Goal: Transaction & Acquisition: Purchase product/service

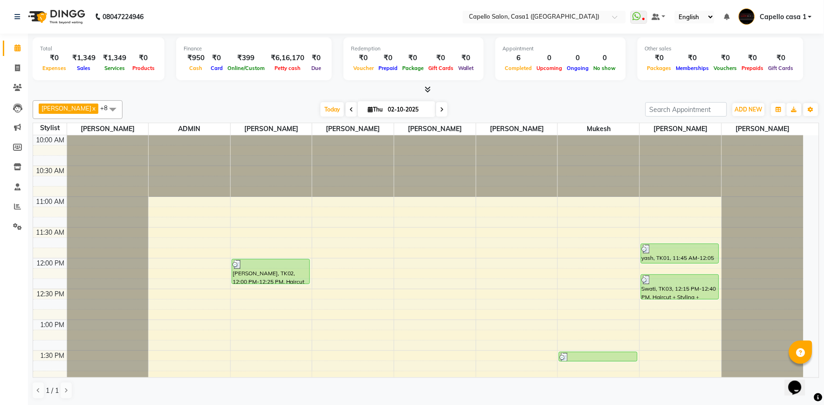
scroll to position [104, 0]
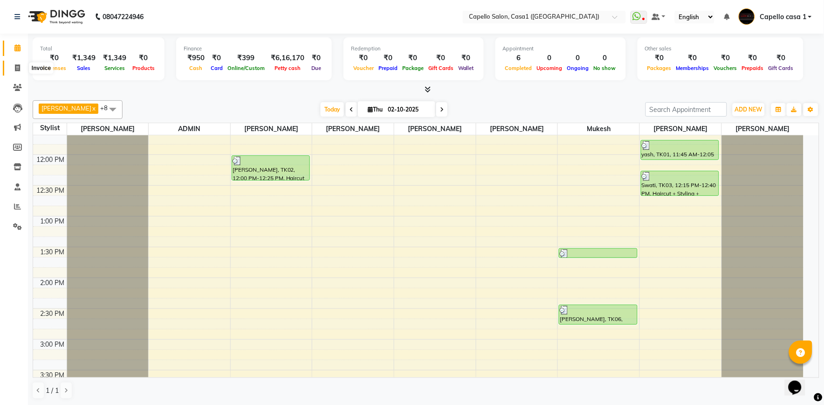
click at [18, 67] on icon at bounding box center [17, 67] width 5 height 7
select select "service"
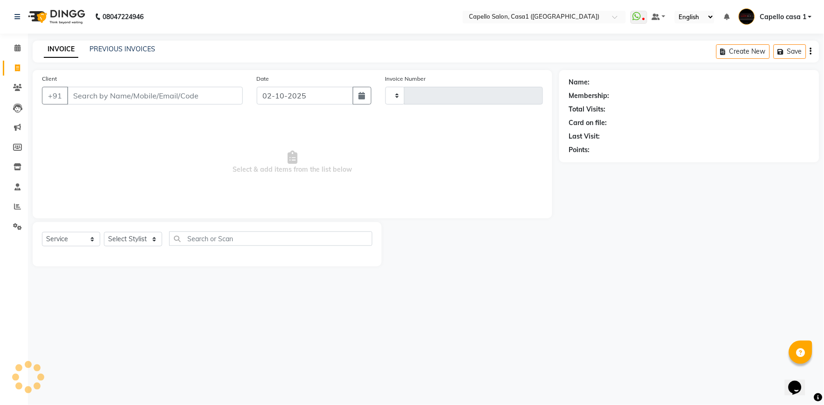
type input "3782"
select select "846"
click at [96, 104] on input "Client" at bounding box center [155, 96] width 176 height 18
type input "87"
select select "product"
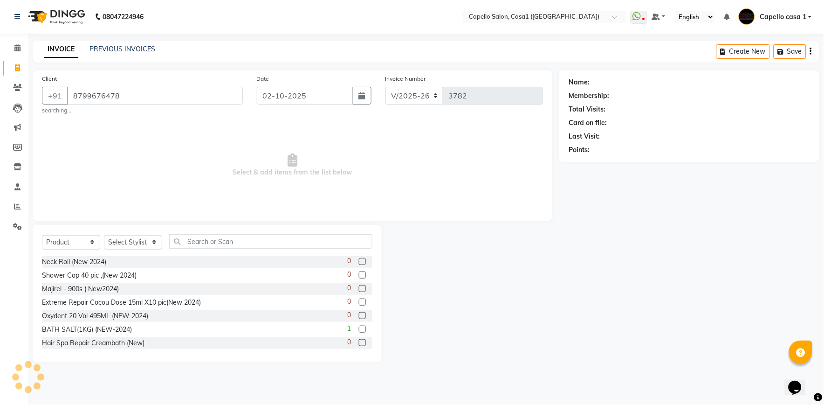
type input "8799676478"
click at [211, 140] on span "Select & add items from the list below" at bounding box center [292, 164] width 501 height 93
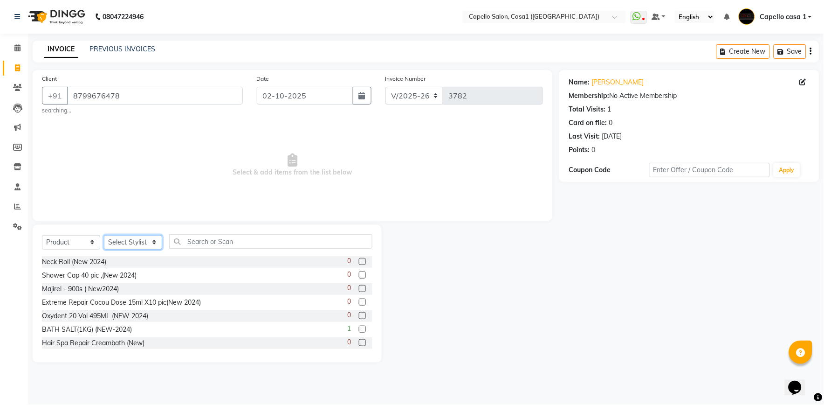
click at [129, 242] on select "Select Stylist [PERSON_NAME] ADMIN Akash Chawale Capello casa 1 [PERSON_NAME] M…" at bounding box center [133, 242] width 58 height 14
click at [81, 239] on select "Select Service Product Membership Package Voucher Prepaid Gift Card" at bounding box center [71, 242] width 58 height 14
select select "service"
click at [42, 235] on select "Select Service Product Membership Package Voucher Prepaid Gift Card" at bounding box center [71, 242] width 58 height 14
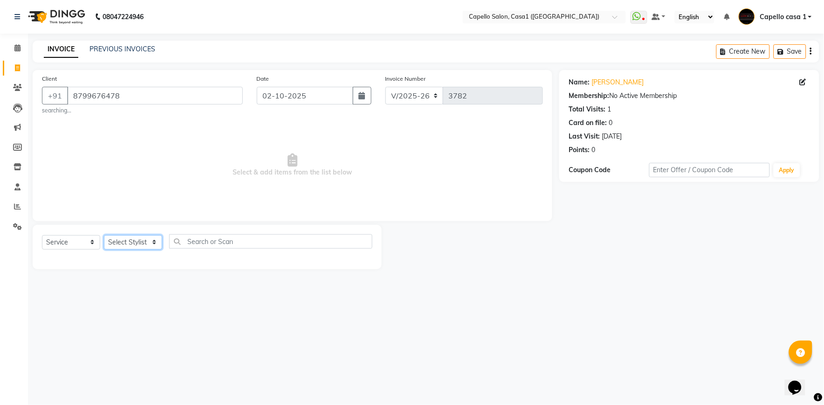
click at [136, 247] on select "Select Stylist [PERSON_NAME] ADMIN Akash Chawale Capello casa 1 [PERSON_NAME] M…" at bounding box center [133, 242] width 58 height 14
select select "92435"
click at [104, 235] on select "Select Stylist [PERSON_NAME] ADMIN Akash Chawale Capello casa 1 [PERSON_NAME] M…" at bounding box center [133, 242] width 58 height 14
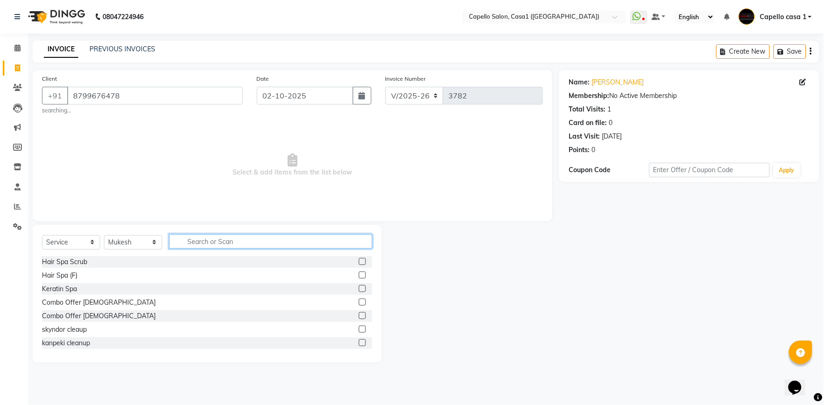
click at [200, 246] on input "text" at bounding box center [270, 241] width 203 height 14
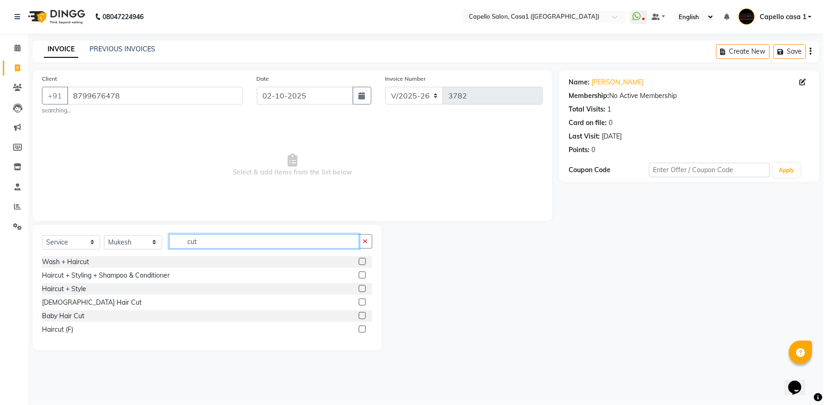
type input "cut"
click at [361, 300] on label at bounding box center [362, 301] width 7 height 7
click at [361, 300] on input "checkbox" at bounding box center [362, 302] width 6 height 6
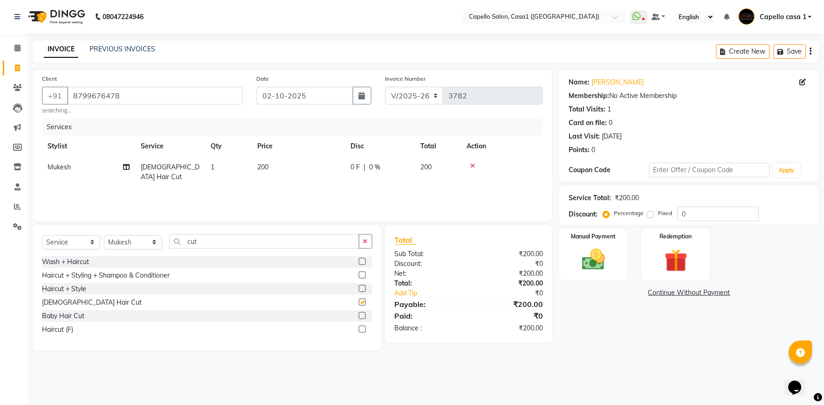
checkbox input "false"
click at [235, 242] on input "cut" at bounding box center [264, 241] width 190 height 14
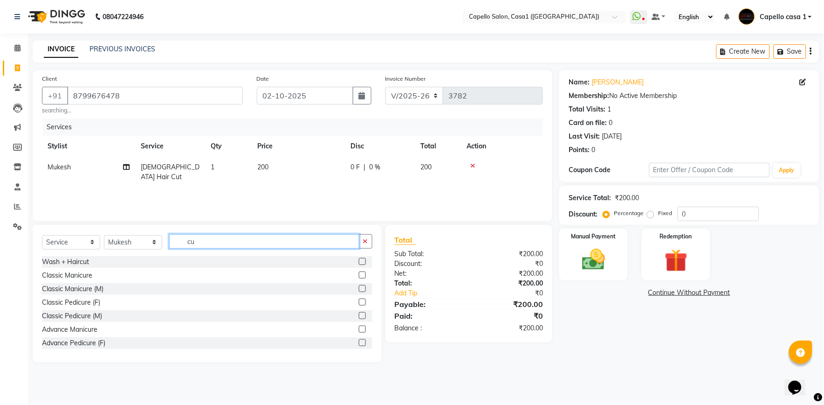
type input "c"
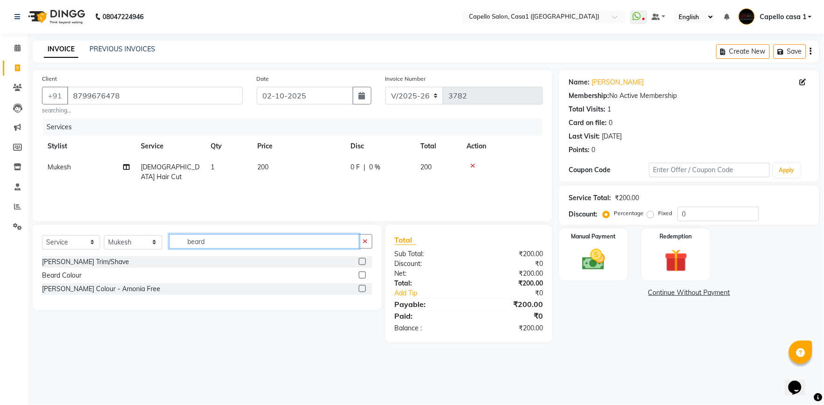
type input "beard"
click at [361, 260] on label at bounding box center [362, 261] width 7 height 7
click at [361, 260] on input "checkbox" at bounding box center [362, 262] width 6 height 6
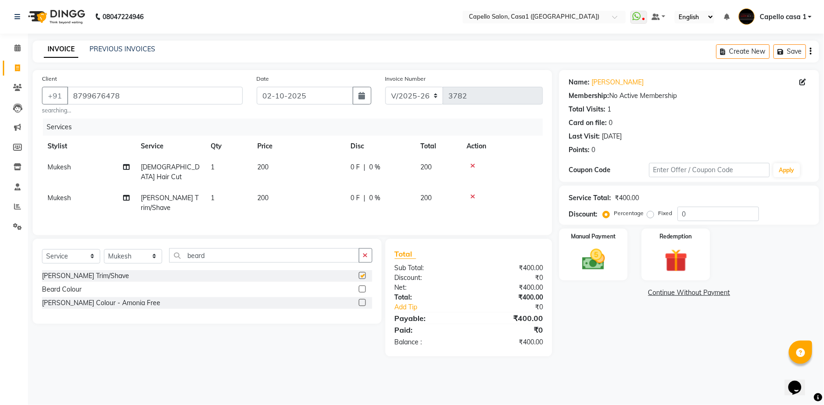
checkbox input "false"
click at [143, 249] on select "Select Stylist [PERSON_NAME] ADMIN Akash Chawale Capello casa 1 [PERSON_NAME] M…" at bounding box center [133, 256] width 58 height 14
select select "89438"
click at [104, 249] on select "Select Stylist [PERSON_NAME] ADMIN Akash Chawale Capello casa 1 [PERSON_NAME] M…" at bounding box center [133, 256] width 58 height 14
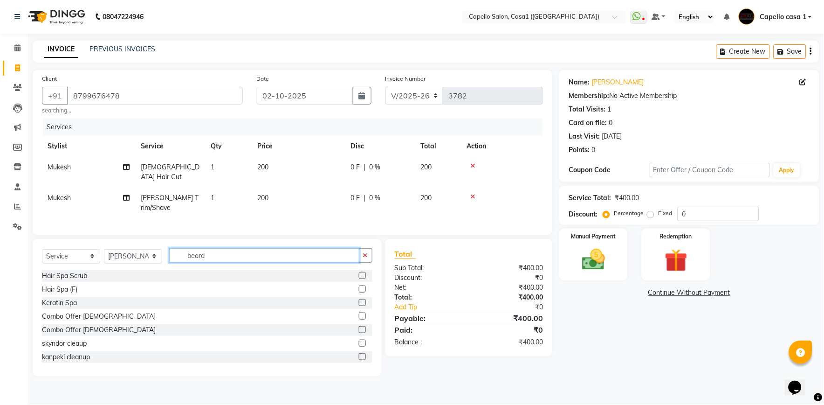
click at [207, 248] on input "beard" at bounding box center [264, 255] width 190 height 14
type input "b"
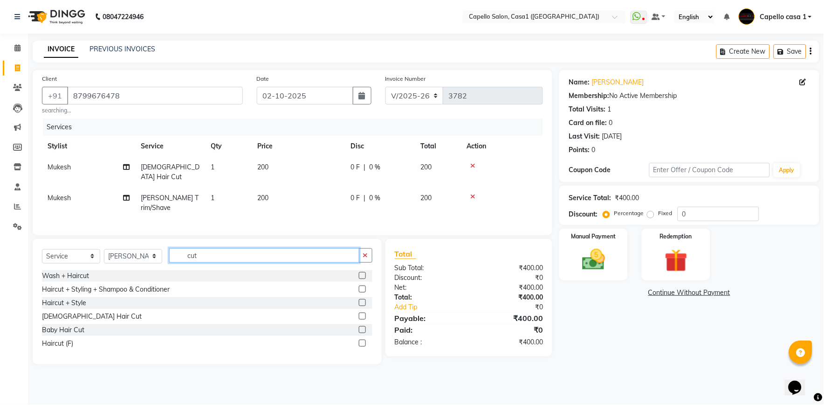
type input "cut"
click at [362, 312] on label at bounding box center [362, 315] width 7 height 7
click at [362, 313] on input "checkbox" at bounding box center [362, 316] width 6 height 6
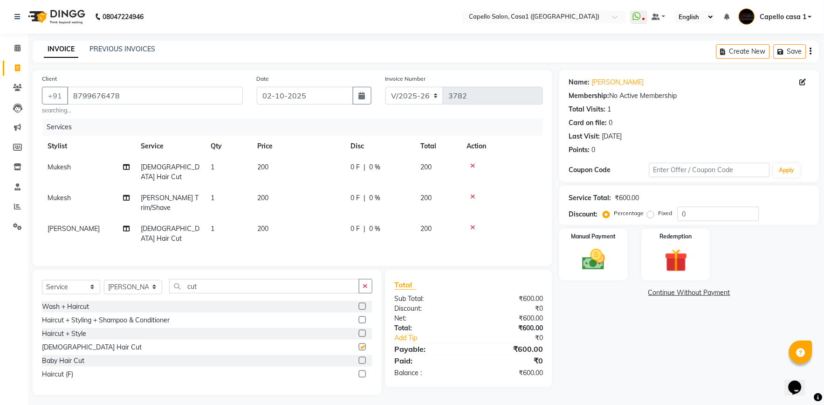
checkbox input "false"
click at [598, 263] on img at bounding box center [593, 260] width 39 height 28
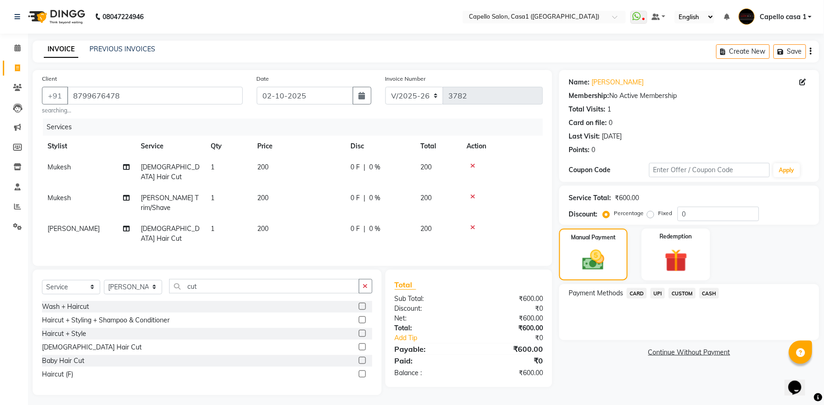
click at [716, 293] on span "CASH" at bounding box center [710, 293] width 20 height 11
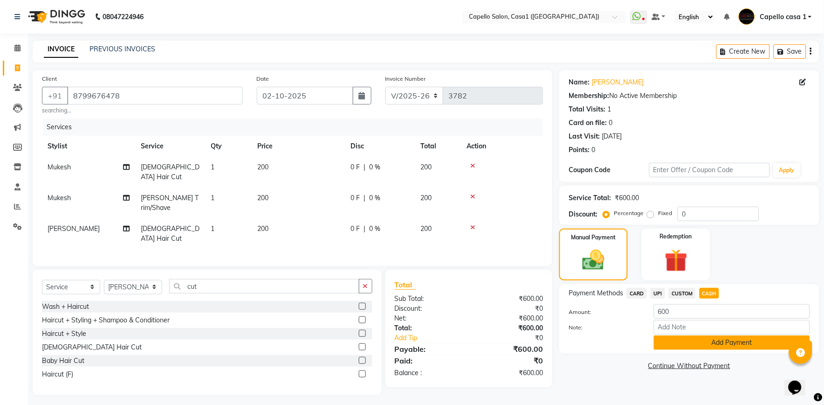
click at [723, 343] on button "Add Payment" at bounding box center [732, 342] width 156 height 14
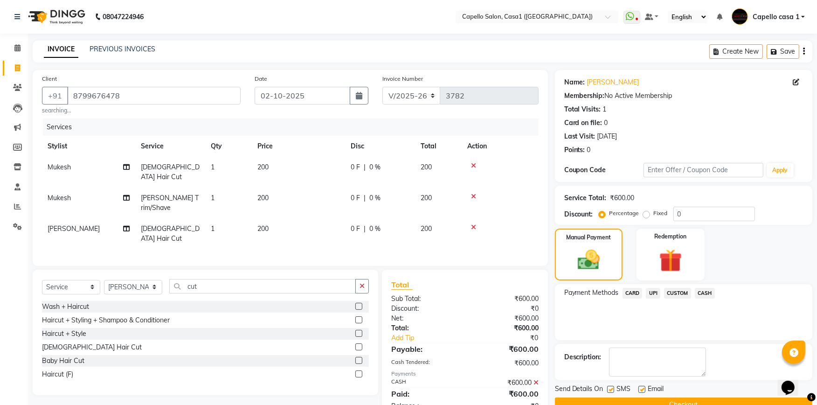
scroll to position [20, 0]
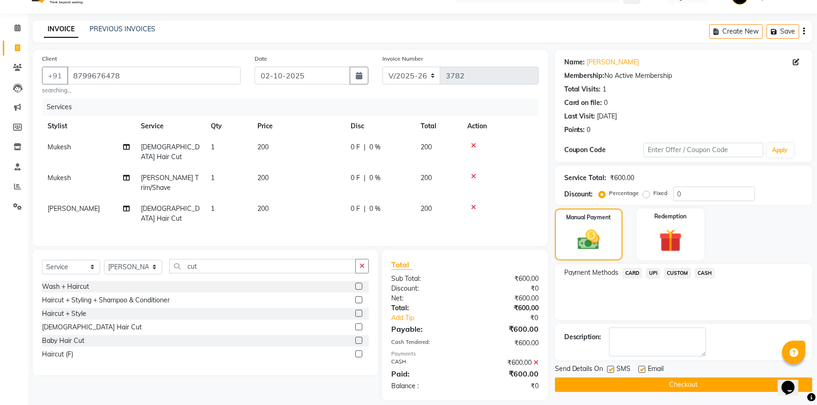
click at [711, 383] on button "Checkout" at bounding box center [683, 384] width 257 height 14
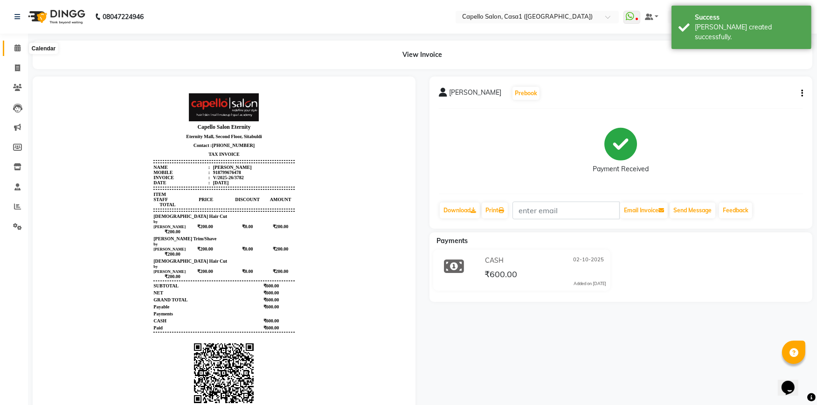
click at [18, 48] on icon at bounding box center [17, 47] width 6 height 7
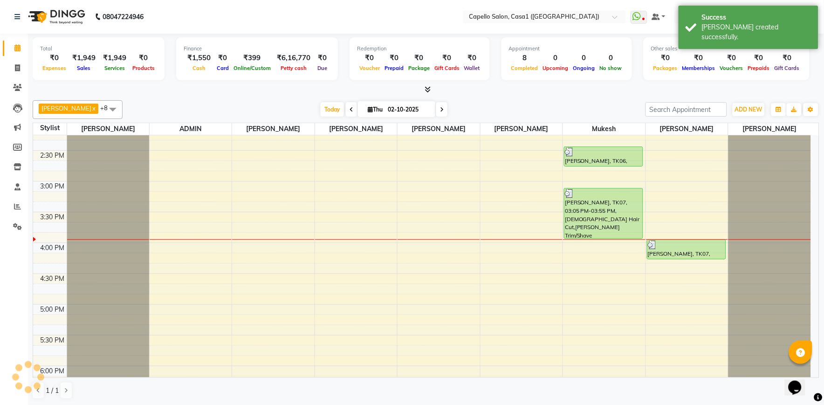
scroll to position [302, 0]
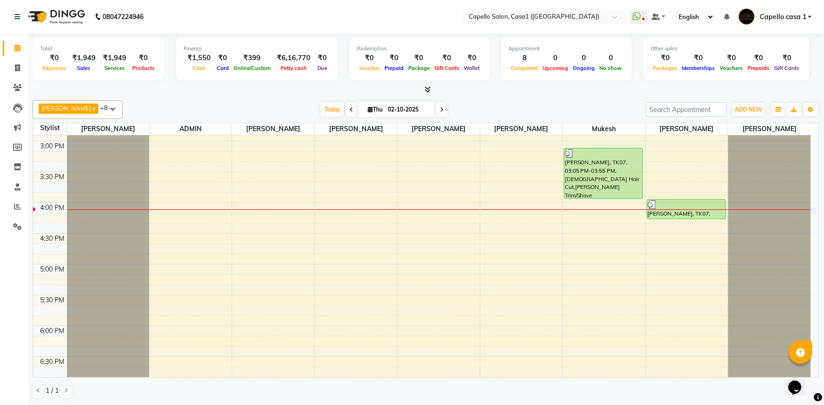
click at [339, 280] on div "10:00 AM 10:30 AM 11:00 AM 11:30 AM 12:00 PM 12:30 PM 1:00 PM 1:30 PM 2:00 PM 2…" at bounding box center [422, 203] width 778 height 738
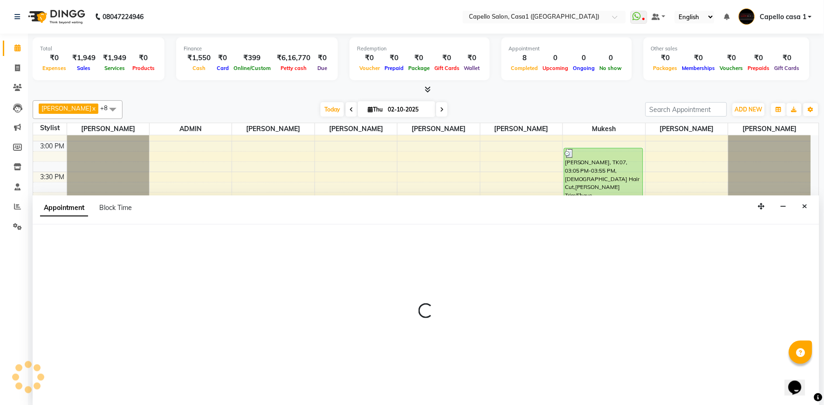
select select "53765"
select select "1035"
select select "tentative"
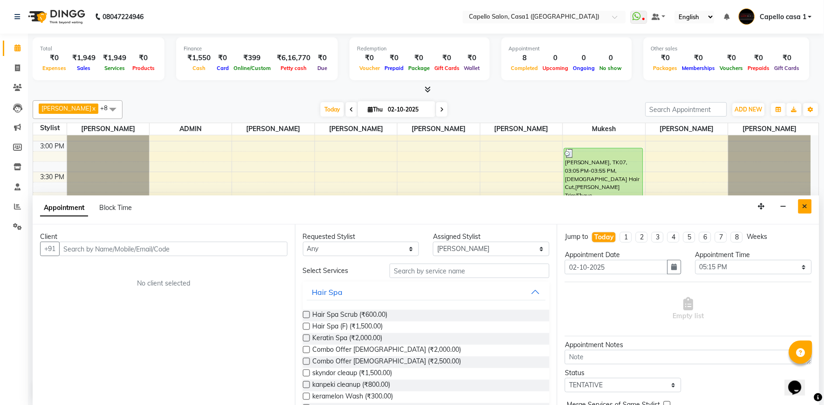
click at [808, 201] on button "Close" at bounding box center [806, 206] width 14 height 14
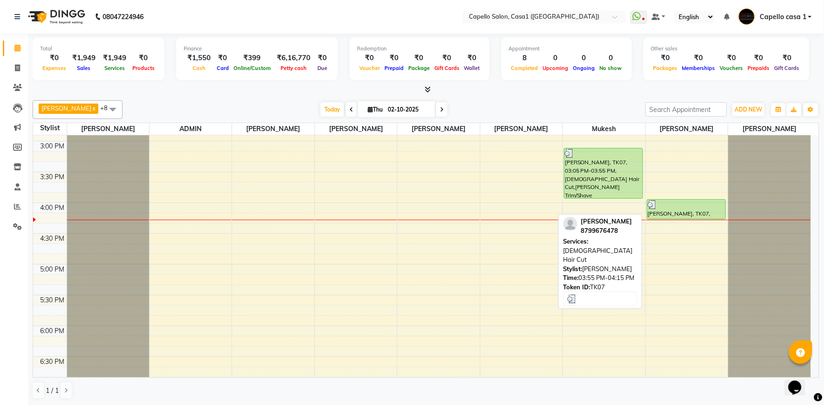
click at [675, 200] on div "[PERSON_NAME], TK07, 03:55 PM-04:15 PM, [DEMOGRAPHIC_DATA] Hair Cut" at bounding box center [687, 209] width 78 height 19
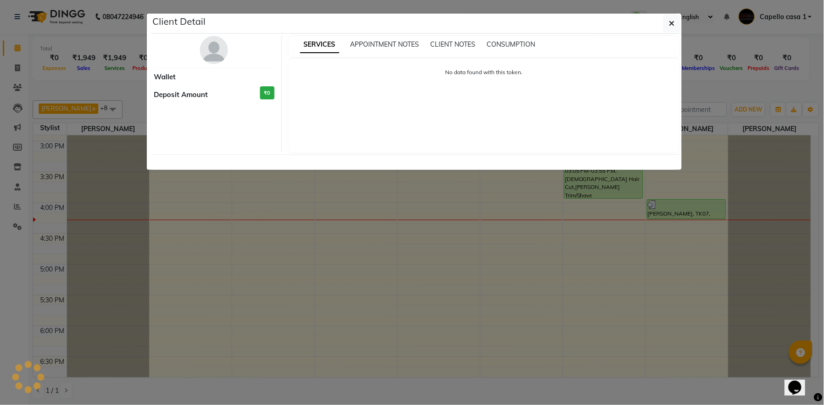
select select "3"
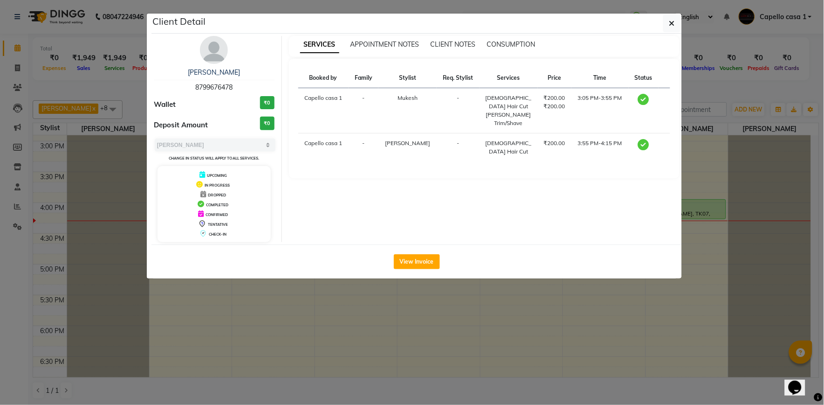
click at [619, 133] on td "3:55 PM-4:15 PM" at bounding box center [600, 147] width 57 height 28
click at [672, 25] on icon "button" at bounding box center [673, 23] width 6 height 7
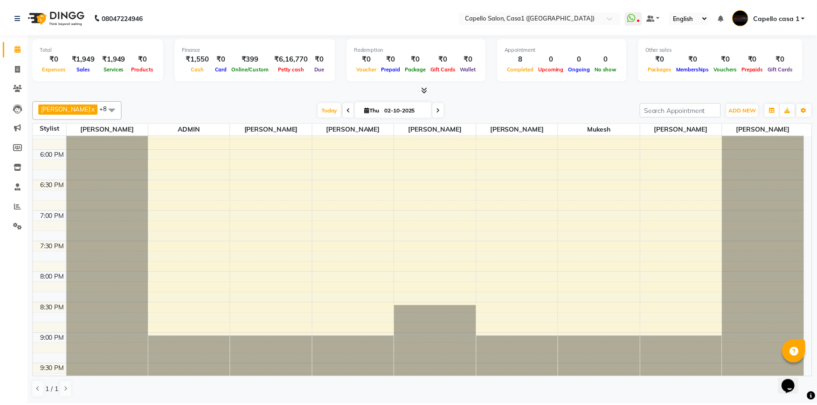
scroll to position [499, 0]
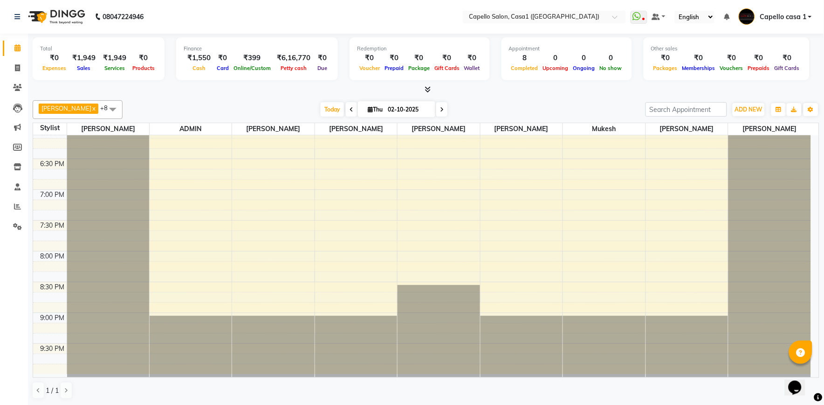
click at [593, 311] on div "10:00 AM 10:30 AM 11:00 AM 11:30 AM 12:00 PM 12:30 PM 1:00 PM 1:30 PM 2:00 PM 2…" at bounding box center [422, 5] width 778 height 738
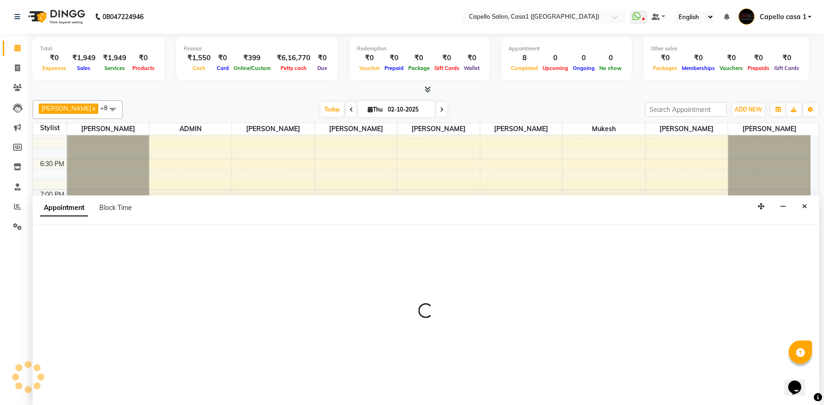
select select "92435"
select select "1245"
select select "tentative"
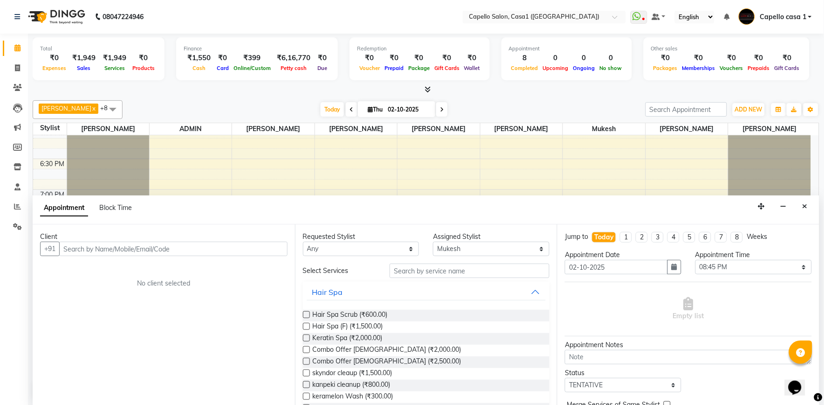
click at [509, 222] on div "Appointment Block Time" at bounding box center [426, 209] width 787 height 29
click at [807, 203] on icon "Close" at bounding box center [805, 206] width 5 height 7
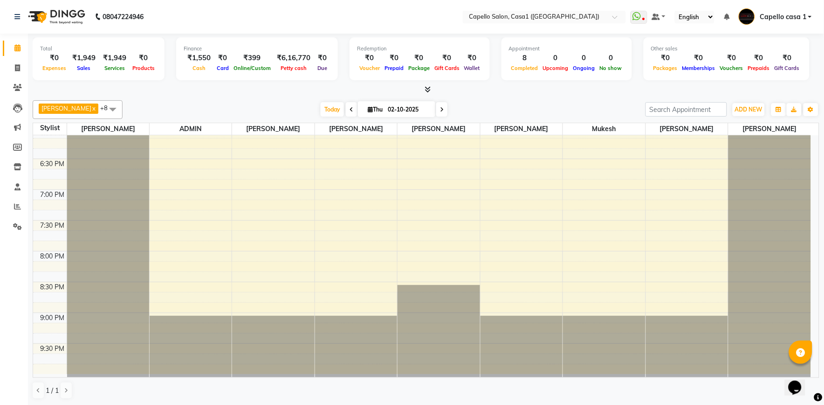
click at [593, 301] on div "10:00 AM 10:30 AM 11:00 AM 11:30 AM 12:00 PM 12:30 PM 1:00 PM 1:30 PM 2:00 PM 2…" at bounding box center [422, 5] width 778 height 738
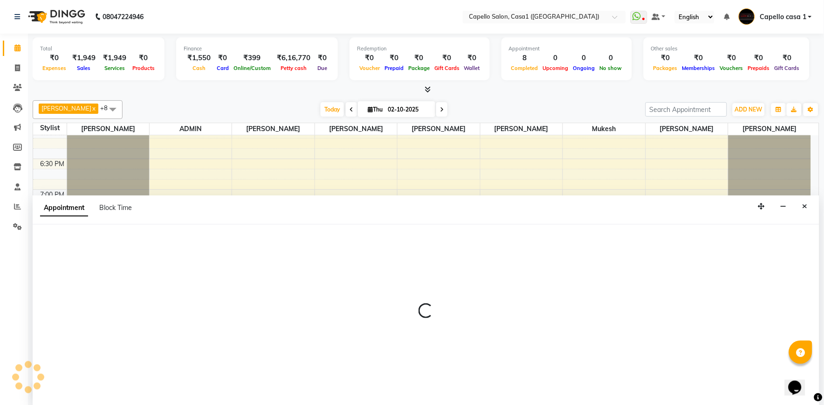
select select "92435"
select select "1245"
select select "tentative"
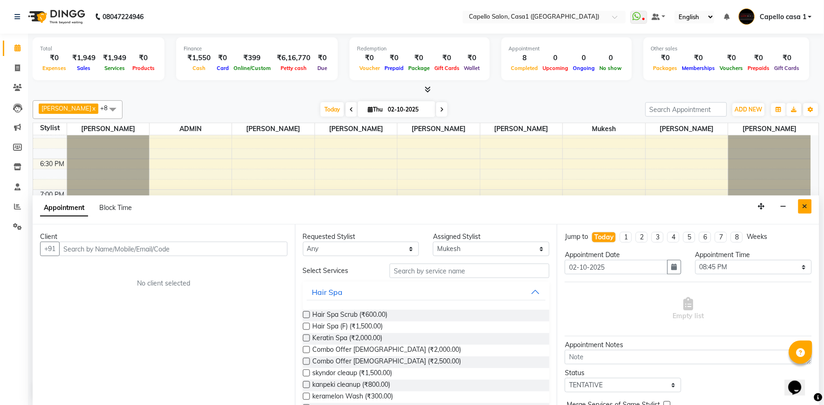
click at [806, 207] on icon "Close" at bounding box center [805, 206] width 5 height 7
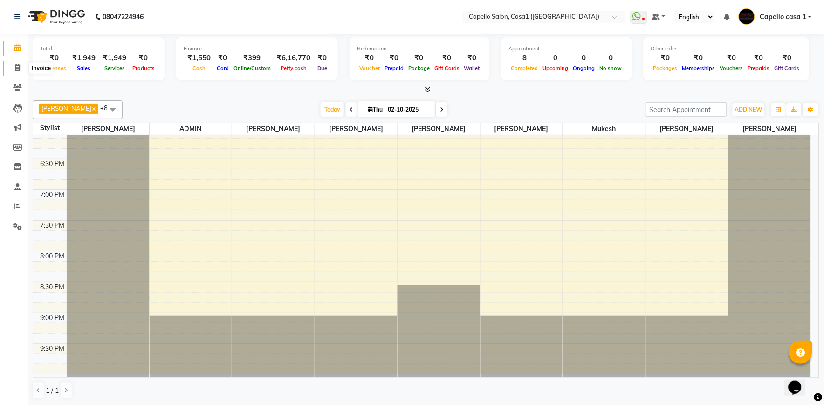
click at [15, 71] on icon at bounding box center [17, 67] width 5 height 7
select select "service"
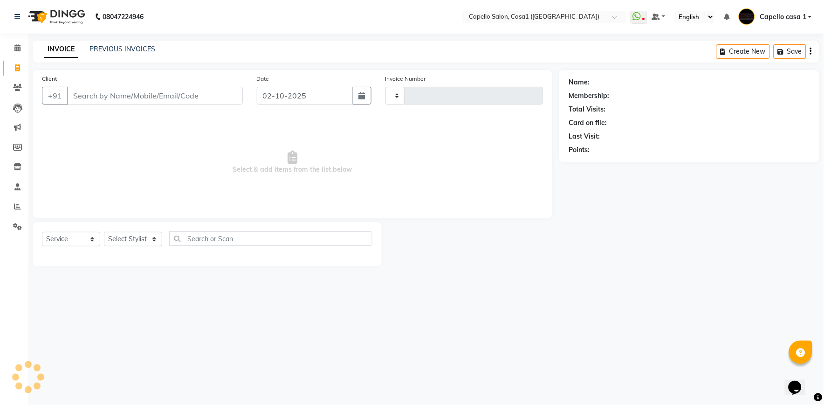
type input "3783"
select select "846"
click at [130, 239] on select "Select Stylist" at bounding box center [133, 239] width 58 height 14
select select "product"
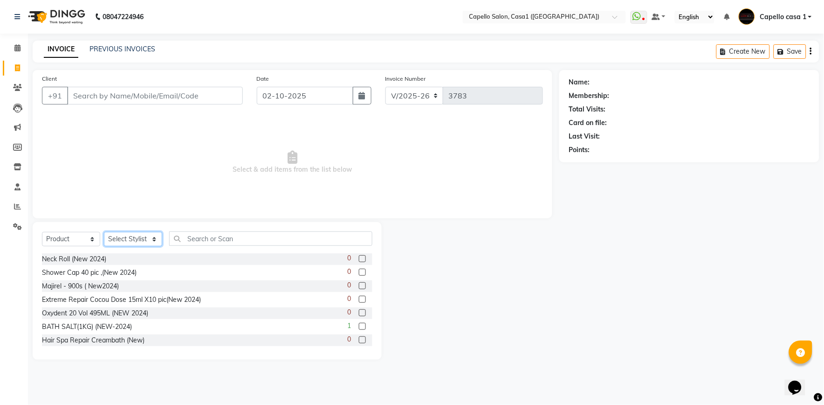
select select "67524"
click at [104, 232] on select "Select Stylist [PERSON_NAME] ADMIN Akash Chawale Capello casa 1 [PERSON_NAME] M…" at bounding box center [133, 239] width 58 height 14
click at [76, 242] on select "Select Service Product Membership Package Voucher Prepaid Gift Card" at bounding box center [71, 239] width 58 height 14
select select "service"
click at [42, 232] on select "Select Service Product Membership Package Voucher Prepaid Gift Card" at bounding box center [71, 239] width 58 height 14
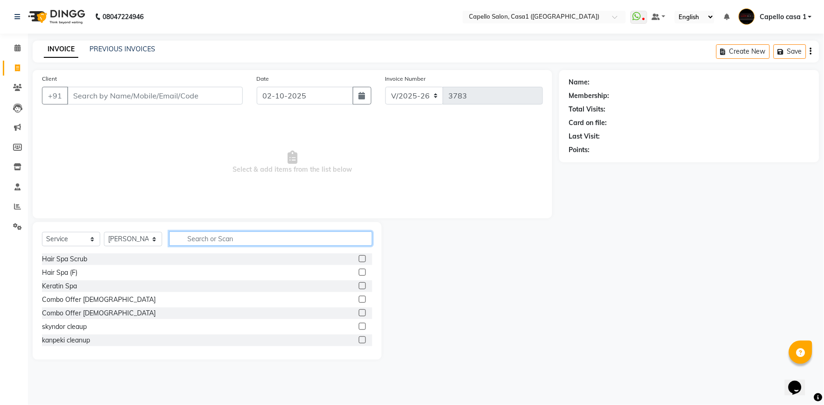
click at [181, 240] on input "text" at bounding box center [270, 238] width 203 height 14
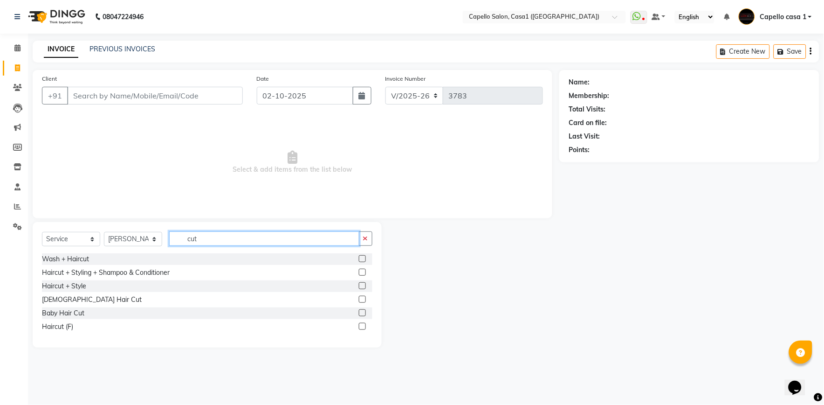
type input "cut"
click at [362, 296] on label at bounding box center [362, 299] width 7 height 7
click at [362, 297] on input "checkbox" at bounding box center [362, 300] width 6 height 6
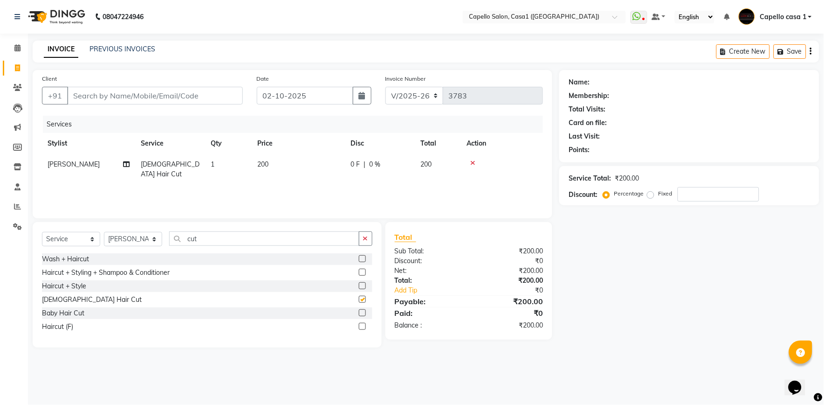
checkbox input "false"
click at [471, 163] on icon at bounding box center [473, 162] width 5 height 7
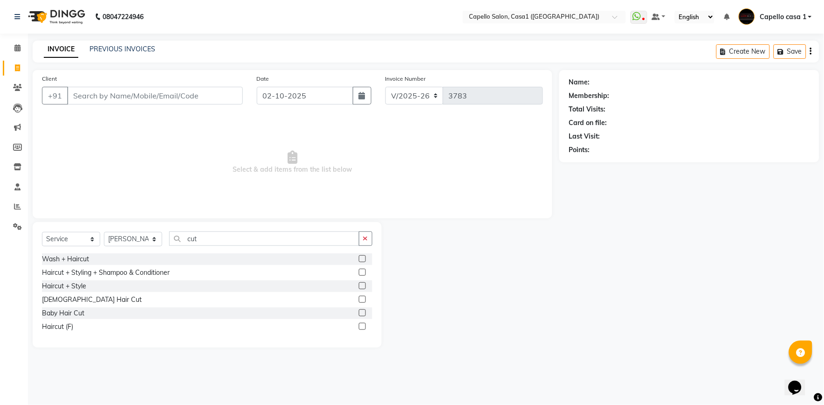
click at [362, 273] on label at bounding box center [362, 272] width 7 height 7
click at [362, 273] on input "checkbox" at bounding box center [362, 272] width 6 height 6
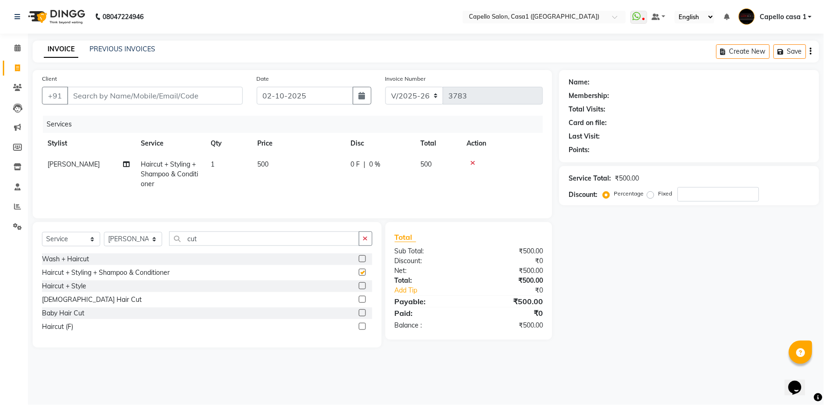
checkbox input "false"
click at [170, 95] on input "Client" at bounding box center [155, 96] width 176 height 18
click at [86, 96] on input "Client" at bounding box center [155, 96] width 176 height 18
type input "7"
type input "0"
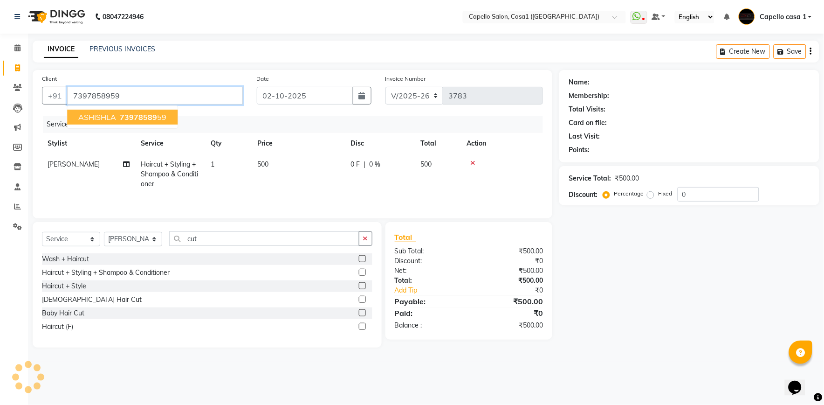
type input "7397858959"
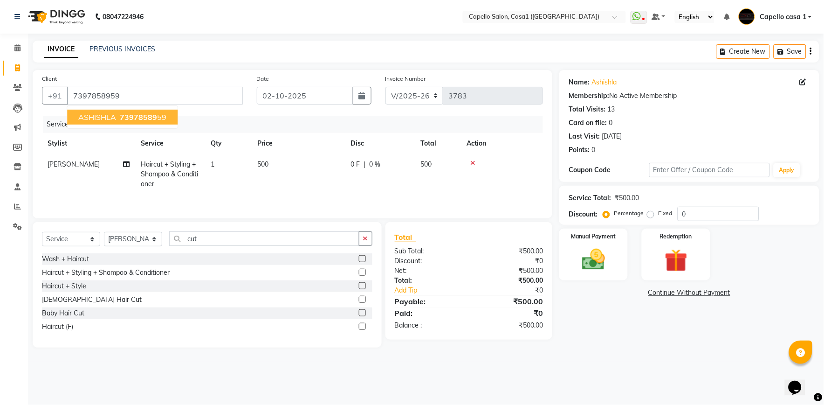
click at [159, 120] on ngb-highlight "73978589 59" at bounding box center [142, 116] width 48 height 9
click at [605, 264] on img at bounding box center [593, 260] width 39 height 28
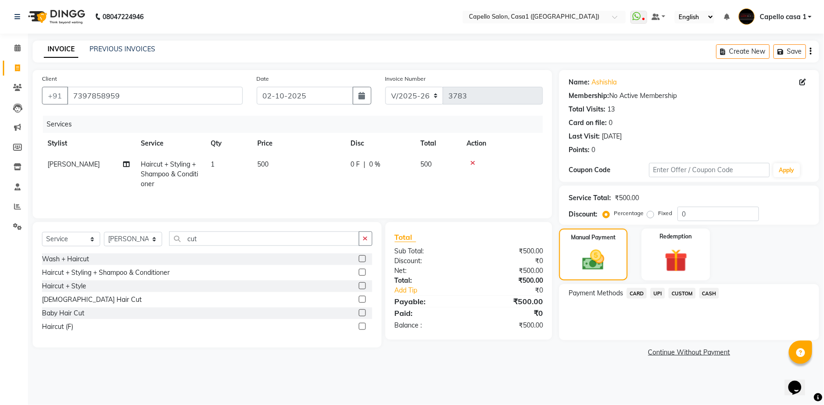
click at [716, 290] on span "CASH" at bounding box center [710, 293] width 20 height 11
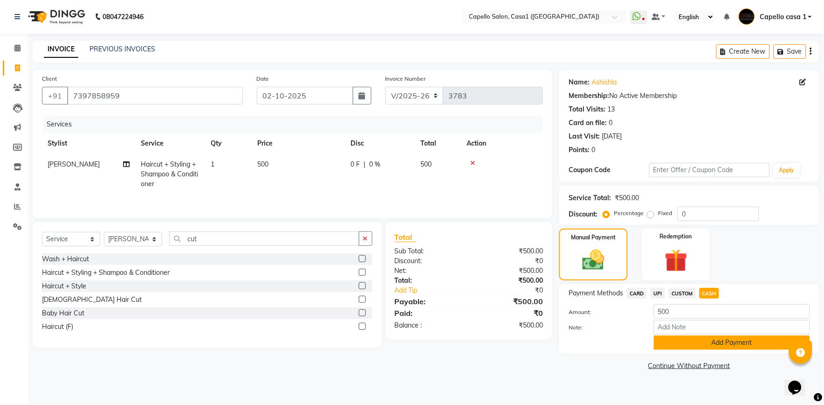
click at [709, 345] on button "Add Payment" at bounding box center [732, 342] width 156 height 14
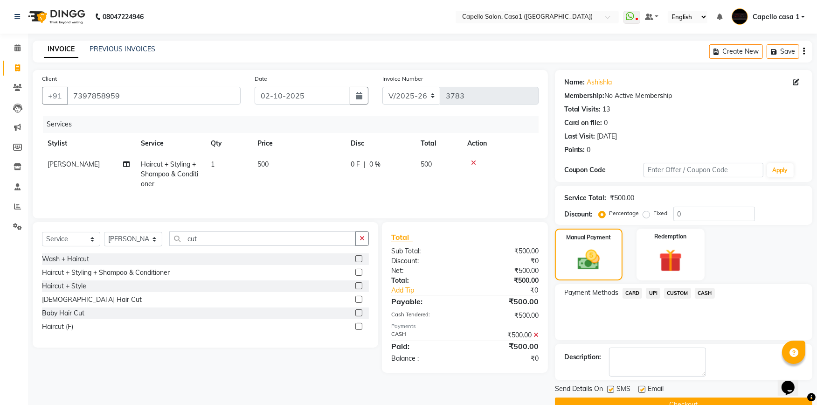
scroll to position [20, 0]
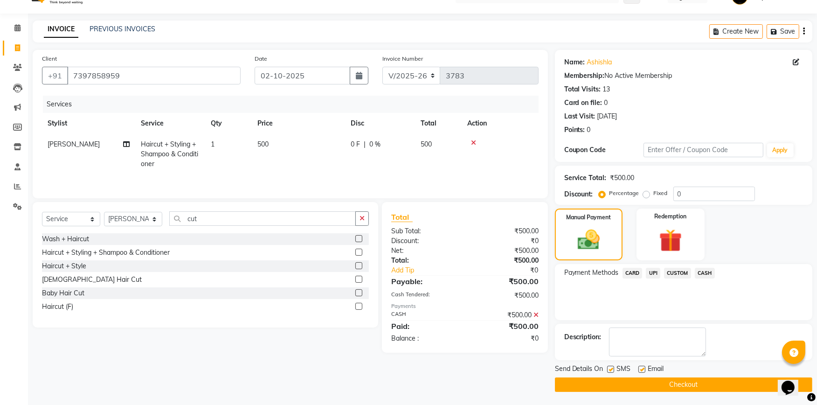
click at [707, 385] on button "Checkout" at bounding box center [683, 384] width 257 height 14
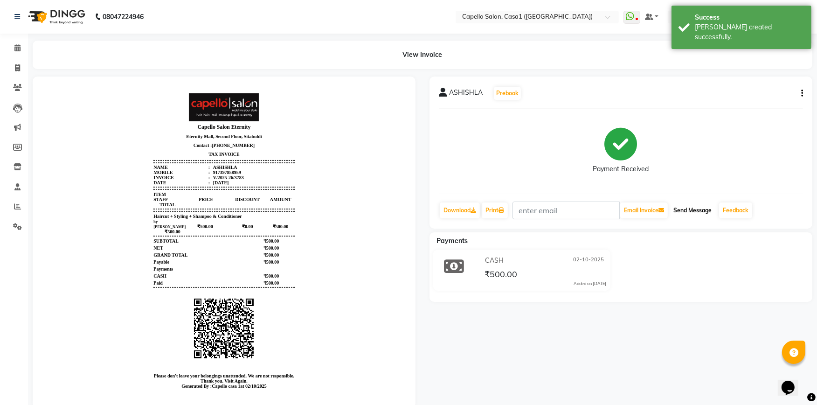
click at [692, 213] on button "Send Message" at bounding box center [693, 210] width 46 height 16
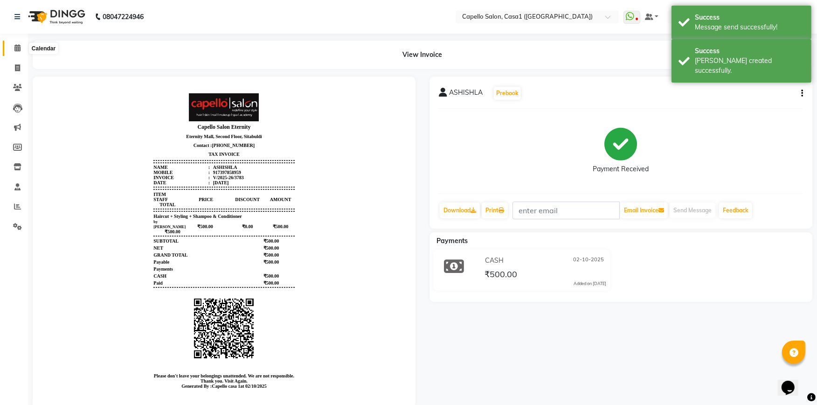
click at [12, 49] on span at bounding box center [17, 48] width 16 height 11
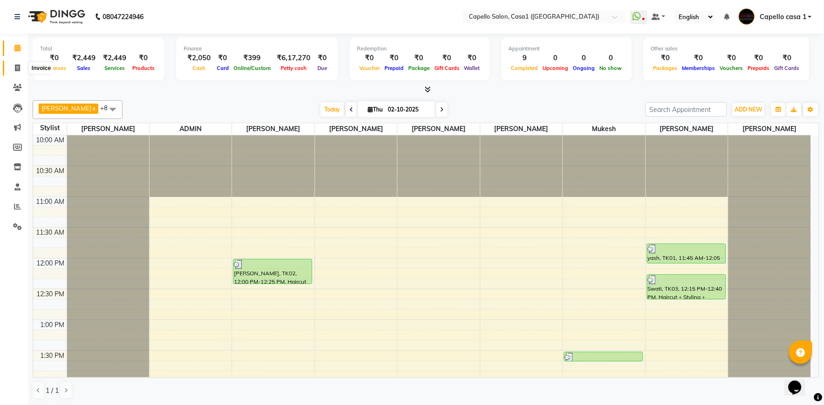
click at [20, 71] on icon at bounding box center [17, 67] width 5 height 7
select select "service"
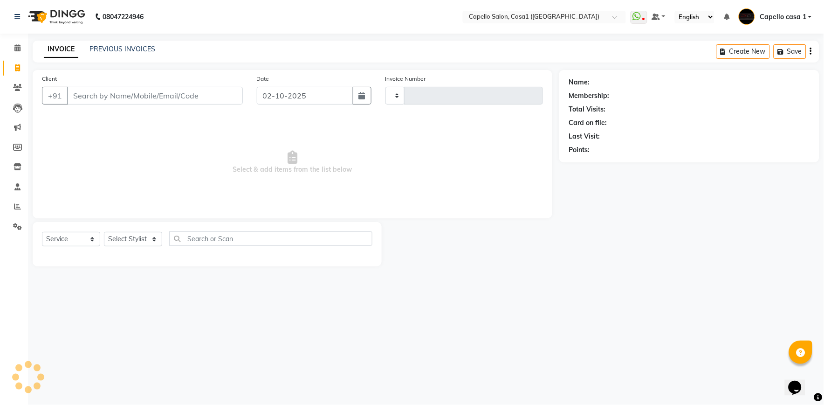
type input "3784"
select select "846"
select select "product"
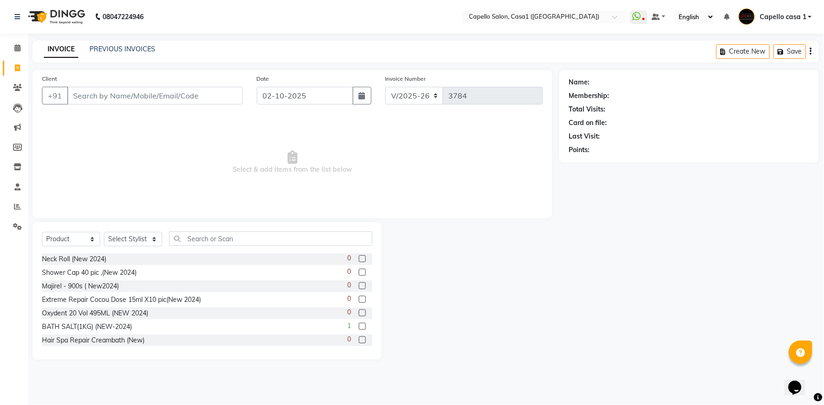
click at [90, 99] on input "Client" at bounding box center [155, 96] width 176 height 18
type input "7506161188"
click at [222, 91] on span "Add Client" at bounding box center [218, 95] width 37 height 9
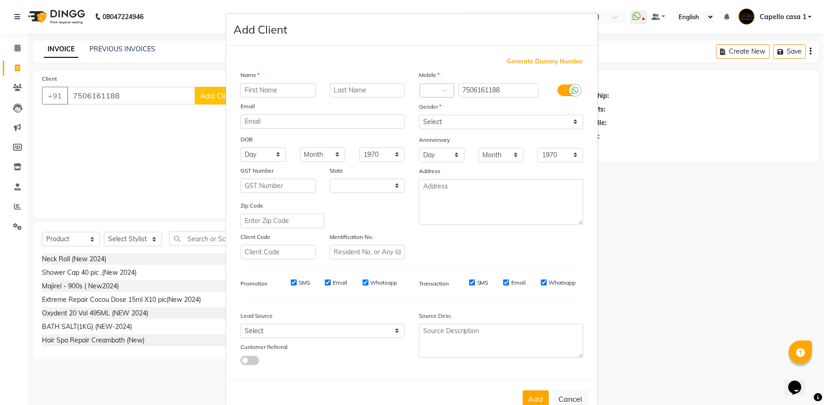
select select "22"
click at [275, 96] on input "text" at bounding box center [279, 90] width 76 height 14
type input ","
click at [275, 96] on input "text" at bounding box center [279, 90] width 76 height 14
type input "Mahesh"
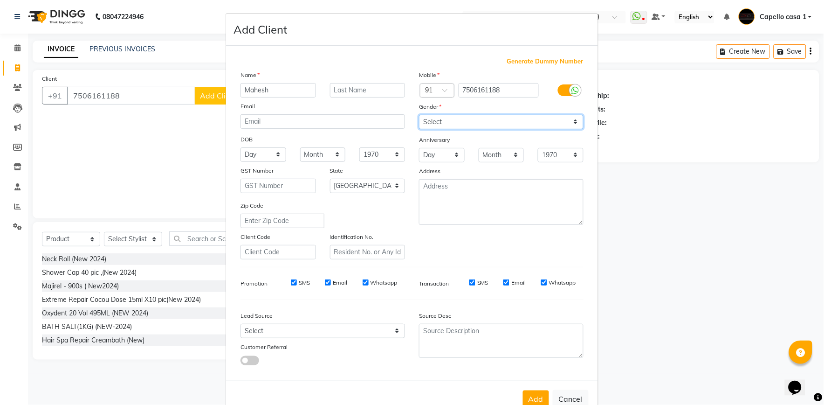
click at [455, 124] on select "Select Male Female Other Prefer Not To Say" at bounding box center [501, 122] width 165 height 14
select select "male"
click at [419, 115] on select "Select Male Female Other Prefer Not To Say" at bounding box center [501, 122] width 165 height 14
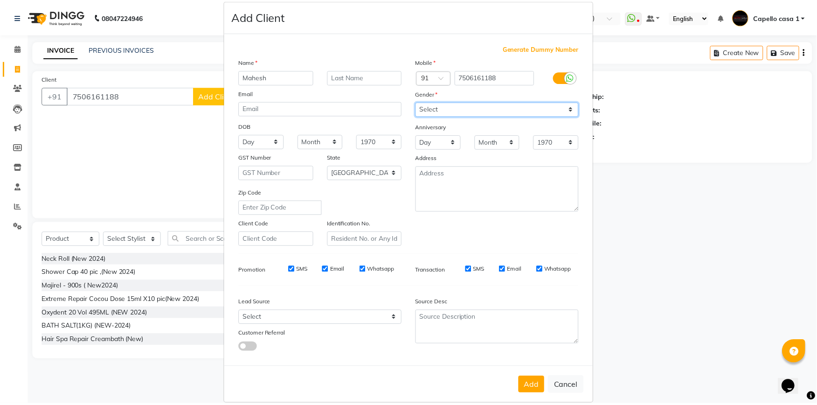
scroll to position [26, 0]
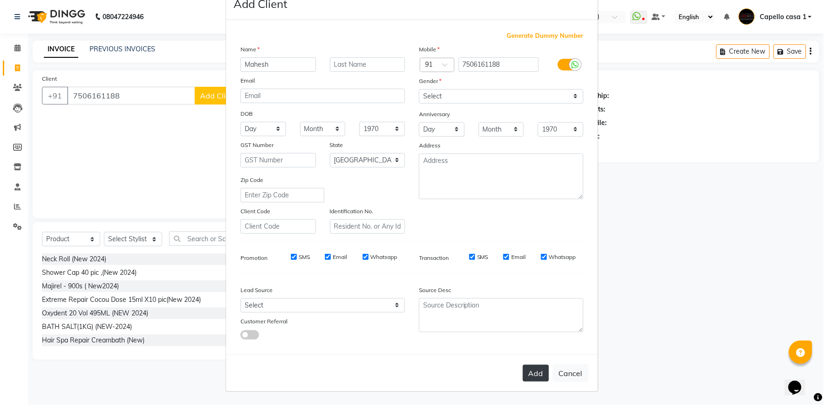
click at [537, 369] on button "Add" at bounding box center [536, 373] width 26 height 17
select select
select select "null"
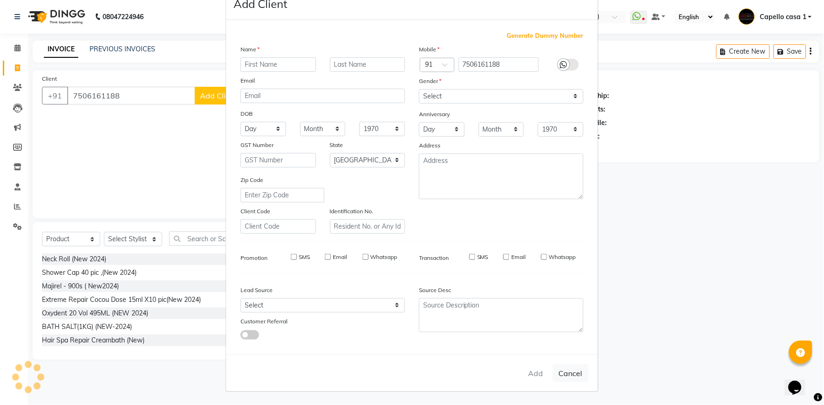
select select
checkbox input "false"
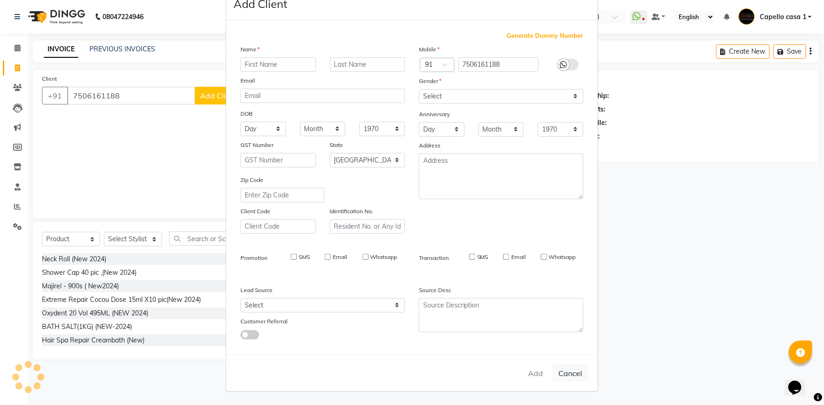
checkbox input "false"
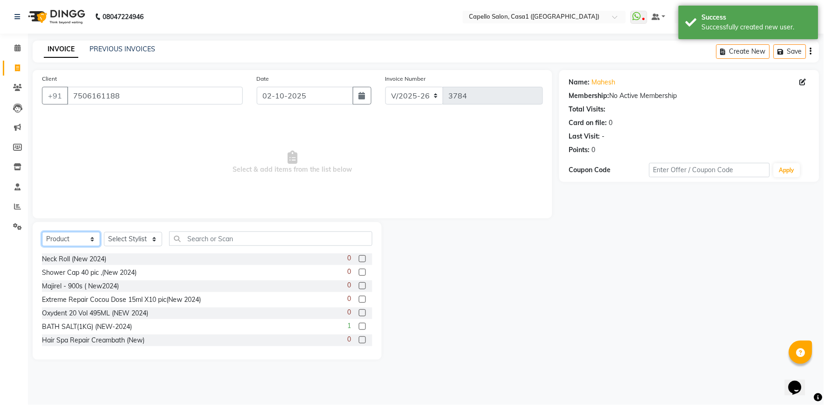
drag, startPoint x: 69, startPoint y: 238, endPoint x: 70, endPoint y: 248, distance: 9.9
click at [69, 238] on select "Select Service Product Membership Package Voucher Prepaid Gift Card" at bounding box center [71, 239] width 58 height 14
select select "service"
click at [42, 232] on select "Select Service Product Membership Package Voucher Prepaid Gift Card" at bounding box center [71, 239] width 58 height 14
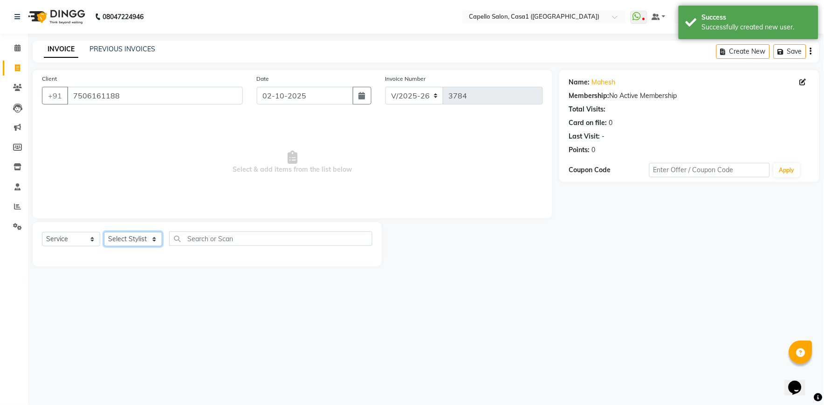
click at [140, 239] on select "Select Stylist [PERSON_NAME] ADMIN Akash Chawale Capello casa 1 [PERSON_NAME] M…" at bounding box center [133, 239] width 58 height 14
select select "92435"
click at [104, 232] on select "Select Stylist [PERSON_NAME] ADMIN Akash Chawale Capello casa 1 [PERSON_NAME] M…" at bounding box center [133, 239] width 58 height 14
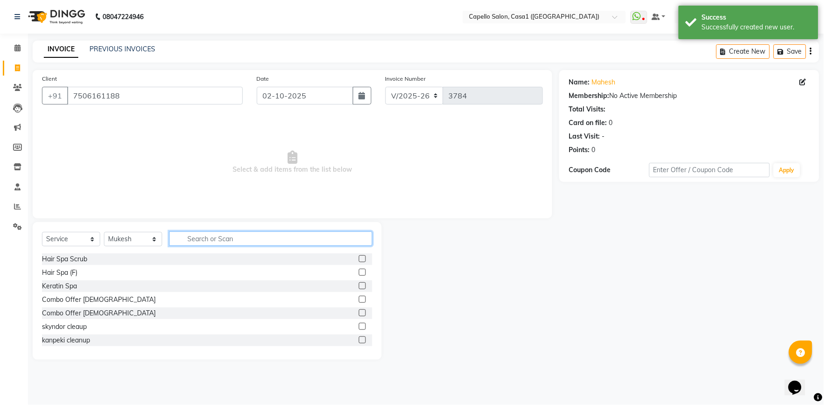
click at [204, 235] on input "text" at bounding box center [270, 238] width 203 height 14
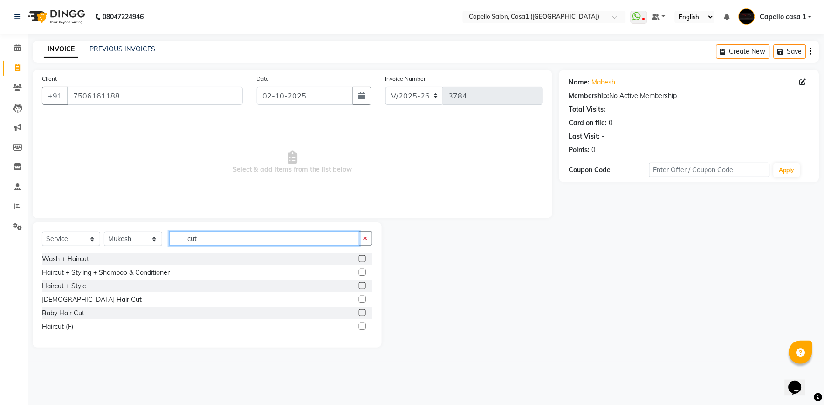
type input "cut"
click at [363, 297] on label at bounding box center [362, 299] width 7 height 7
click at [363, 297] on input "checkbox" at bounding box center [362, 300] width 6 height 6
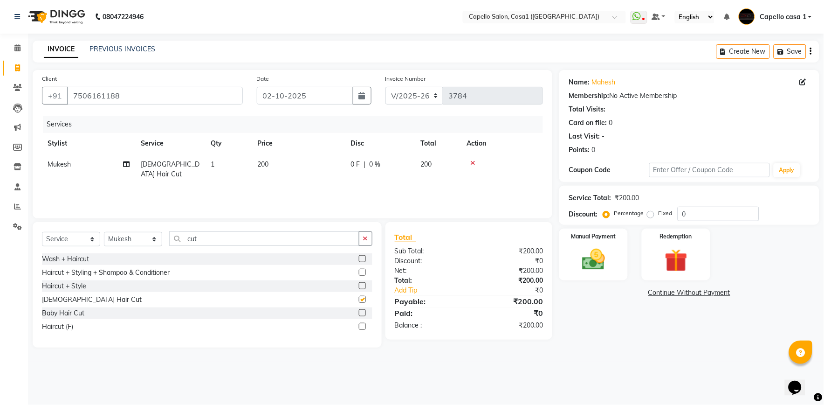
checkbox input "false"
click at [263, 162] on span "200" at bounding box center [262, 164] width 11 height 8
select select "92435"
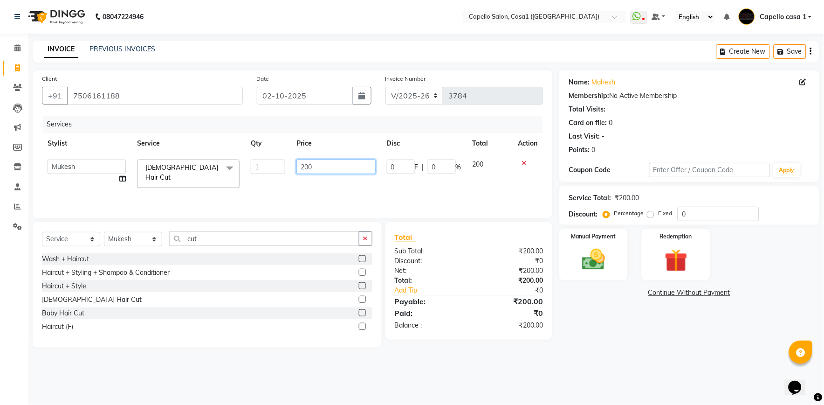
click at [304, 170] on input "200" at bounding box center [336, 166] width 79 height 14
type input "300"
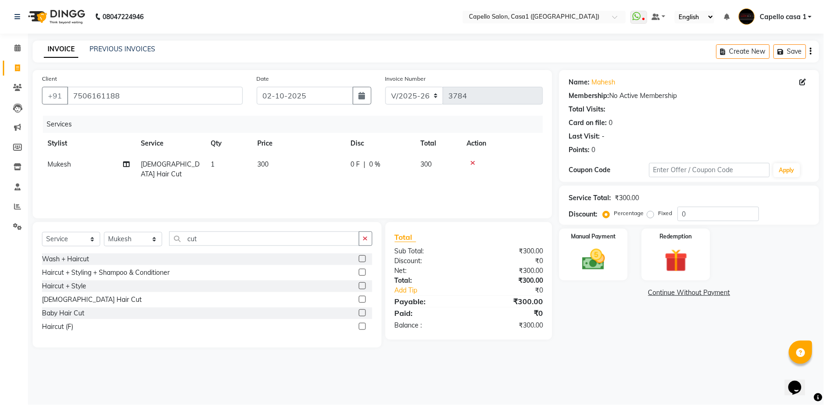
click at [326, 191] on div "Services Stylist Service Qty Price Disc Total Action Mukesh Male Hair Cut 1 300…" at bounding box center [292, 162] width 501 height 93
click at [591, 259] on img at bounding box center [593, 260] width 39 height 28
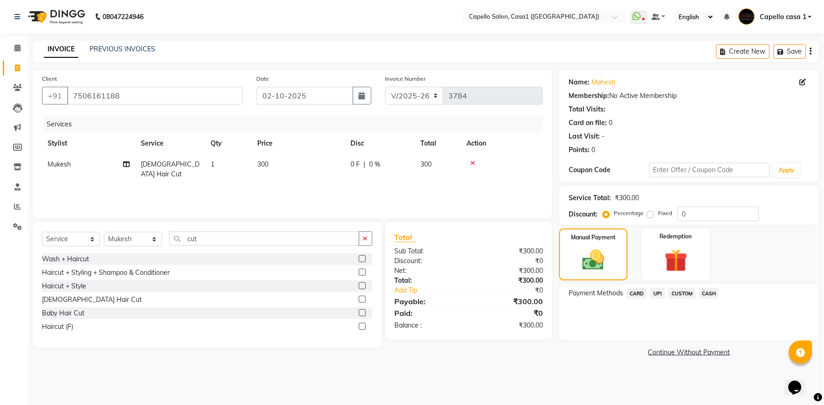
click at [710, 290] on span "CASH" at bounding box center [710, 293] width 20 height 11
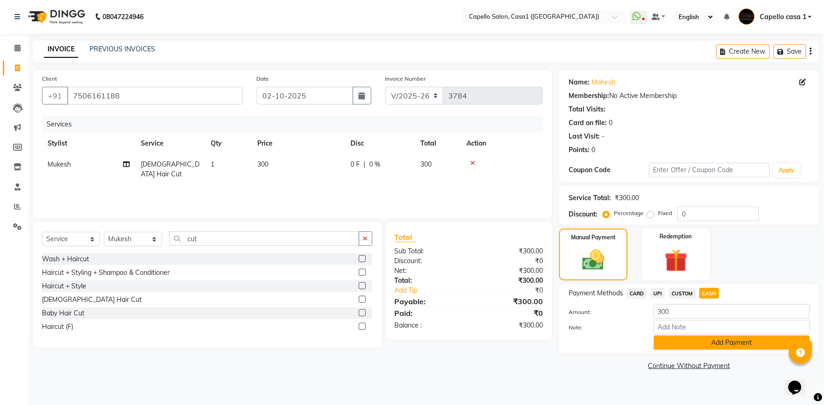
click at [696, 343] on button "Add Payment" at bounding box center [732, 342] width 156 height 14
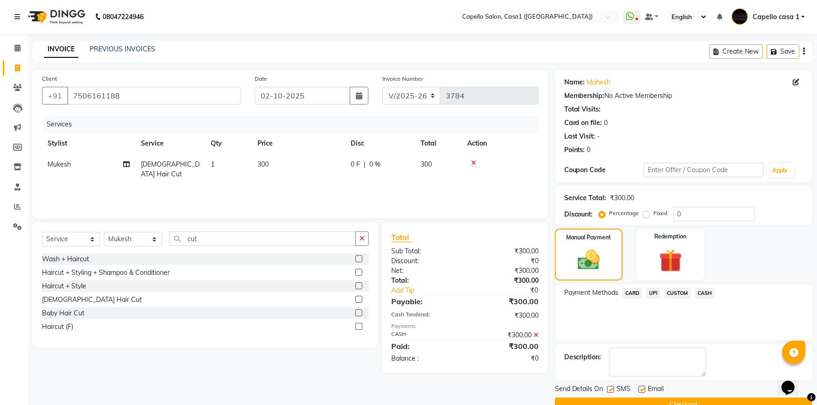
scroll to position [20, 0]
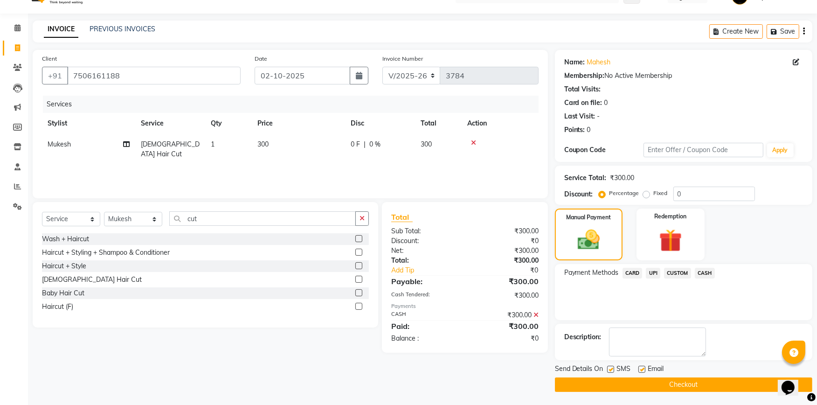
click at [691, 385] on button "Checkout" at bounding box center [683, 384] width 257 height 14
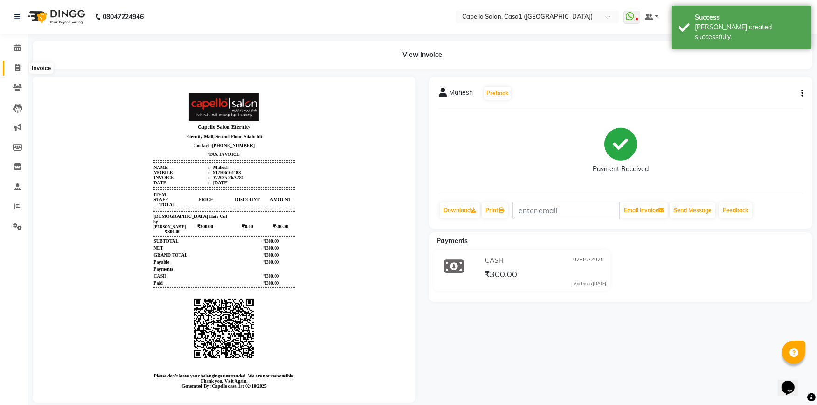
click at [21, 67] on span at bounding box center [17, 68] width 16 height 11
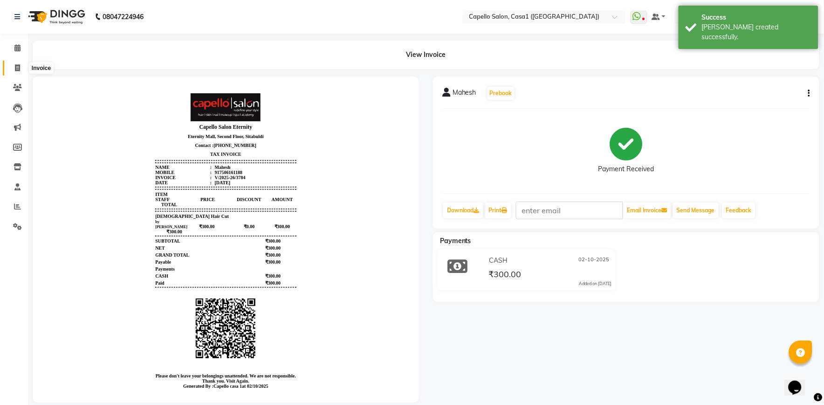
select select "846"
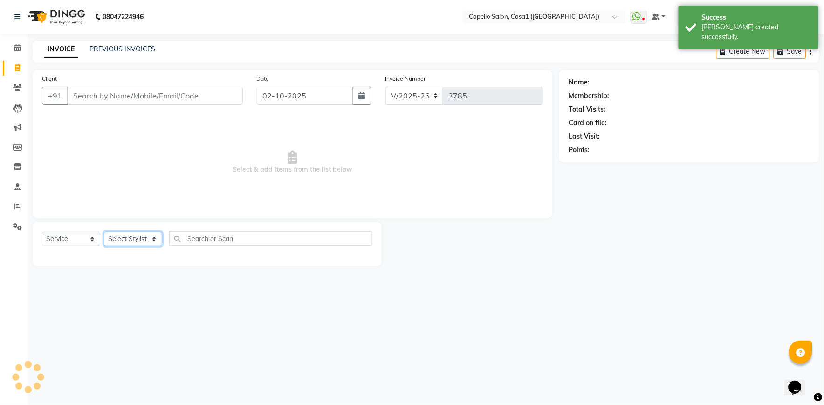
click at [129, 235] on select "Select Stylist" at bounding box center [133, 239] width 58 height 14
select select "product"
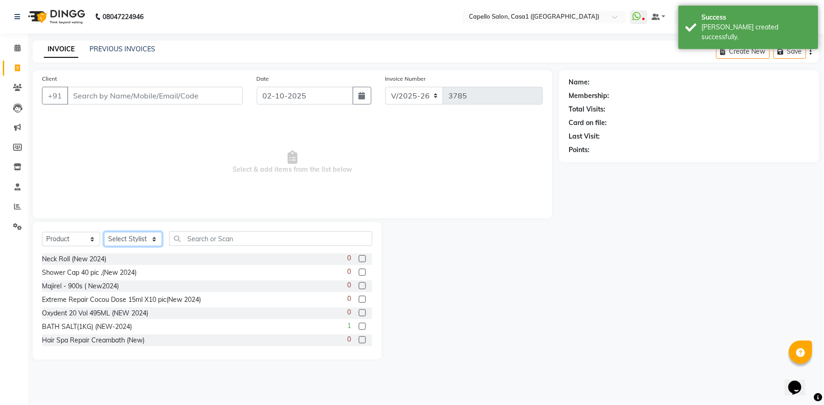
select select "59000"
click at [104, 232] on select "Select Stylist aayush ADMIN Akash Chawale Capello casa 1 Harsh Nagture Mukesh N…" at bounding box center [133, 239] width 58 height 14
click at [71, 235] on select "Select Service Product Membership Package Voucher Prepaid Gift Card" at bounding box center [71, 239] width 58 height 14
select select "service"
click at [42, 232] on select "Select Service Product Membership Package Voucher Prepaid Gift Card" at bounding box center [71, 239] width 58 height 14
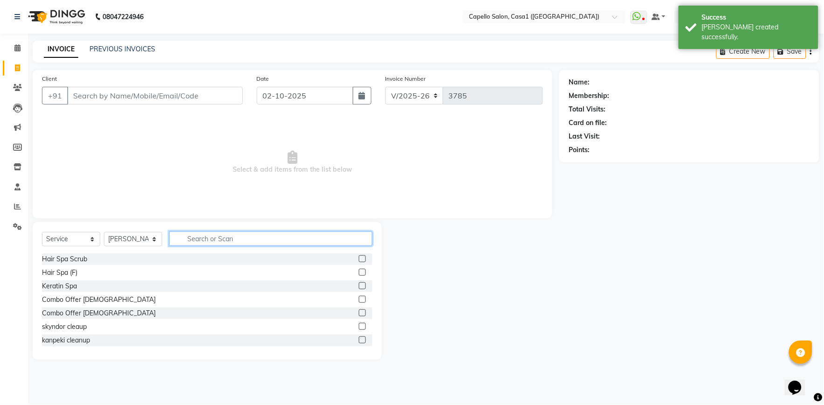
click at [207, 238] on input "text" at bounding box center [270, 238] width 203 height 14
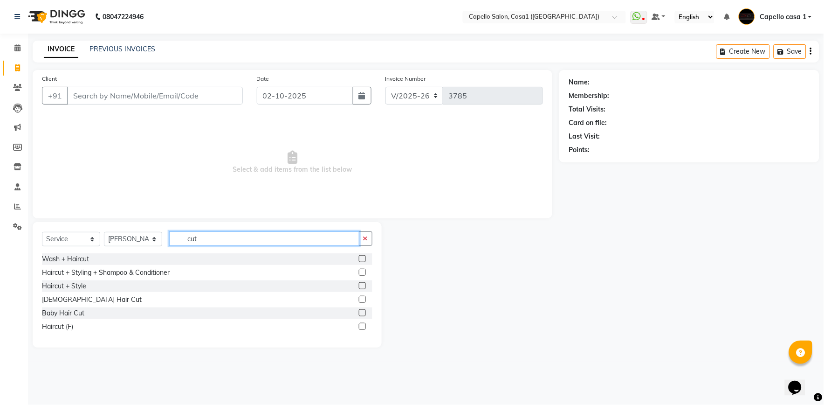
type input "cut"
click at [365, 271] on label at bounding box center [362, 272] width 7 height 7
click at [365, 271] on input "checkbox" at bounding box center [362, 272] width 6 height 6
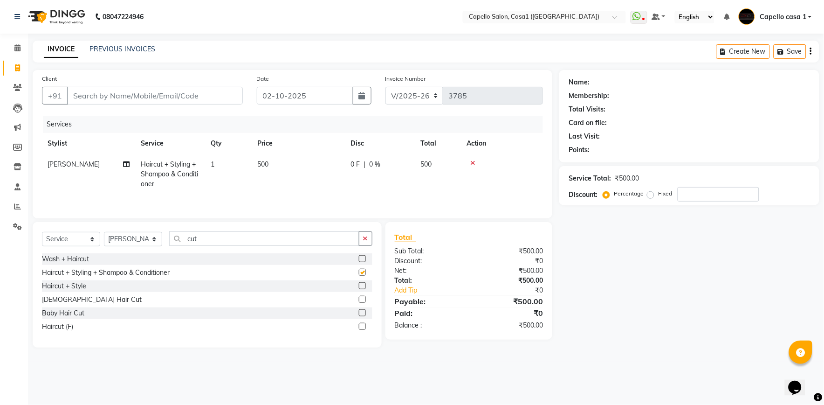
checkbox input "false"
click at [159, 97] on input "Client" at bounding box center [155, 96] width 176 height 18
click at [161, 100] on input "Client" at bounding box center [155, 96] width 176 height 18
type input "7"
type input "0"
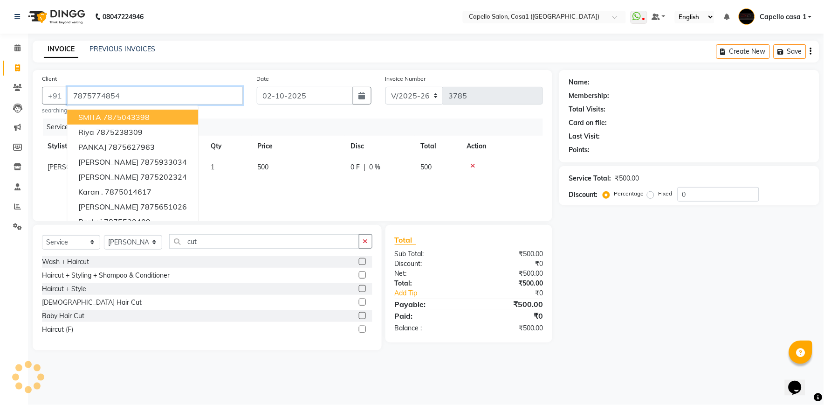
type input "7875774854"
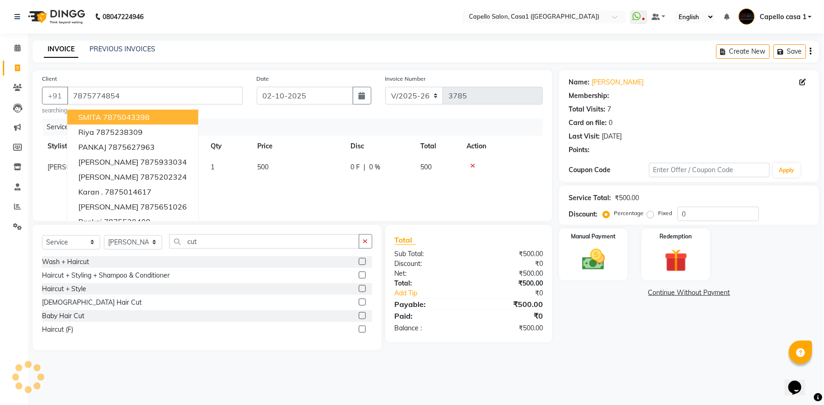
select select "1: Object"
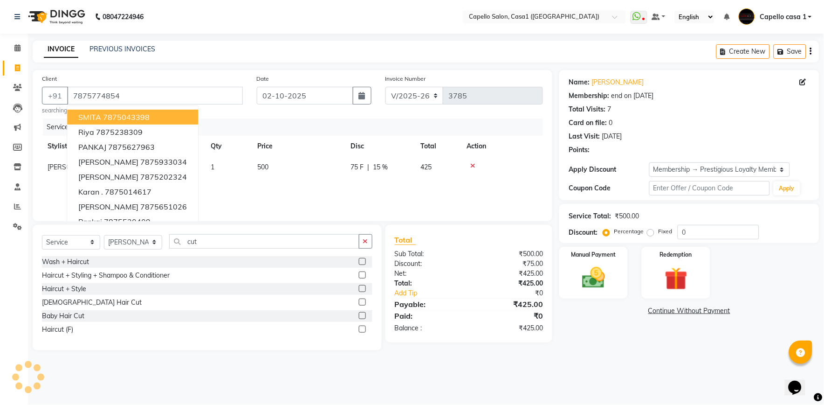
type input "15"
click at [520, 164] on div at bounding box center [502, 165] width 70 height 7
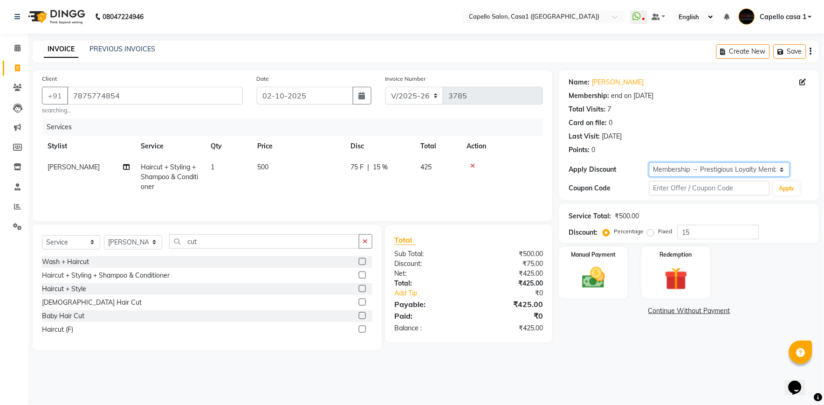
drag, startPoint x: 678, startPoint y: 167, endPoint x: 681, endPoint y: 178, distance: 11.7
click at [678, 167] on select "Select Membership → Prestigious Loyalty Membership" at bounding box center [719, 169] width 141 height 14
select select "0:"
click at [649, 162] on select "Select Membership → Prestigious Loyalty Membership" at bounding box center [719, 169] width 141 height 14
type input "0"
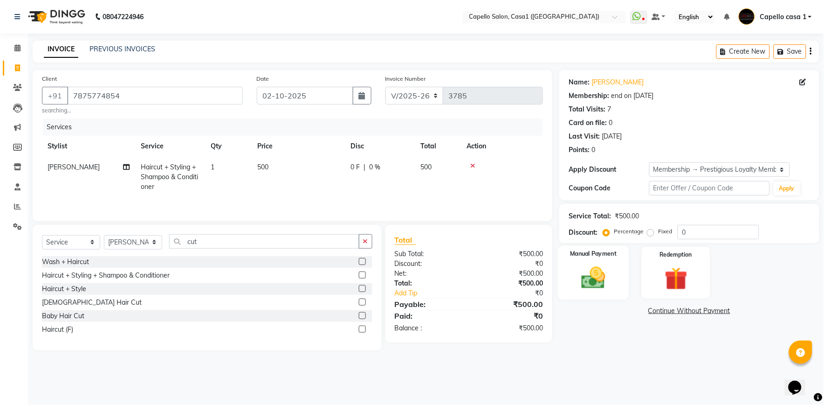
click at [602, 284] on img at bounding box center [593, 278] width 39 height 28
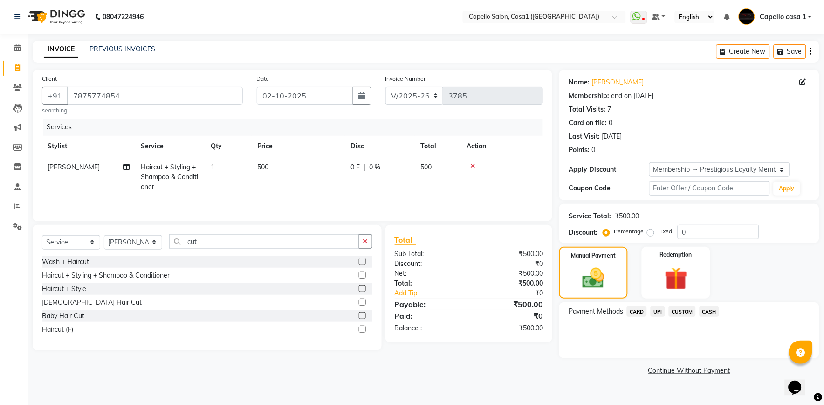
drag, startPoint x: 710, startPoint y: 310, endPoint x: 710, endPoint y: 315, distance: 5.1
click at [710, 310] on span "CASH" at bounding box center [710, 311] width 20 height 11
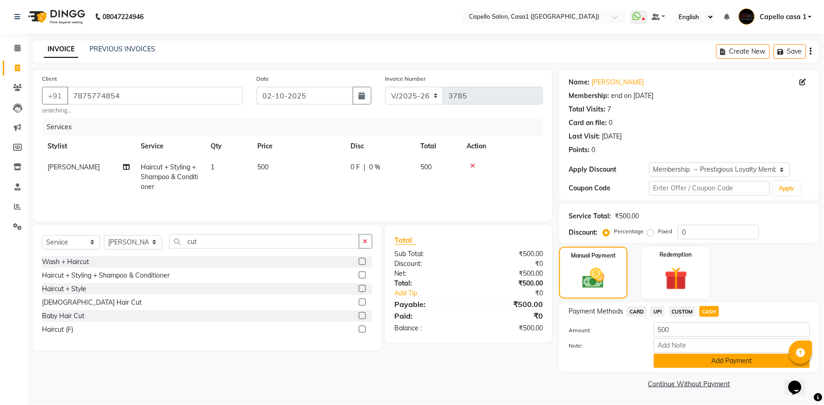
click at [705, 359] on button "Add Payment" at bounding box center [732, 360] width 156 height 14
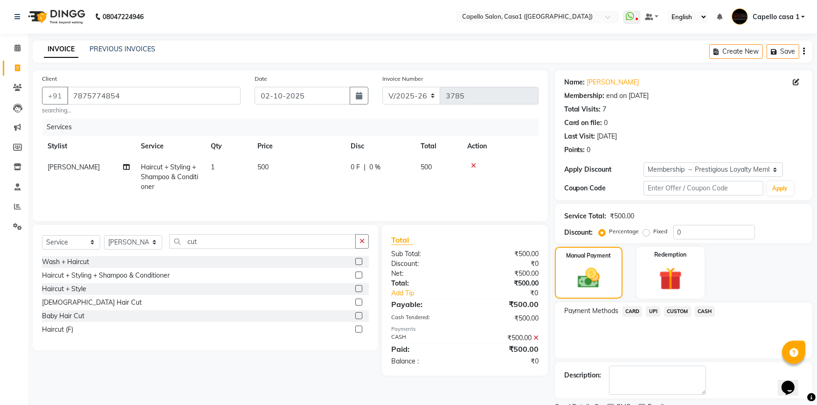
scroll to position [38, 0]
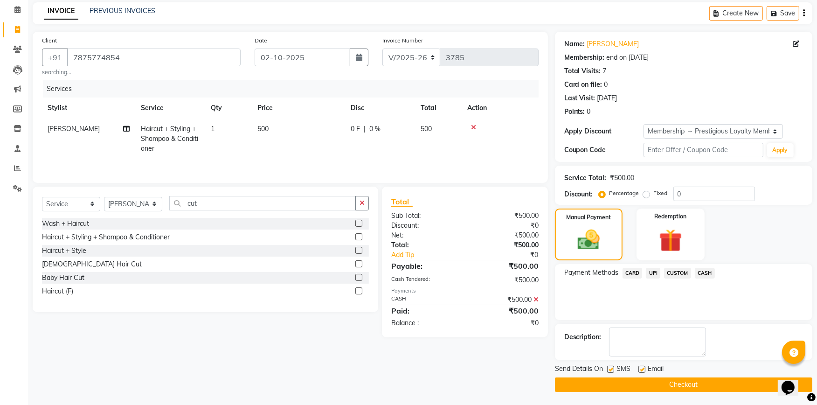
click at [696, 382] on button "Checkout" at bounding box center [683, 384] width 257 height 14
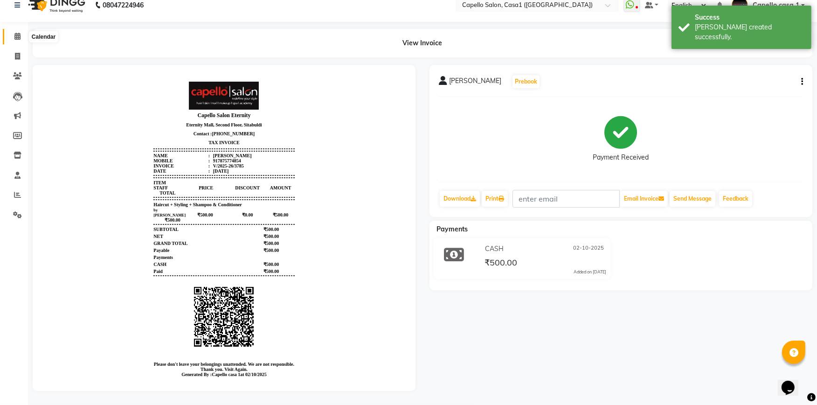
click at [17, 33] on icon at bounding box center [17, 36] width 6 height 7
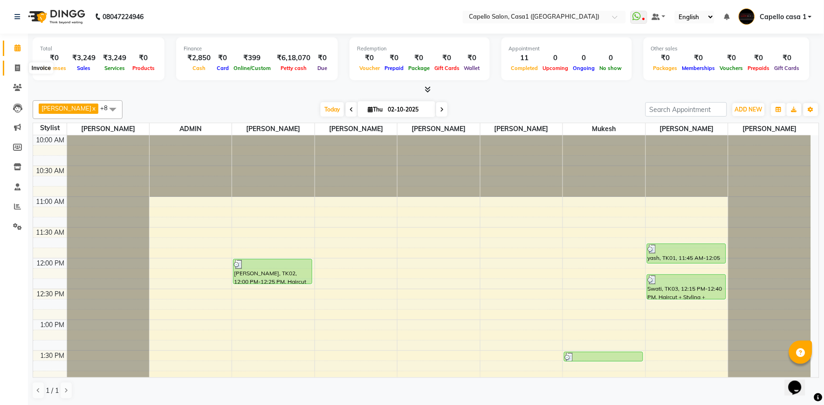
click at [15, 67] on icon at bounding box center [17, 67] width 5 height 7
select select "service"
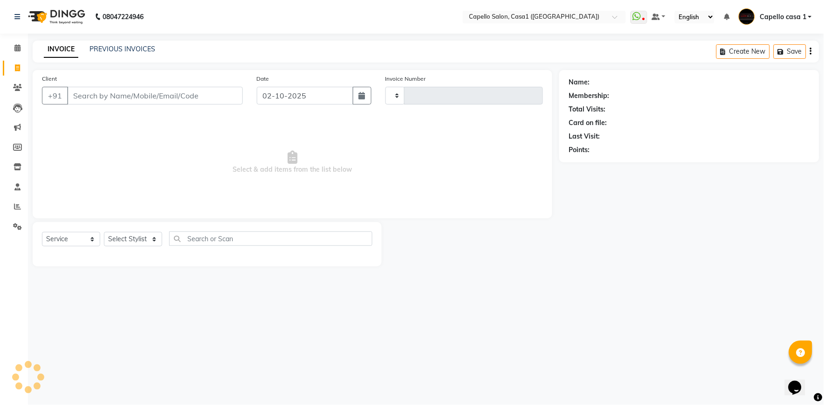
type input "3786"
select select "846"
select select "product"
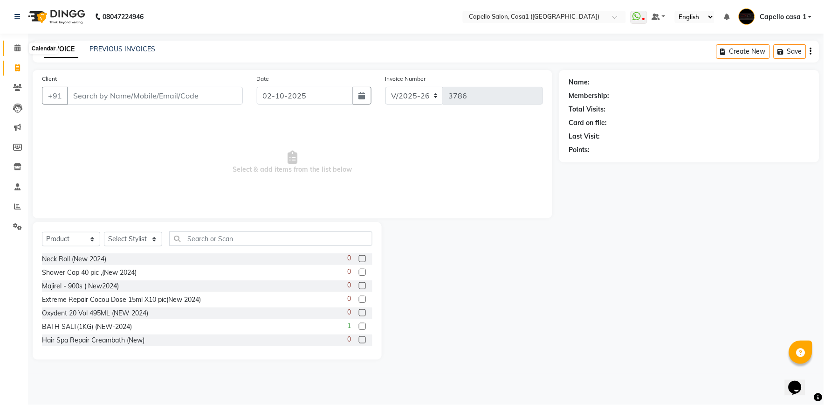
click at [13, 48] on span at bounding box center [17, 48] width 16 height 11
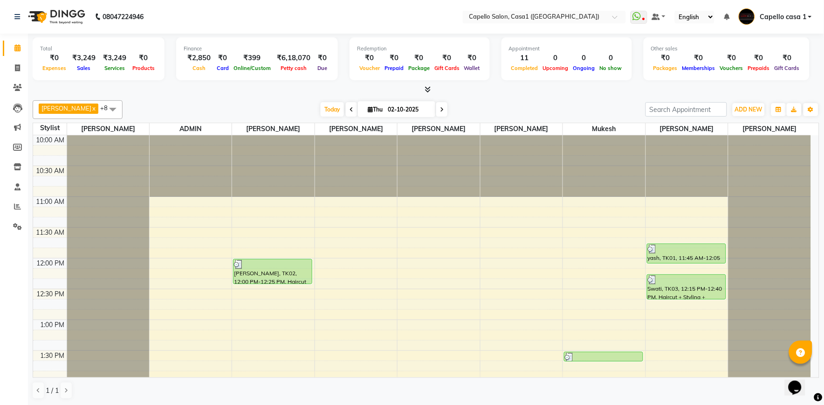
click at [225, 109] on div "Today Thu 02-10-2025" at bounding box center [384, 110] width 514 height 14
click at [229, 47] on div "Finance" at bounding box center [257, 49] width 147 height 8
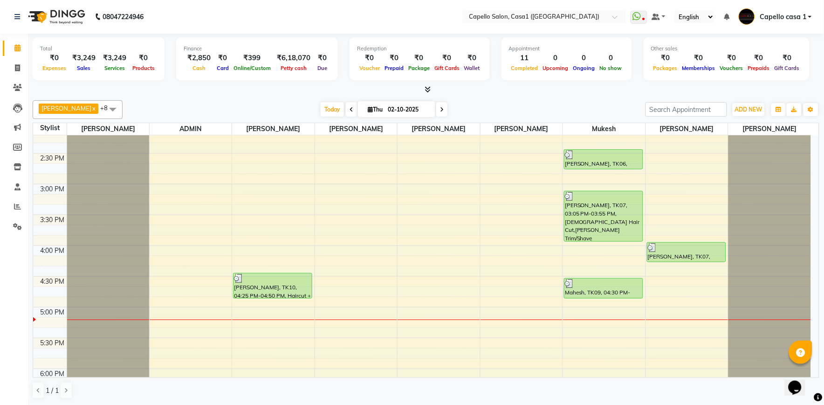
scroll to position [414, 0]
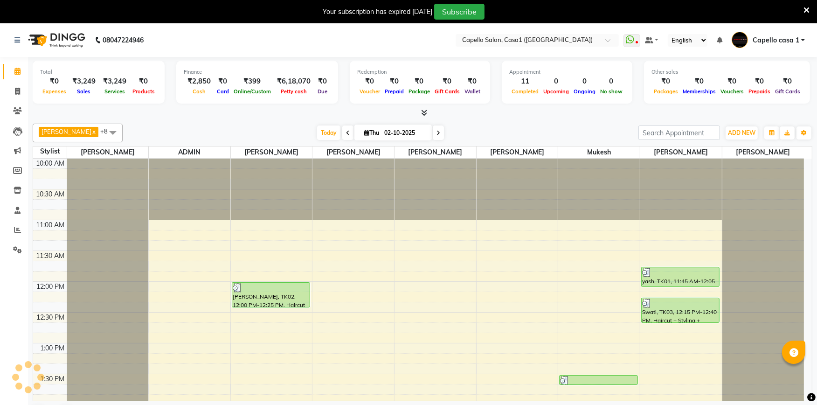
click at [804, 10] on icon at bounding box center [806, 10] width 6 height 8
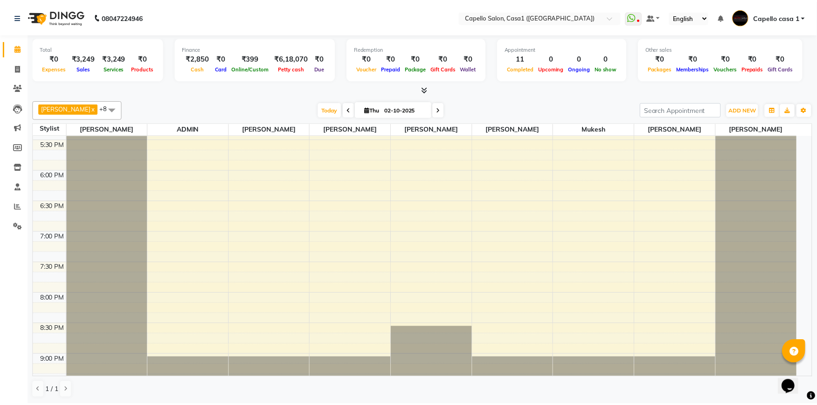
scroll to position [499, 0]
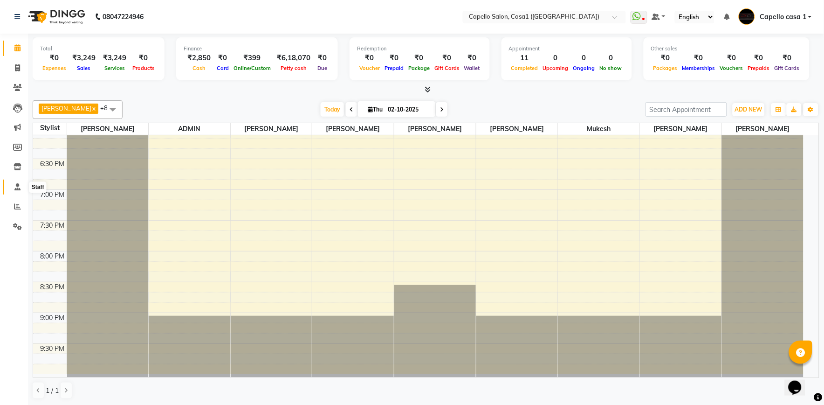
click at [21, 184] on span at bounding box center [17, 187] width 16 height 11
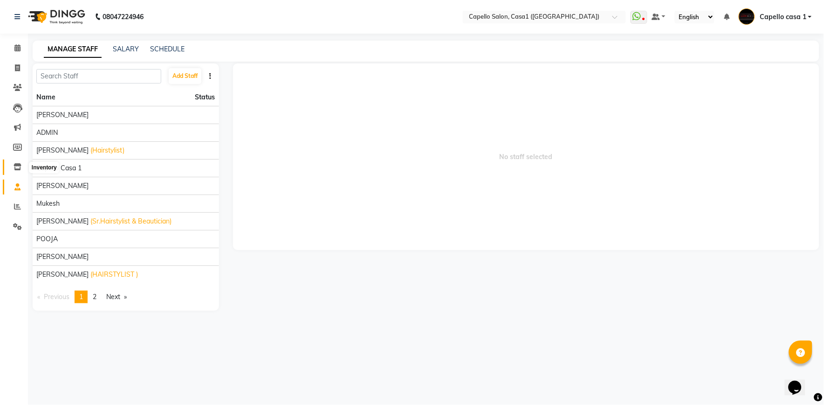
click at [21, 162] on span at bounding box center [17, 167] width 16 height 11
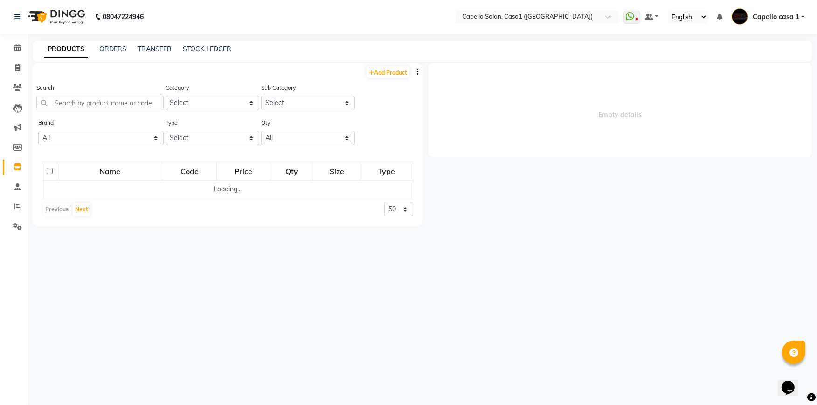
select select
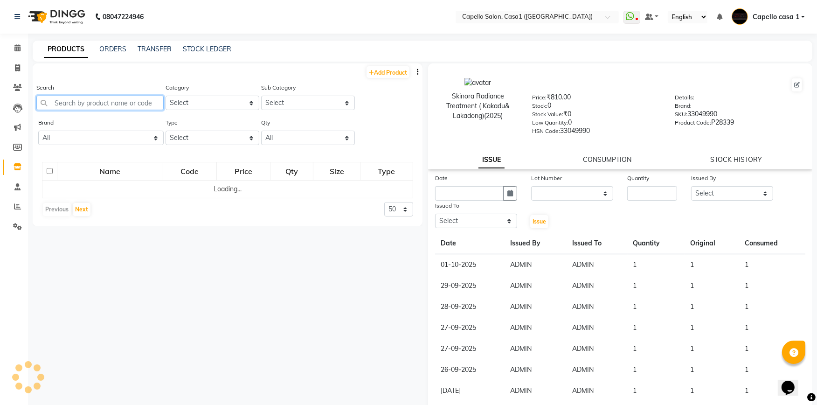
click at [73, 103] on input "text" at bounding box center [99, 103] width 127 height 14
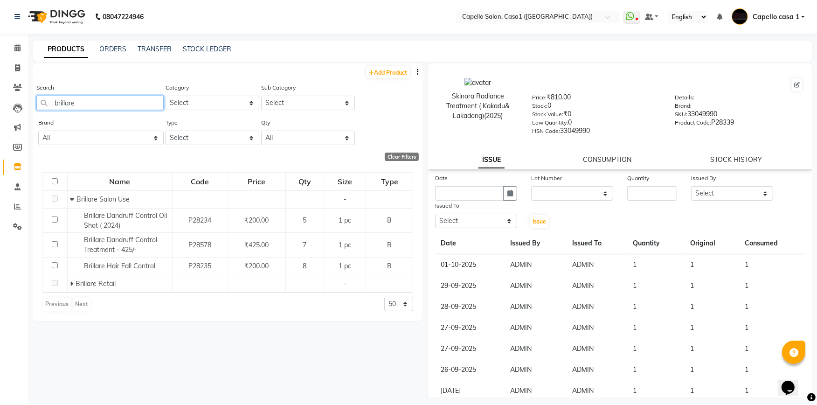
scroll to position [6, 0]
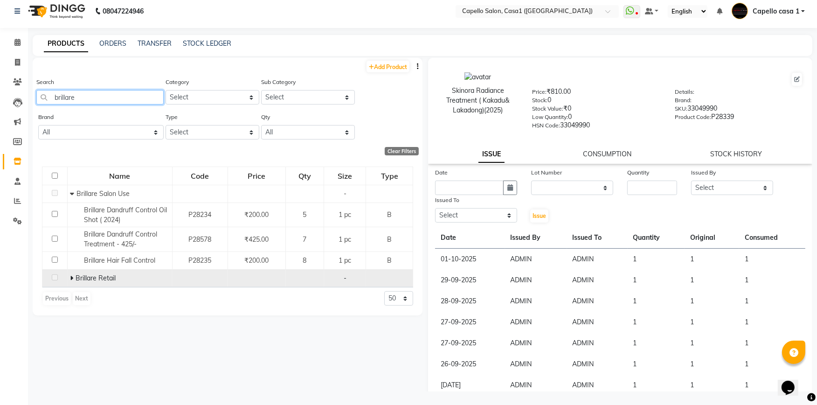
type input "brillare"
click at [71, 278] on icon at bounding box center [71, 278] width 3 height 7
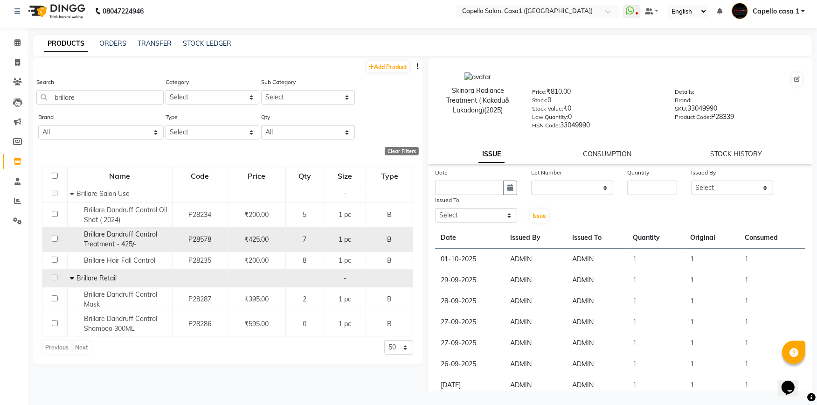
click at [53, 235] on td at bounding box center [54, 239] width 25 height 25
click at [54, 239] on input "checkbox" at bounding box center [55, 238] width 6 height 6
checkbox input "true"
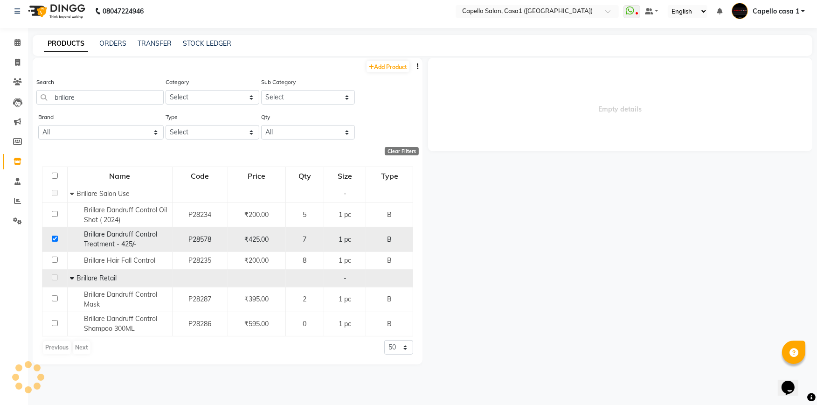
select select
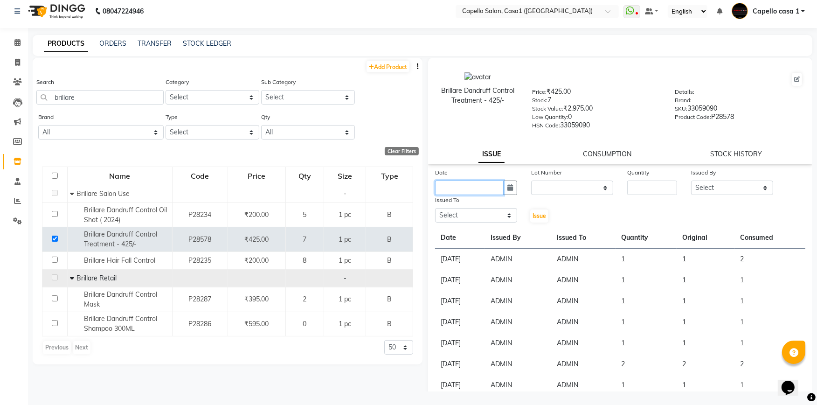
click at [478, 185] on input "text" at bounding box center [469, 187] width 69 height 14
select select "10"
select select "2025"
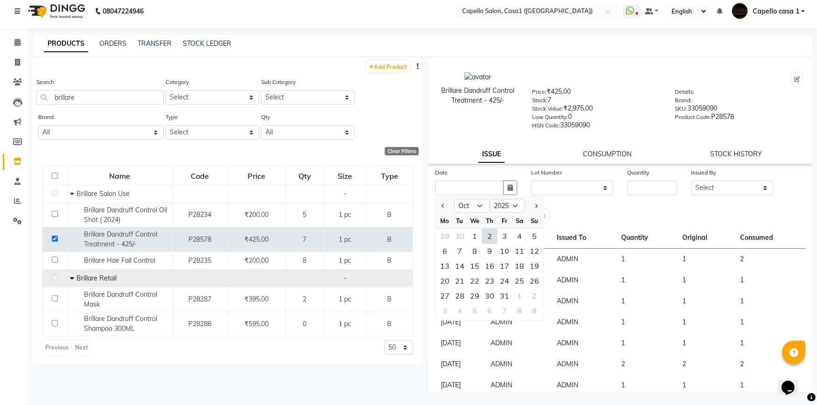
click at [490, 235] on div "2" at bounding box center [489, 235] width 15 height 15
type input "02-10-2025"
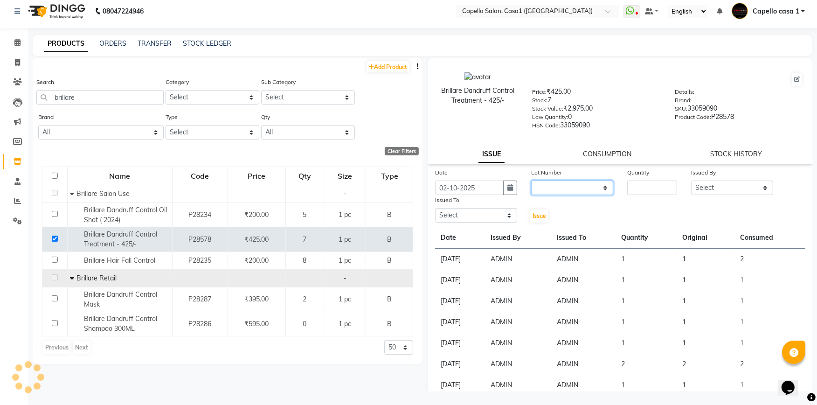
click at [567, 189] on select "None" at bounding box center [572, 187] width 82 height 14
select select "0: null"
click at [531, 180] on select "None" at bounding box center [572, 187] width 82 height 14
click at [630, 188] on input "number" at bounding box center [652, 187] width 50 height 14
type input "1"
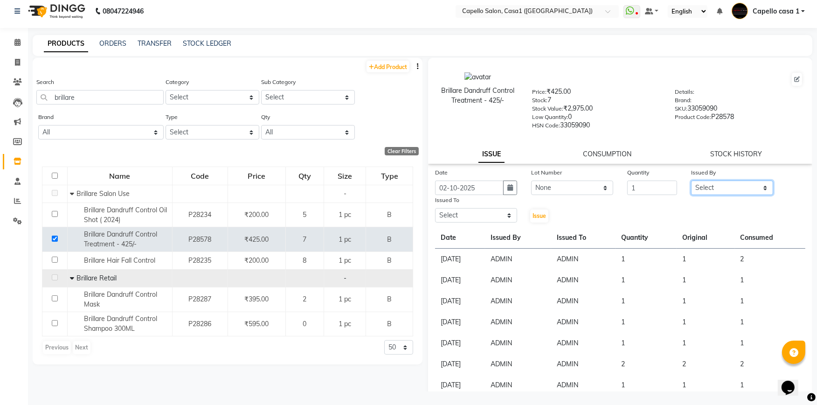
drag, startPoint x: 715, startPoint y: 188, endPoint x: 716, endPoint y: 198, distance: 9.9
click at [716, 189] on select "Select [PERSON_NAME] ADMIN Akash Chawale Capello casa 1 [PERSON_NAME] Mukesh [P…" at bounding box center [732, 187] width 82 height 14
select select "14733"
click at [691, 180] on select "Select [PERSON_NAME] ADMIN Akash Chawale Capello casa 1 [PERSON_NAME] Mukesh [P…" at bounding box center [732, 187] width 82 height 14
click at [473, 212] on select "Select [PERSON_NAME] ADMIN Akash Chawale Capello casa 1 [PERSON_NAME] Mukesh [P…" at bounding box center [476, 215] width 82 height 14
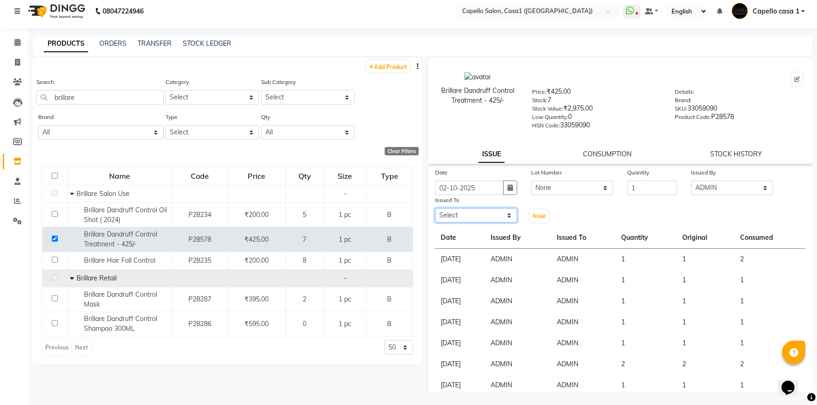
select select "14733"
click at [435, 208] on select "Select [PERSON_NAME] ADMIN Akash Chawale Capello casa 1 [PERSON_NAME] Mukesh [P…" at bounding box center [476, 215] width 82 height 14
click at [536, 215] on span "Issue" at bounding box center [539, 215] width 14 height 7
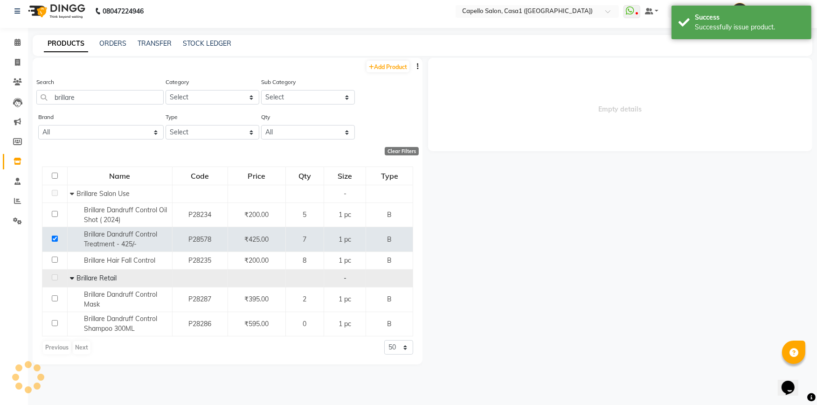
select select
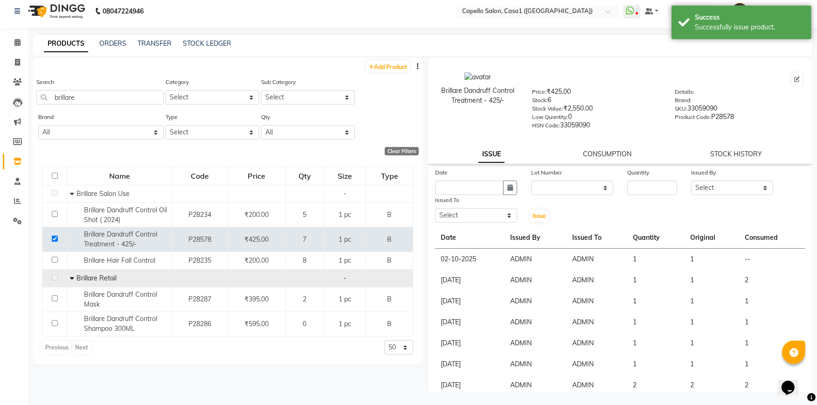
click at [593, 156] on link "CONSUMPTION" at bounding box center [607, 154] width 48 height 8
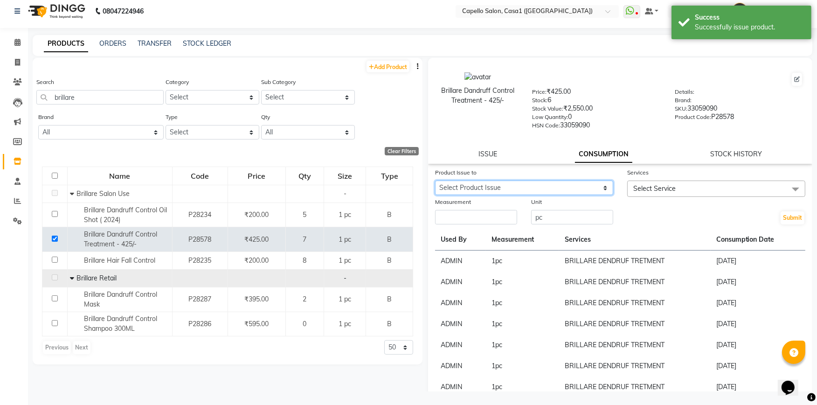
click at [518, 183] on select "Select Product Issue [DATE], Issued to: ADMIN, Balance: 1" at bounding box center [524, 187] width 178 height 14
select select "1280064"
click at [435, 180] on select "Select Product Issue [DATE], Issued to: ADMIN, Balance: 1" at bounding box center [524, 187] width 178 height 14
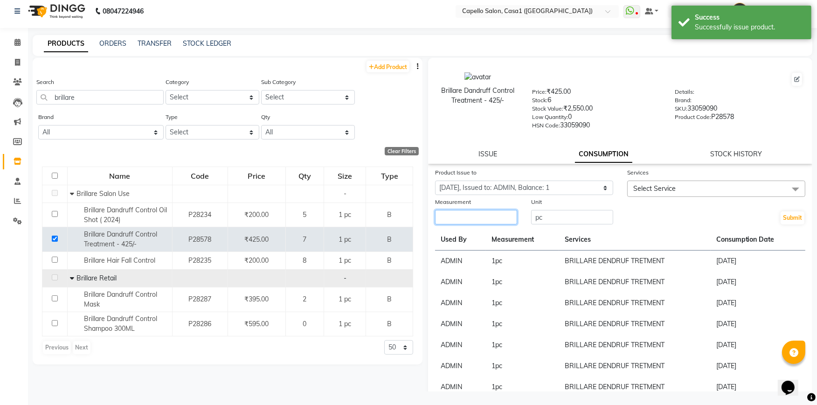
click at [478, 213] on input "number" at bounding box center [476, 217] width 82 height 14
type input "1"
click at [635, 182] on span "Select Service" at bounding box center [716, 188] width 178 height 16
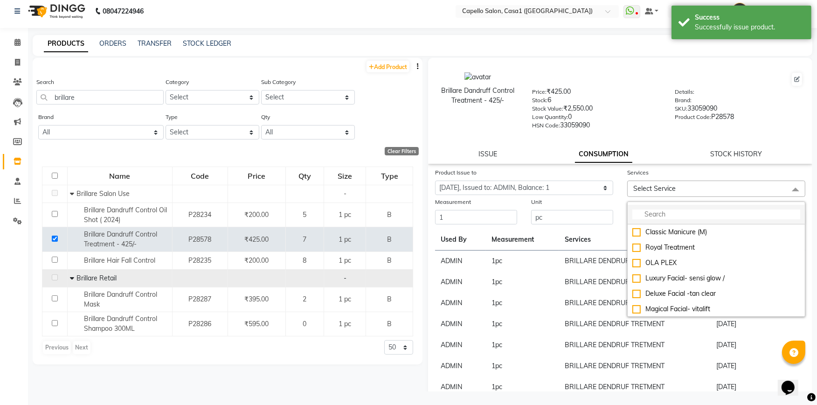
click at [643, 216] on input "multiselect-search" at bounding box center [716, 214] width 168 height 10
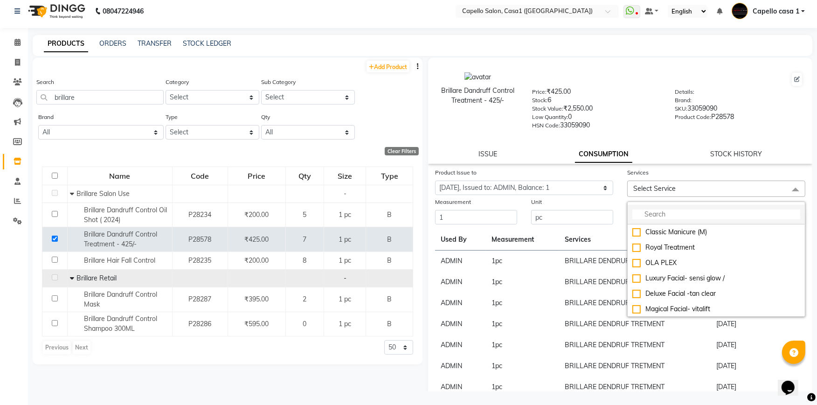
click at [651, 215] on input "multiselect-search" at bounding box center [716, 214] width 168 height 10
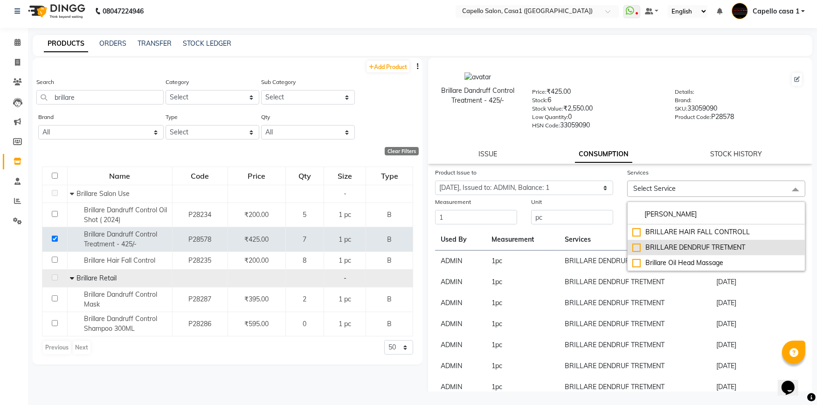
type input "brill"
click at [632, 246] on div "BRILLARE DENDRUF TRETMENT" at bounding box center [716, 247] width 168 height 10
checkbox input "true"
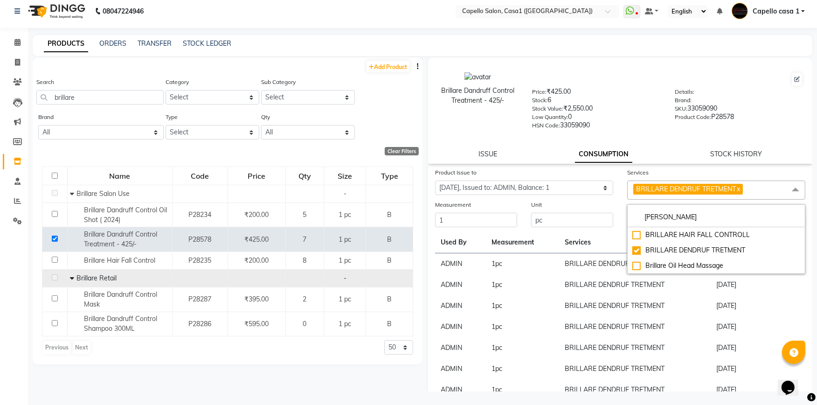
click at [685, 292] on td "BRILLARE DENDRUF TRETMENT" at bounding box center [635, 284] width 152 height 21
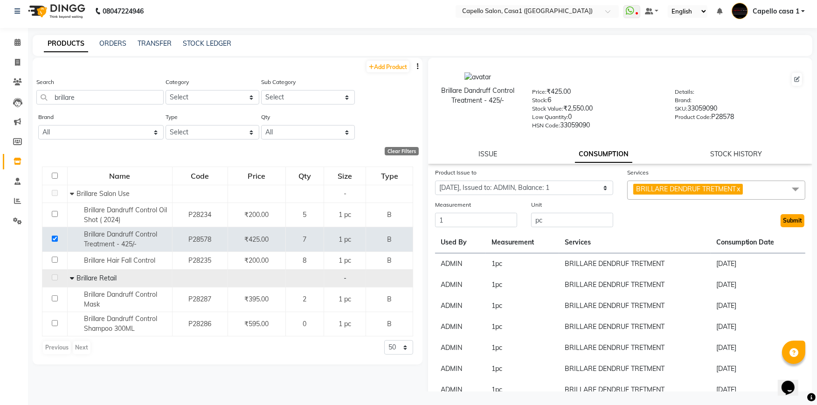
click at [781, 220] on button "Submit" at bounding box center [793, 220] width 24 height 13
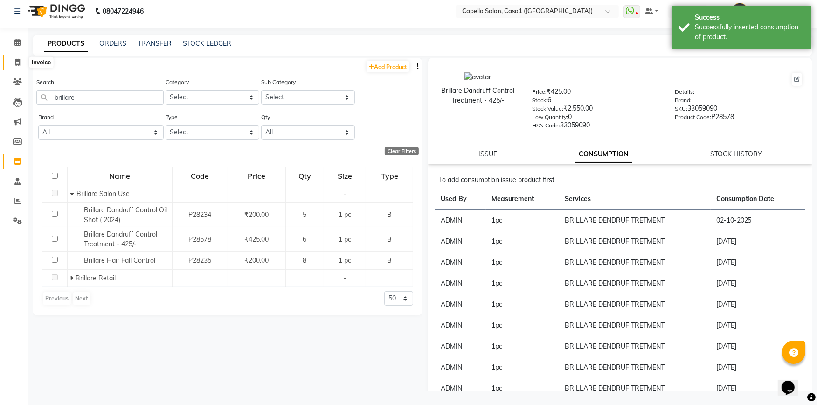
click at [17, 62] on icon at bounding box center [17, 62] width 5 height 7
select select "service"
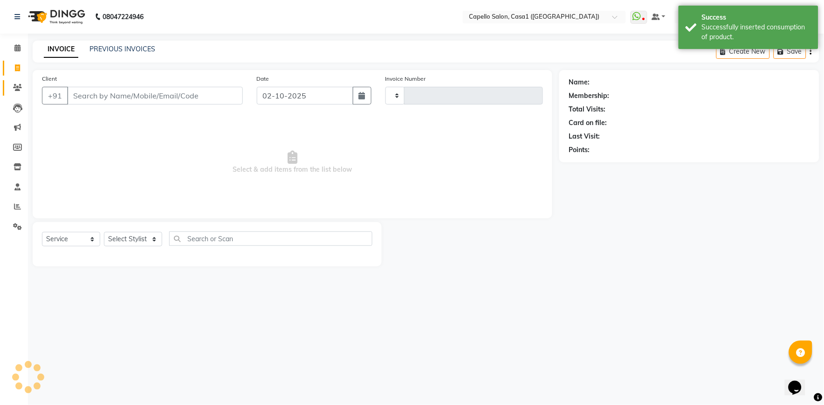
type input "3786"
select select "846"
click at [131, 235] on select "Select Stylist" at bounding box center [133, 239] width 58 height 14
select select "product"
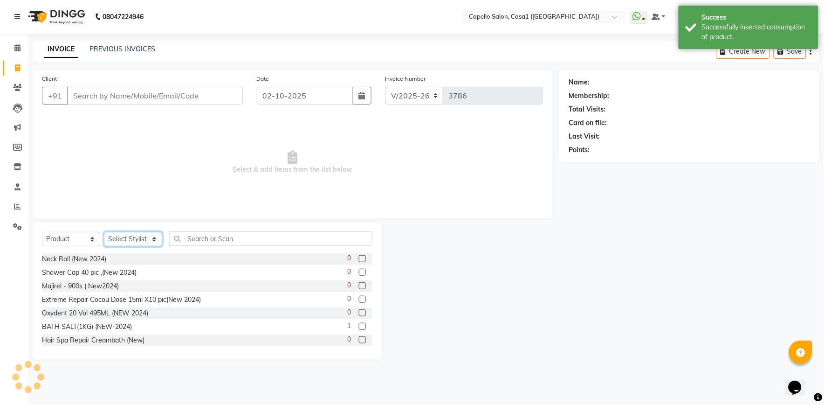
click at [139, 237] on select "Select Stylist [PERSON_NAME] ADMIN Akash Chawale Capello casa 1 [PERSON_NAME] M…" at bounding box center [133, 239] width 58 height 14
click at [138, 235] on select "Select Stylist [PERSON_NAME] ADMIN Akash Chawale Capello casa 1 [PERSON_NAME] M…" at bounding box center [133, 239] width 58 height 14
select select "59000"
click at [104, 232] on select "Select Stylist [PERSON_NAME] ADMIN Akash Chawale Capello casa 1 [PERSON_NAME] M…" at bounding box center [133, 239] width 58 height 14
drag, startPoint x: 70, startPoint y: 233, endPoint x: 70, endPoint y: 240, distance: 6.5
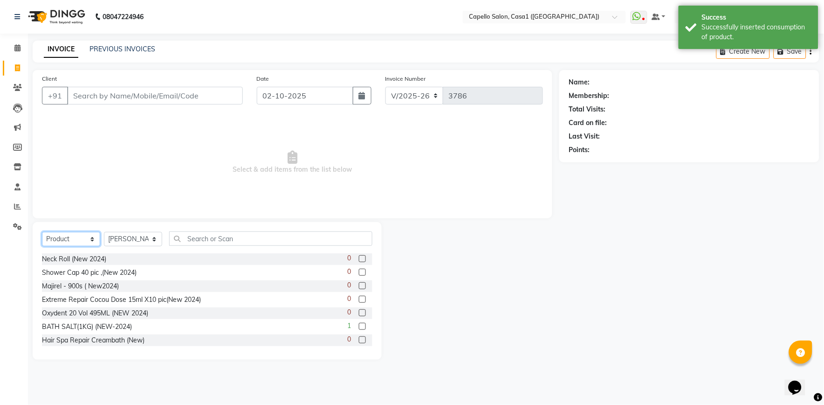
click at [70, 234] on select "Select Service Product Membership Package Voucher Prepaid Gift Card" at bounding box center [71, 239] width 58 height 14
select select "service"
click at [42, 232] on select "Select Service Product Membership Package Voucher Prepaid Gift Card" at bounding box center [71, 239] width 58 height 14
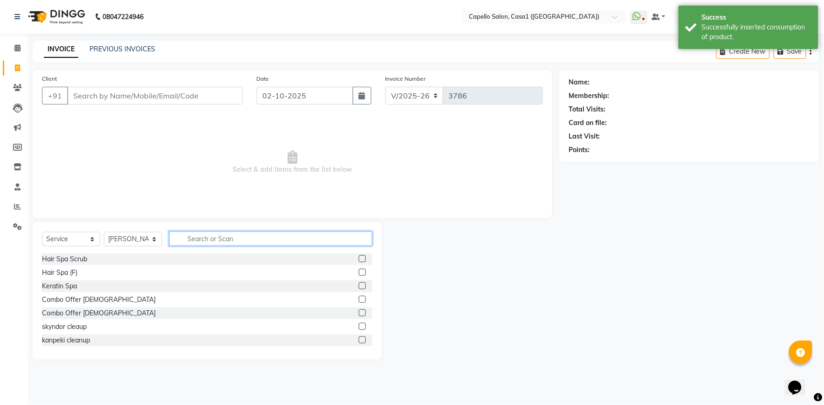
click at [208, 241] on input "text" at bounding box center [270, 238] width 203 height 14
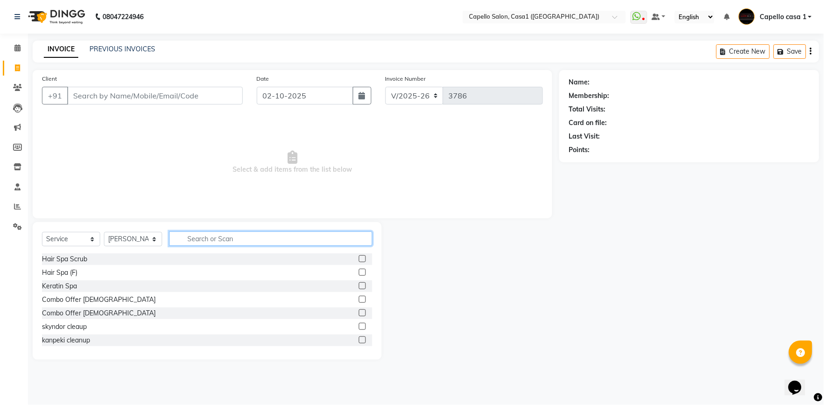
click at [229, 234] on input "text" at bounding box center [270, 238] width 203 height 14
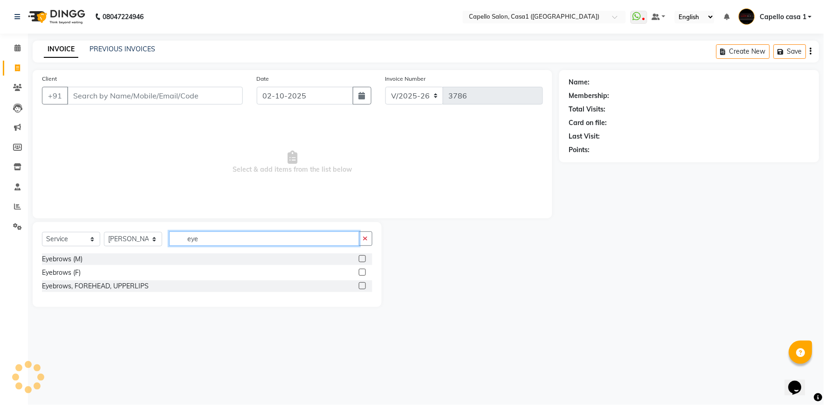
type input "eye"
click at [362, 272] on label at bounding box center [362, 272] width 7 height 7
click at [362, 272] on input "checkbox" at bounding box center [362, 272] width 6 height 6
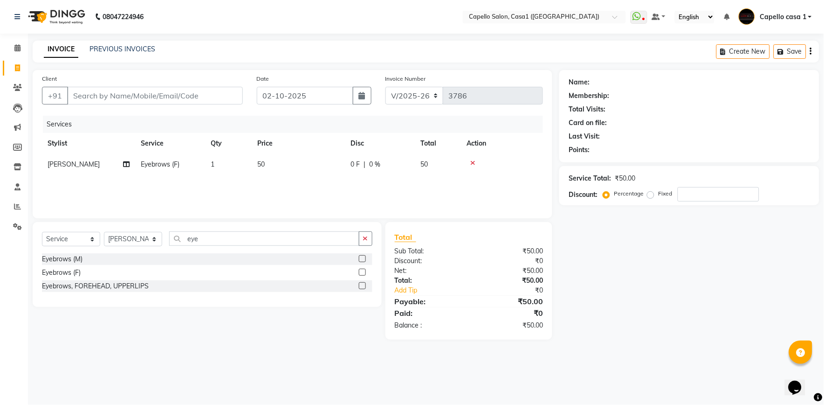
click at [360, 270] on label at bounding box center [362, 272] width 7 height 7
click at [360, 270] on input "checkbox" at bounding box center [362, 272] width 6 height 6
checkbox input "false"
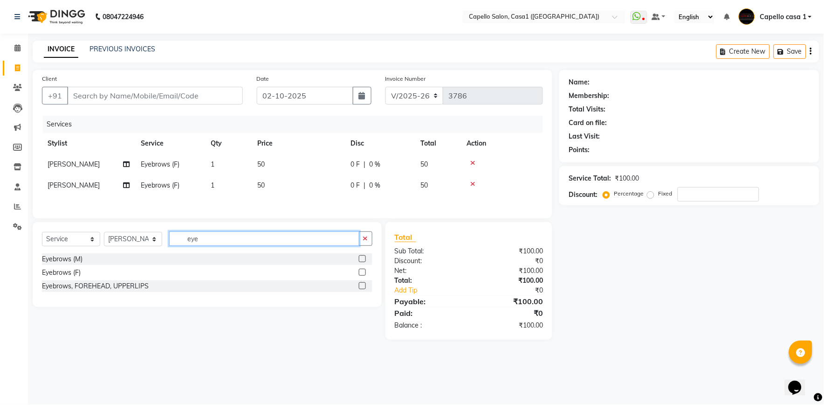
click at [220, 239] on input "eye" at bounding box center [264, 238] width 190 height 14
type input "e"
type input "fore"
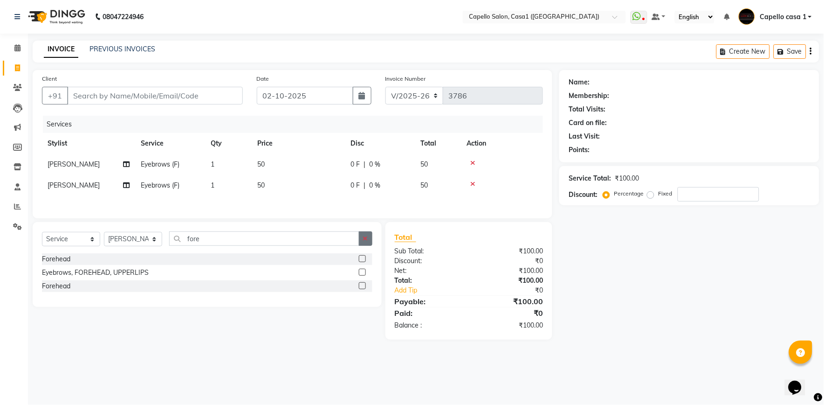
click at [365, 258] on label at bounding box center [362, 258] width 7 height 7
click at [365, 258] on input "checkbox" at bounding box center [362, 259] width 6 height 6
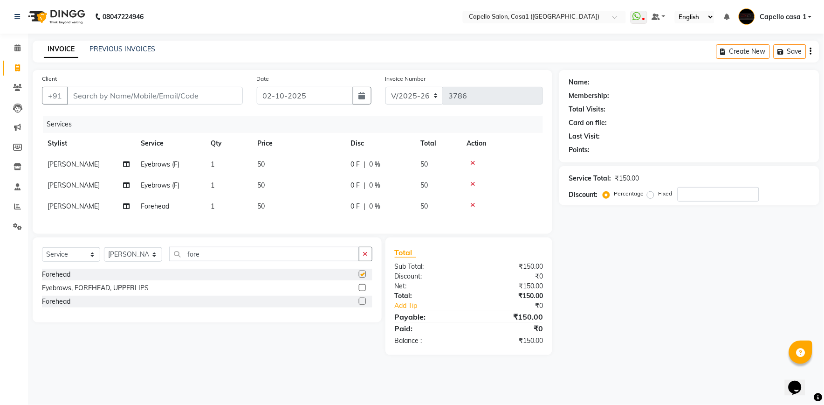
checkbox input "false"
click at [99, 96] on input "Client" at bounding box center [155, 96] width 176 height 18
click at [103, 92] on input "Client" at bounding box center [155, 96] width 176 height 18
type input "7"
type input "0"
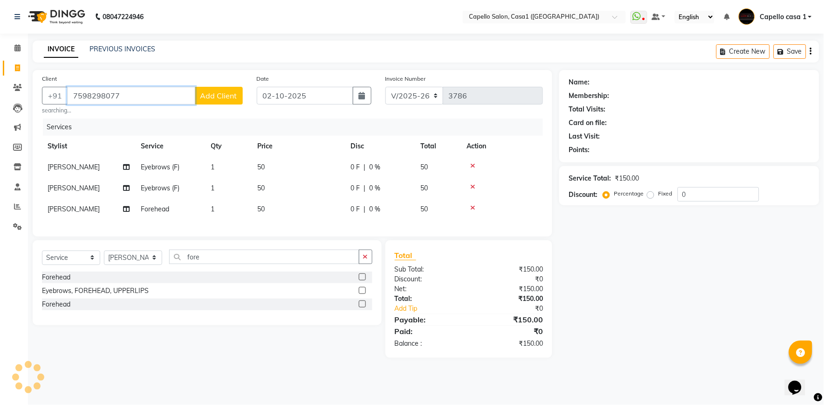
type input "7598298077"
click at [211, 98] on span "Add Client" at bounding box center [218, 95] width 37 height 9
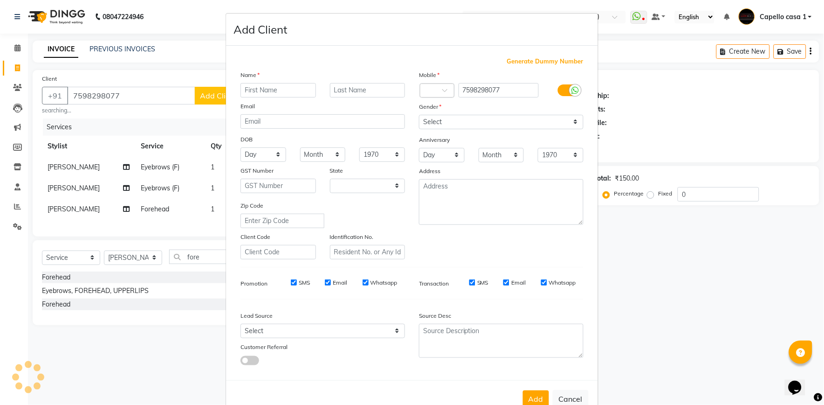
select select "22"
click at [280, 89] on input "text" at bounding box center [279, 90] width 76 height 14
type input "P"
type input "Shanti Priya"
click at [465, 116] on select "Select Male Female Other Prefer Not To Say" at bounding box center [501, 122] width 165 height 14
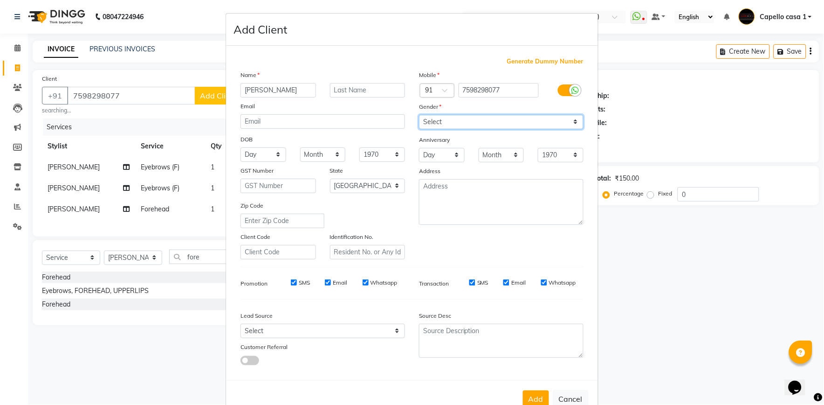
select select "female"
click at [419, 115] on select "Select Male Female Other Prefer Not To Say" at bounding box center [501, 122] width 165 height 14
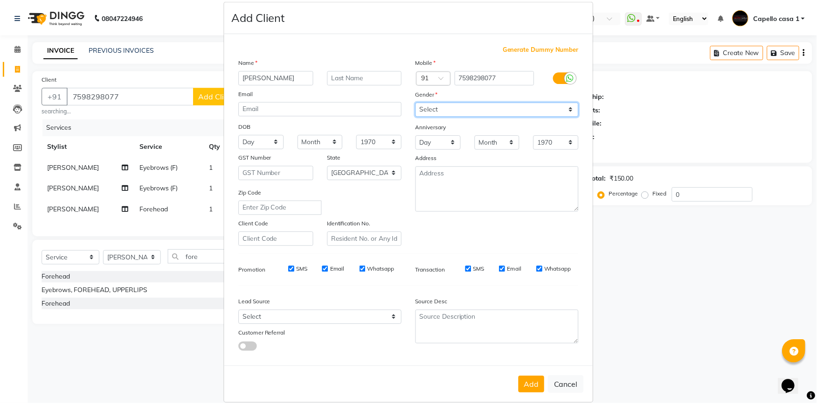
scroll to position [26, 0]
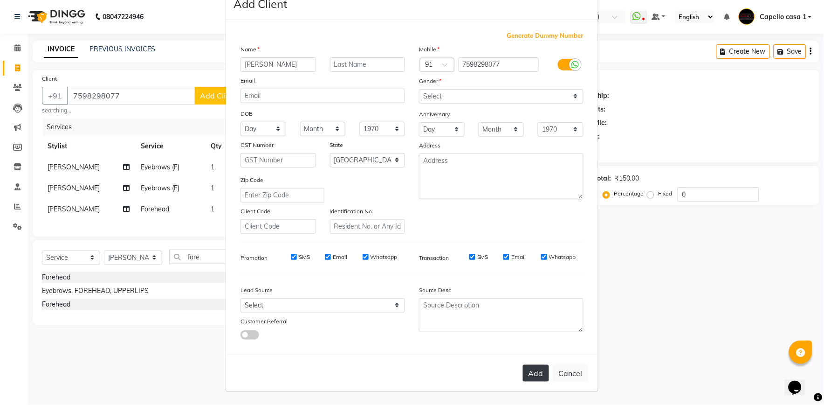
click at [529, 372] on button "Add" at bounding box center [536, 373] width 26 height 17
select select
select select "null"
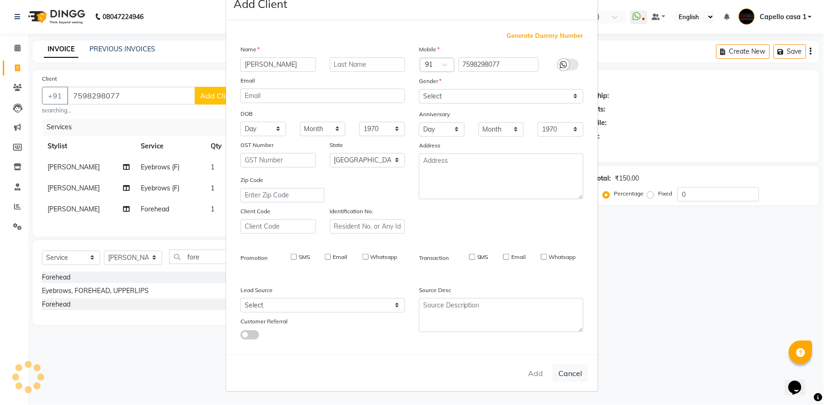
select select
checkbox input "false"
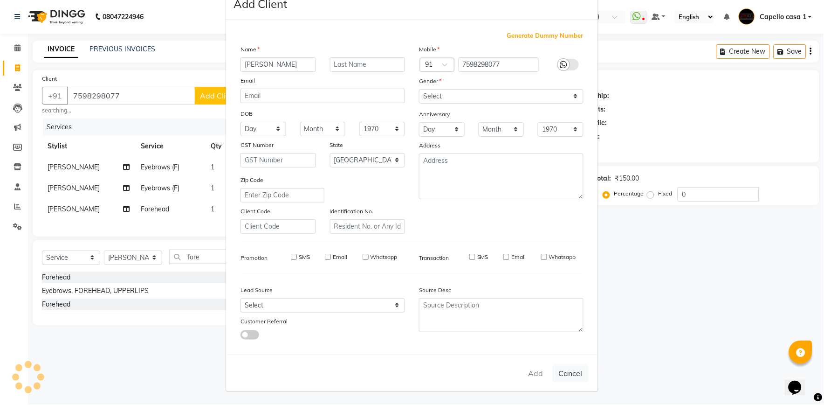
checkbox input "false"
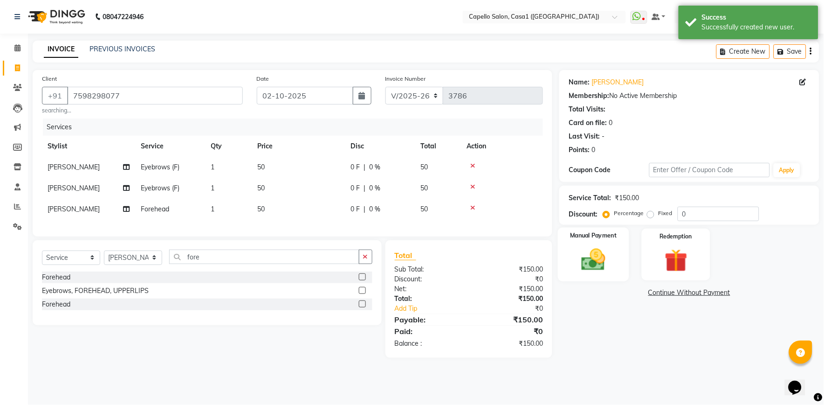
click at [594, 267] on img at bounding box center [593, 260] width 39 height 28
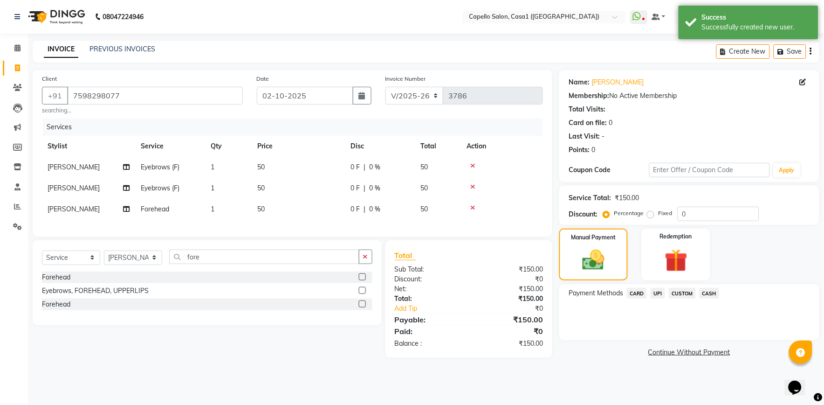
click at [660, 292] on span "UPI" at bounding box center [658, 293] width 14 height 11
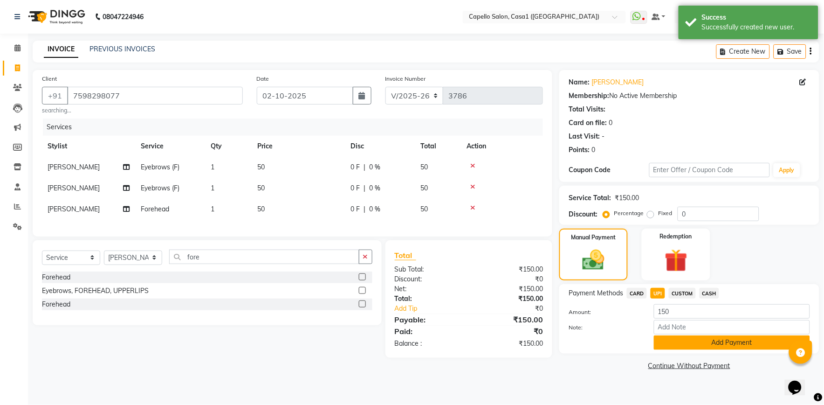
click at [696, 341] on button "Add Payment" at bounding box center [732, 342] width 156 height 14
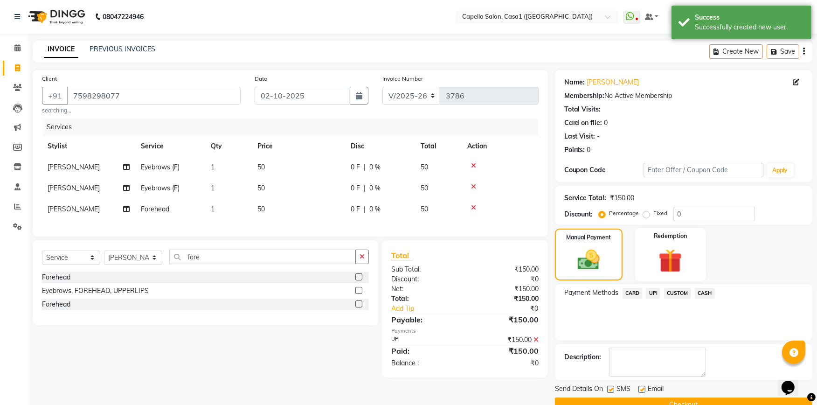
scroll to position [20, 0]
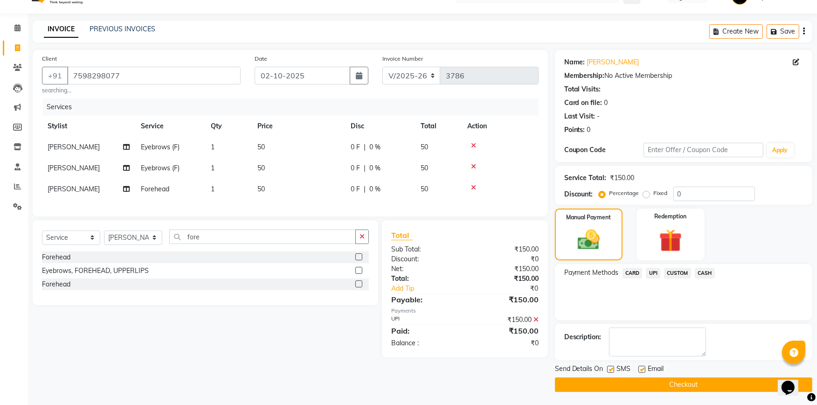
click at [665, 383] on button "Checkout" at bounding box center [683, 384] width 257 height 14
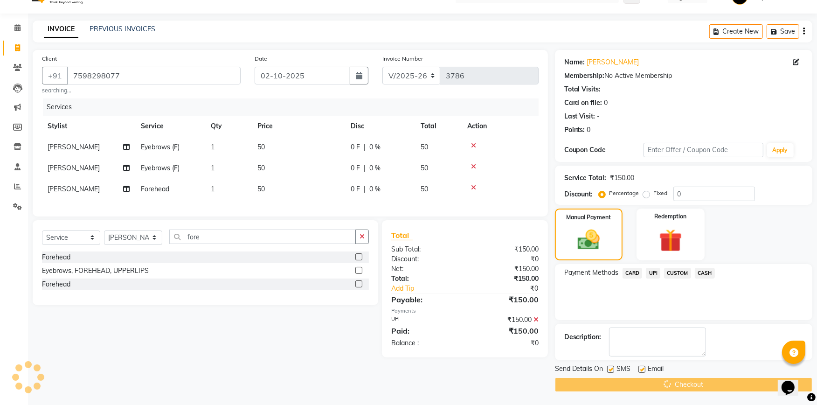
scroll to position [0, 0]
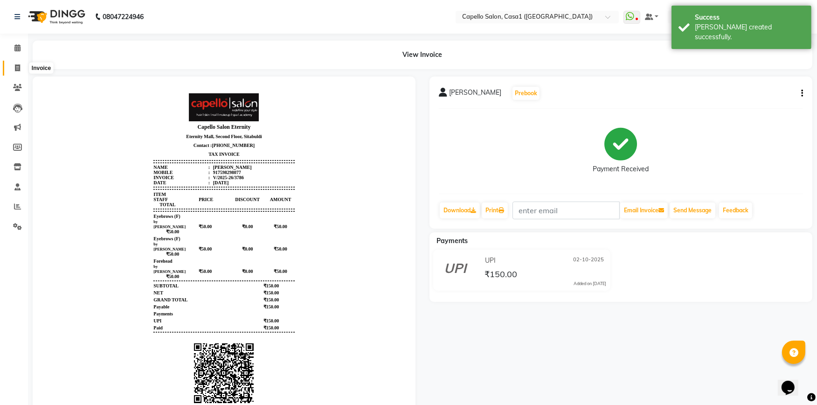
click at [16, 67] on icon at bounding box center [17, 67] width 5 height 7
select select "service"
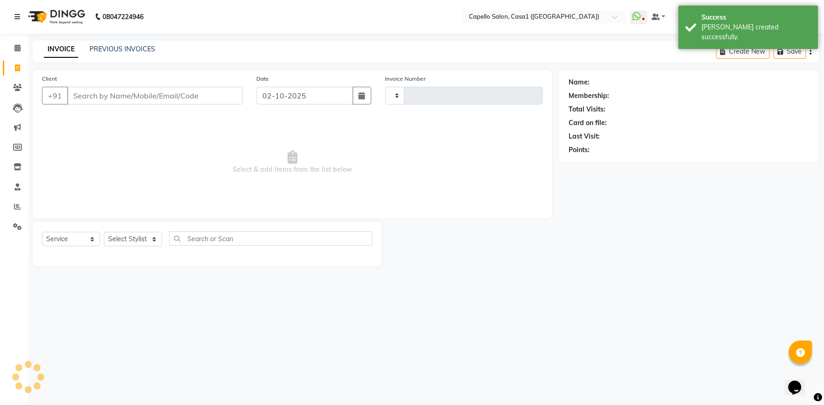
type input "3787"
select select "846"
click at [143, 96] on input "Client" at bounding box center [155, 96] width 176 height 18
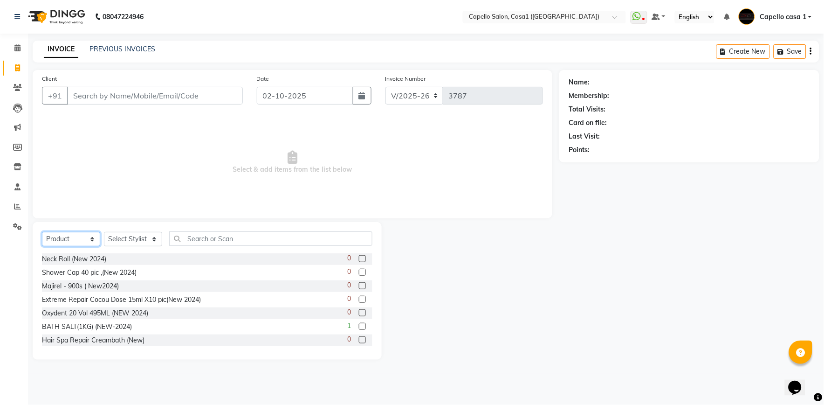
click at [62, 240] on select "Select Service Product Membership Package Voucher Prepaid Gift Card" at bounding box center [71, 239] width 58 height 14
select select "service"
click at [42, 232] on select "Select Service Product Membership Package Voucher Prepaid Gift Card" at bounding box center [71, 239] width 58 height 14
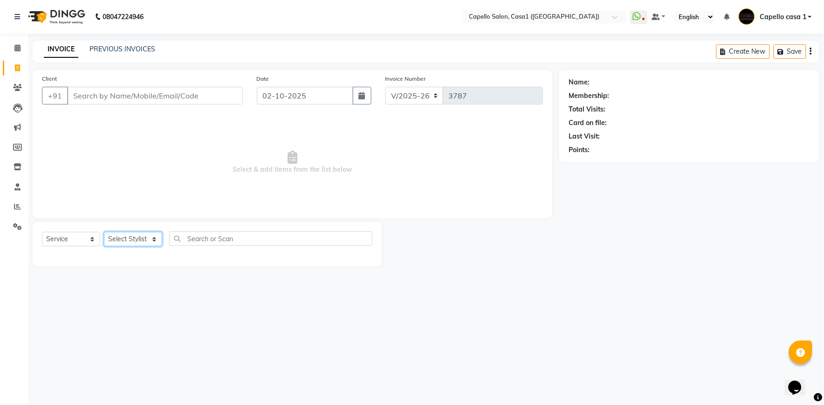
click at [131, 240] on select "Select Stylist [PERSON_NAME] ADMIN Akash Chawale Capello casa 1 [PERSON_NAME] M…" at bounding box center [133, 239] width 58 height 14
select select "53765"
click at [104, 232] on select "Select Stylist [PERSON_NAME] ADMIN Akash Chawale Capello casa 1 [PERSON_NAME] M…" at bounding box center [133, 239] width 58 height 14
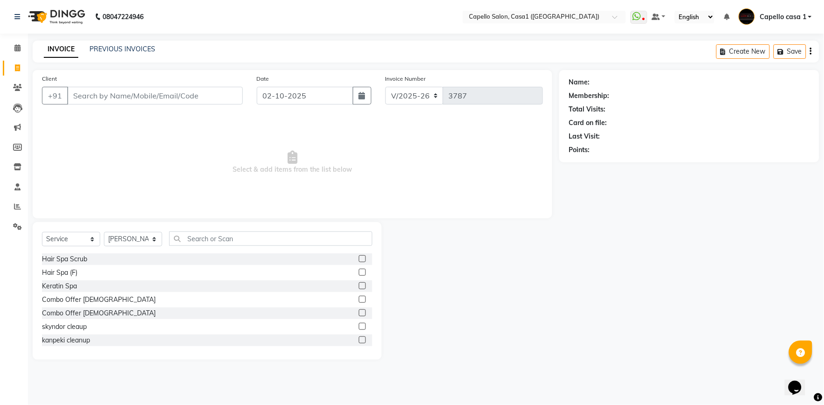
click at [212, 229] on div "Select Service Product Membership Package Voucher Prepaid Gift Card Select Styl…" at bounding box center [207, 291] width 349 height 138
click at [214, 237] on input "text" at bounding box center [270, 238] width 203 height 14
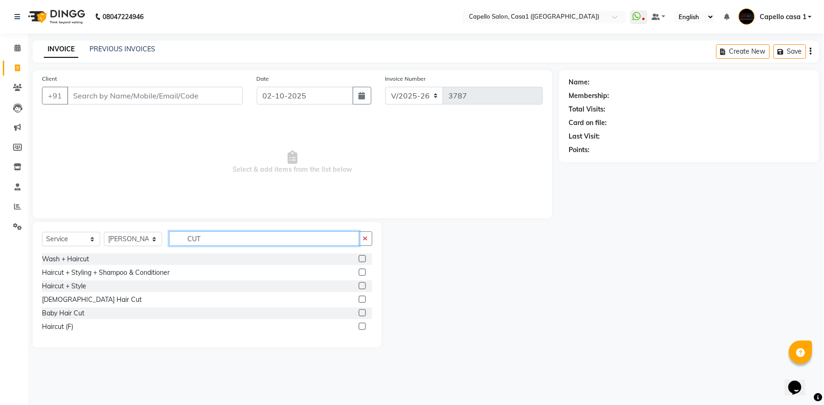
type input "CUT"
click at [364, 271] on label at bounding box center [362, 272] width 7 height 7
click at [364, 271] on input "checkbox" at bounding box center [362, 272] width 6 height 6
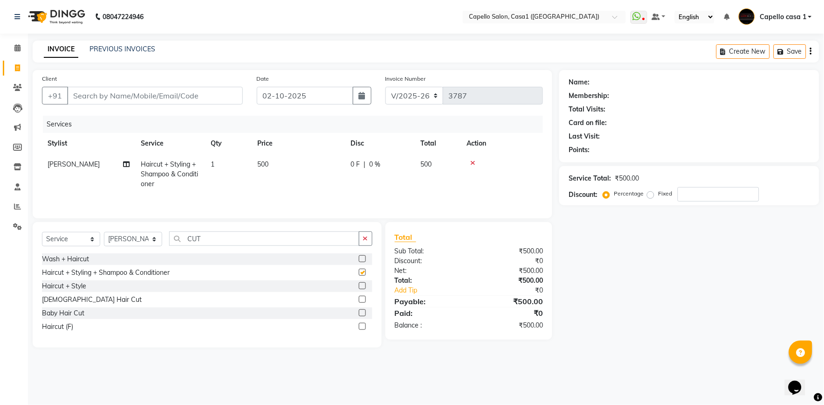
checkbox input "false"
click at [111, 87] on input "Client" at bounding box center [155, 96] width 176 height 18
click at [111, 97] on input "Client" at bounding box center [155, 96] width 176 height 18
click at [117, 94] on input "Client" at bounding box center [155, 96] width 176 height 18
type input "8"
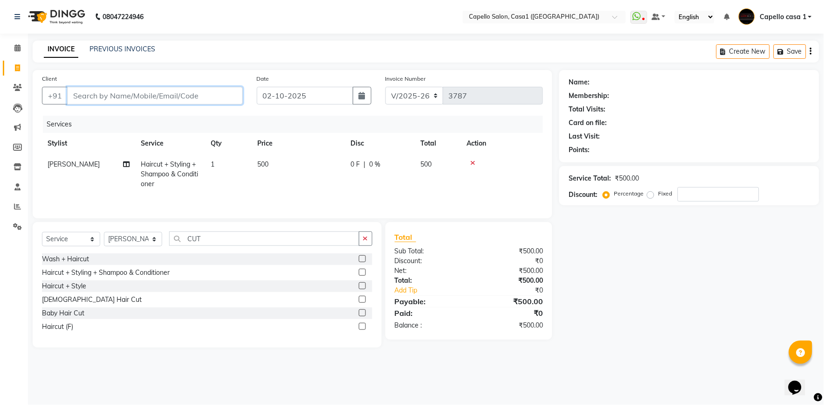
type input "0"
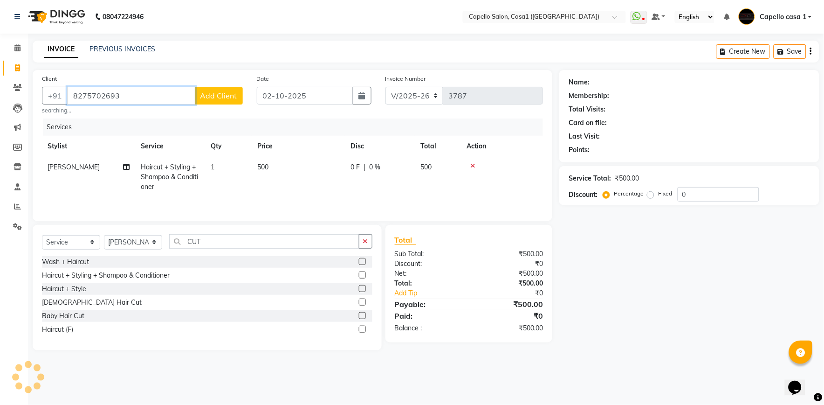
type input "8275702693"
click at [218, 95] on span "Add Client" at bounding box center [218, 95] width 37 height 9
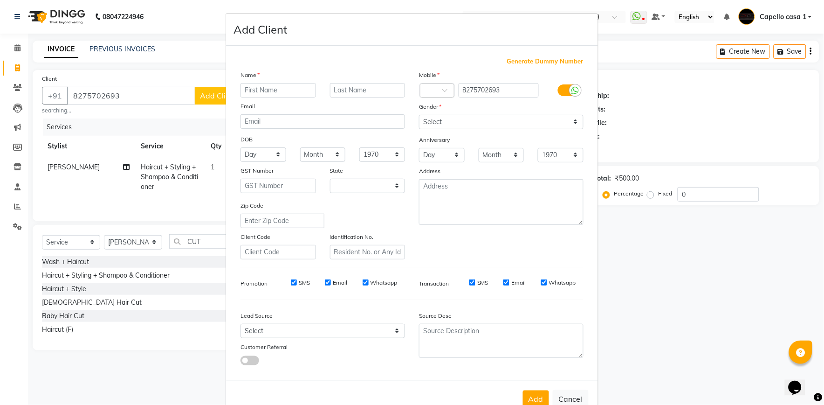
select select "22"
click at [263, 94] on input "text" at bounding box center [279, 90] width 76 height 14
type input "v"
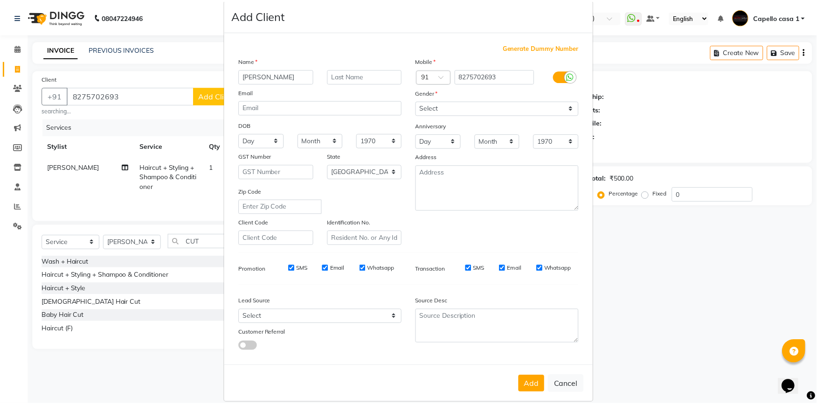
scroll to position [26, 0]
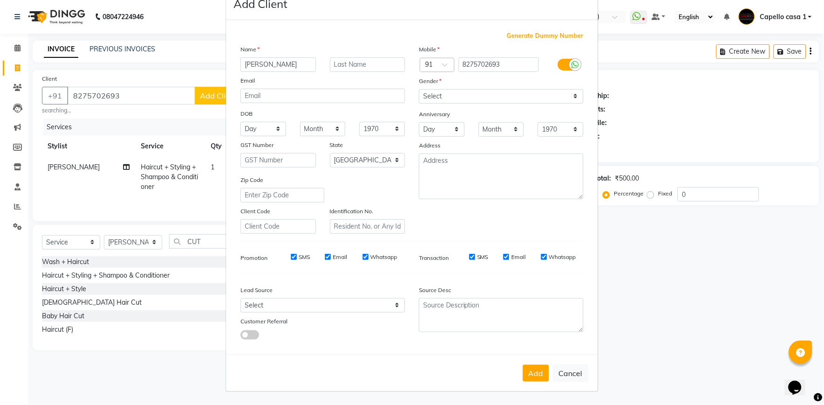
type input "Vishakha"
click at [467, 96] on select "Select Male Female Other Prefer Not To Say" at bounding box center [501, 96] width 165 height 14
select select "female"
click at [419, 89] on select "Select Male Female Other Prefer Not To Say" at bounding box center [501, 96] width 165 height 14
click at [539, 375] on button "Add" at bounding box center [536, 373] width 26 height 17
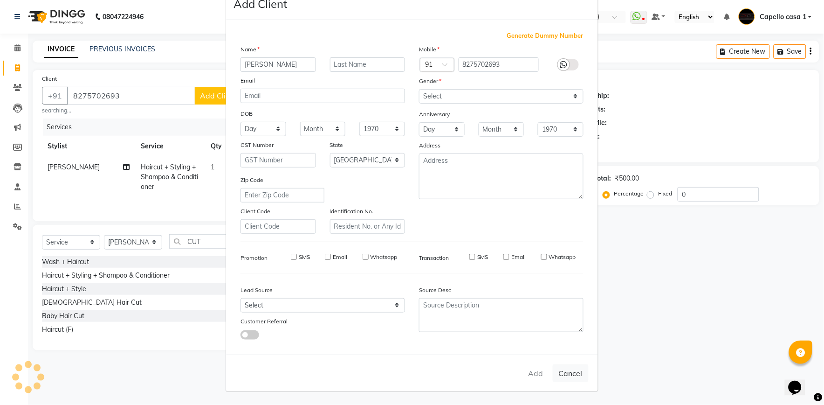
select select
select select "null"
select select
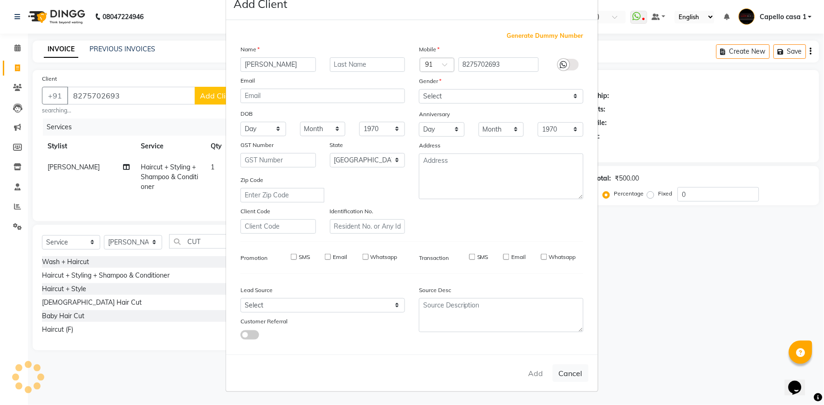
select select
checkbox input "false"
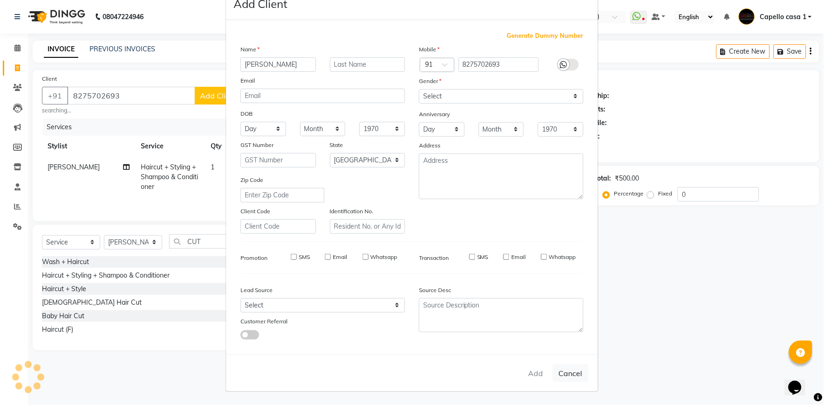
checkbox input "false"
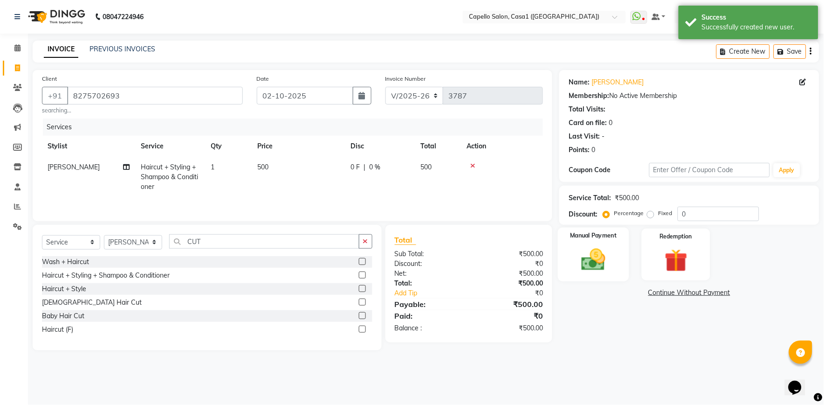
click at [595, 263] on img at bounding box center [593, 260] width 39 height 28
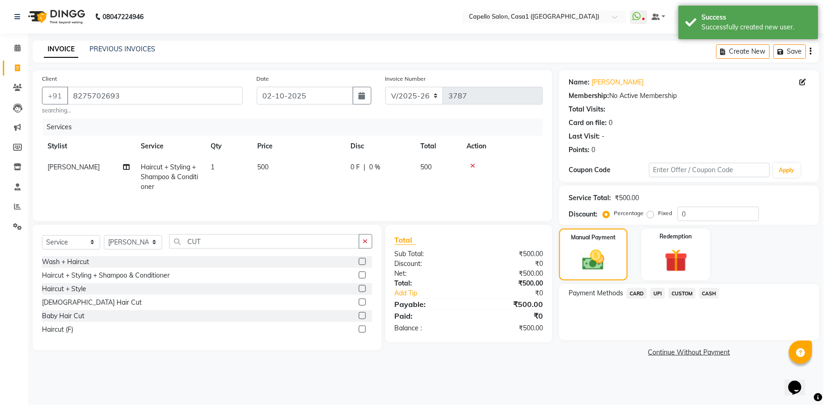
click at [661, 291] on span "UPI" at bounding box center [658, 293] width 14 height 11
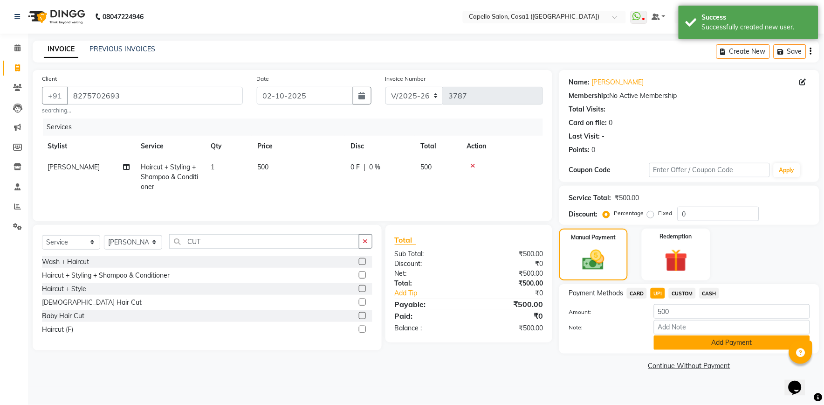
click at [697, 345] on button "Add Payment" at bounding box center [732, 342] width 156 height 14
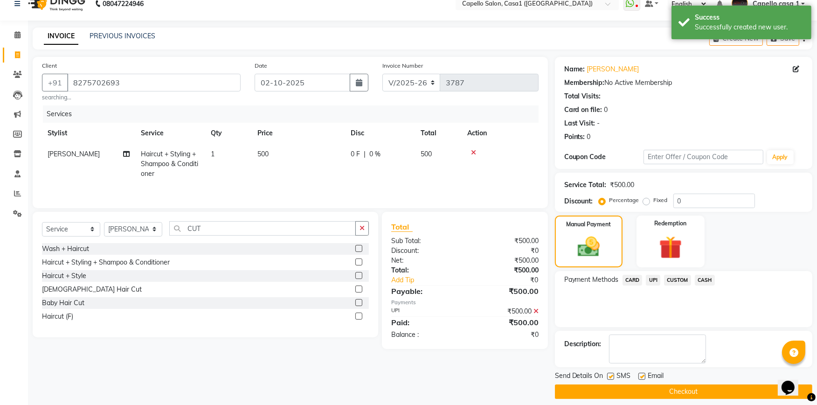
scroll to position [20, 0]
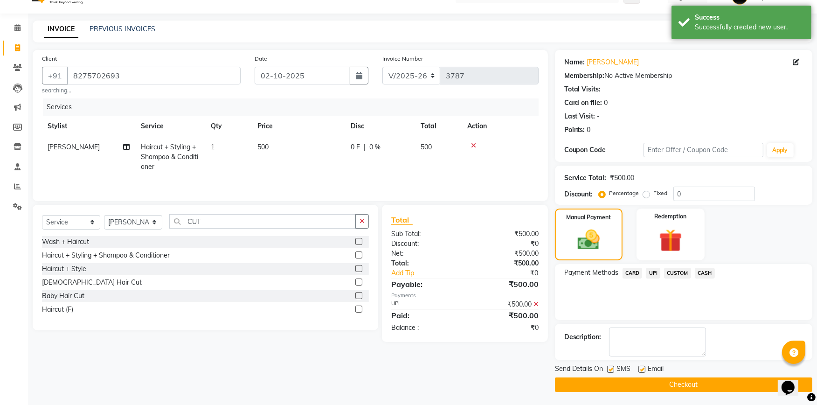
click at [706, 383] on button "Checkout" at bounding box center [683, 384] width 257 height 14
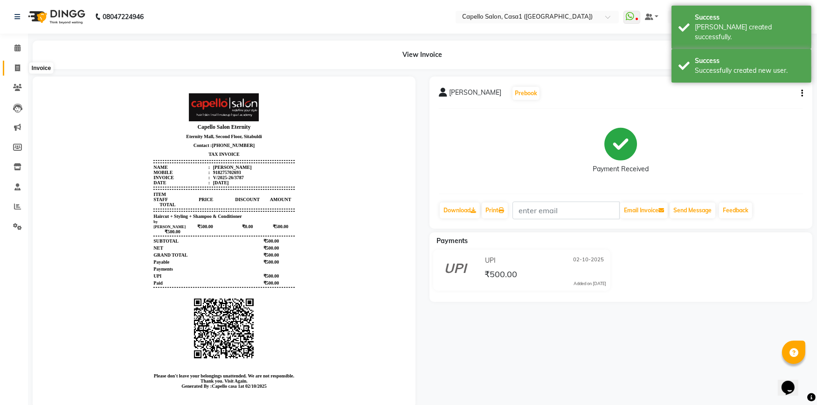
click at [16, 67] on icon at bounding box center [17, 67] width 5 height 7
select select "service"
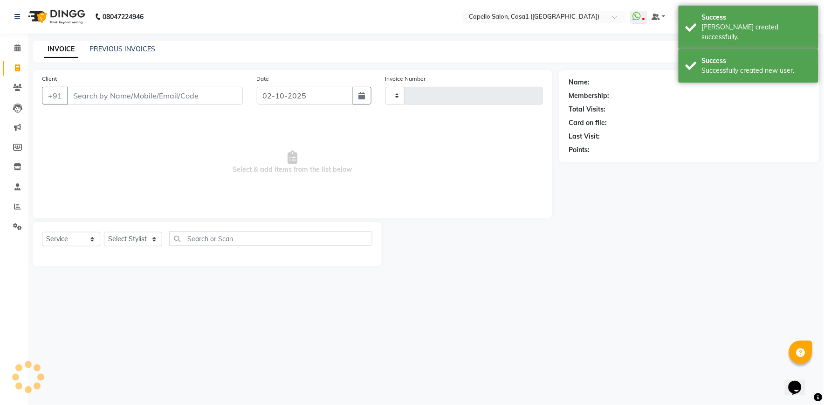
type input "3788"
select select "846"
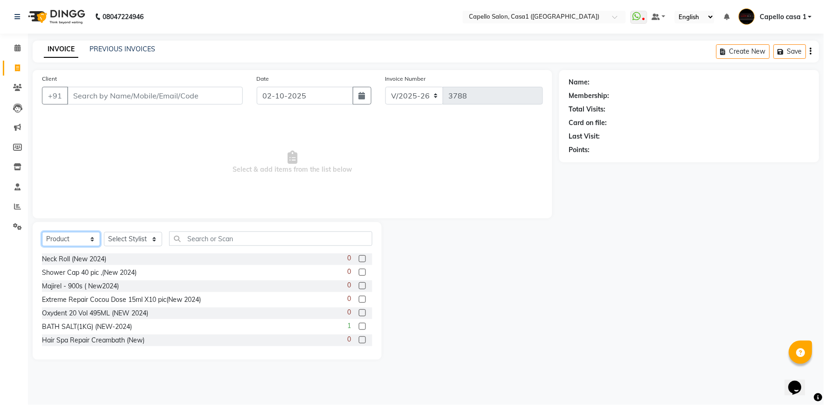
drag, startPoint x: 61, startPoint y: 242, endPoint x: 65, endPoint y: 248, distance: 7.0
click at [61, 242] on select "Select Service Product Membership Package Voucher Prepaid Gift Card" at bounding box center [71, 239] width 58 height 14
select select "service"
click at [42, 232] on select "Select Service Product Membership Package Voucher Prepaid Gift Card" at bounding box center [71, 239] width 58 height 14
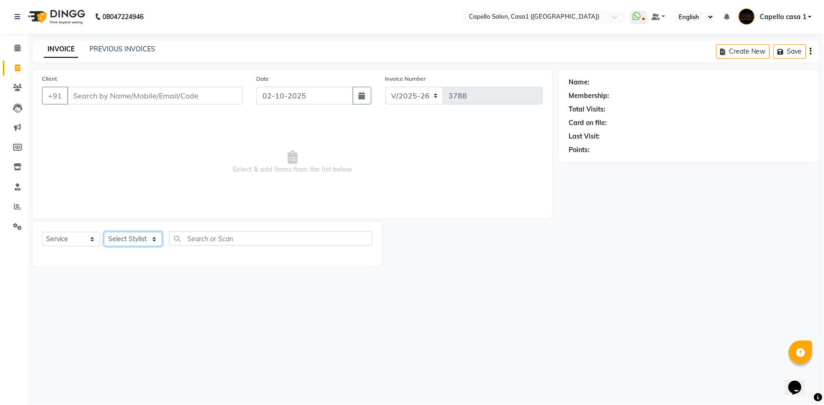
click at [126, 242] on select "Select Stylist [PERSON_NAME] ADMIN Akash Chawale Capello casa 1 [PERSON_NAME] M…" at bounding box center [133, 239] width 58 height 14
select select "92435"
click at [104, 232] on select "Select Stylist [PERSON_NAME] ADMIN Akash Chawale Capello casa 1 [PERSON_NAME] M…" at bounding box center [133, 239] width 58 height 14
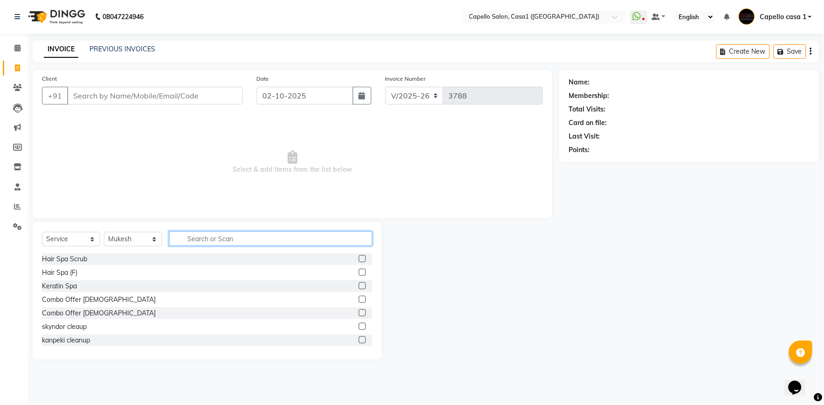
click at [190, 242] on input "text" at bounding box center [270, 238] width 203 height 14
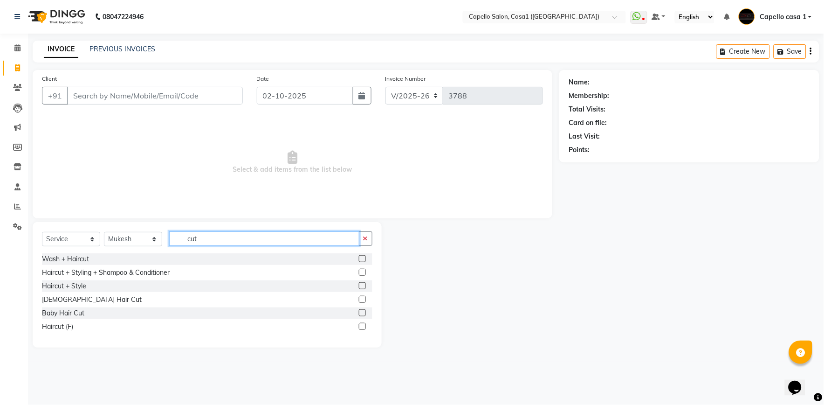
type input "cut"
click at [361, 296] on label at bounding box center [362, 299] width 7 height 7
click at [361, 297] on input "checkbox" at bounding box center [362, 300] width 6 height 6
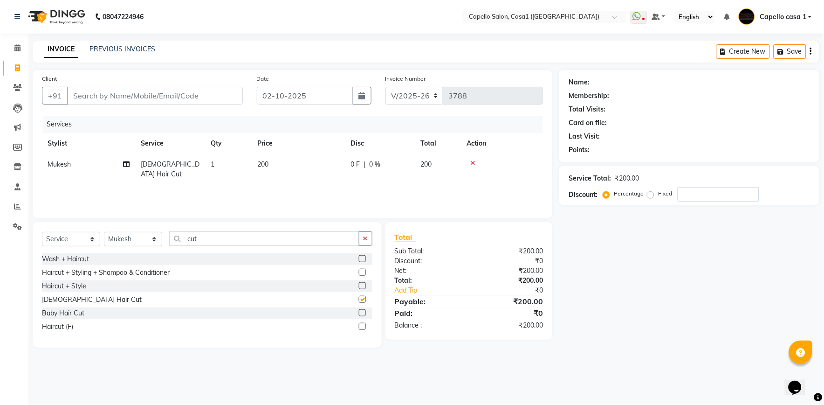
checkbox input "false"
click at [85, 101] on input "Client" at bounding box center [155, 96] width 176 height 18
type input "7"
type input "0"
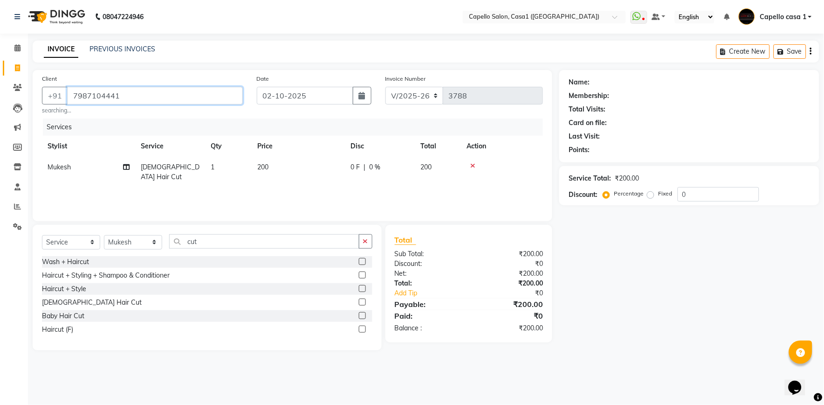
type input "7987104441"
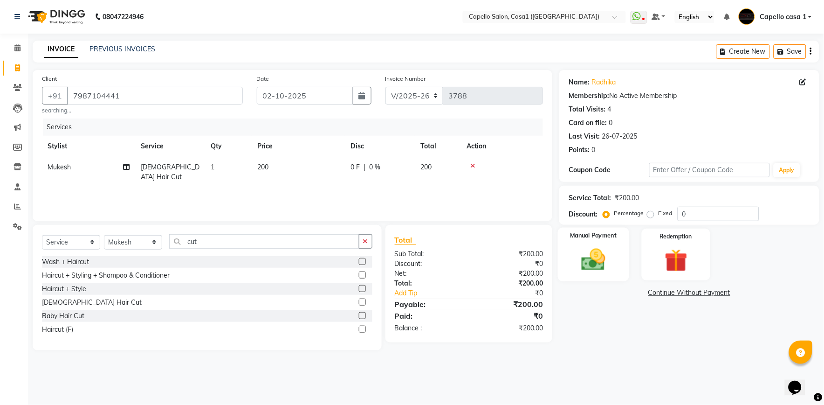
click at [595, 268] on img at bounding box center [593, 260] width 39 height 28
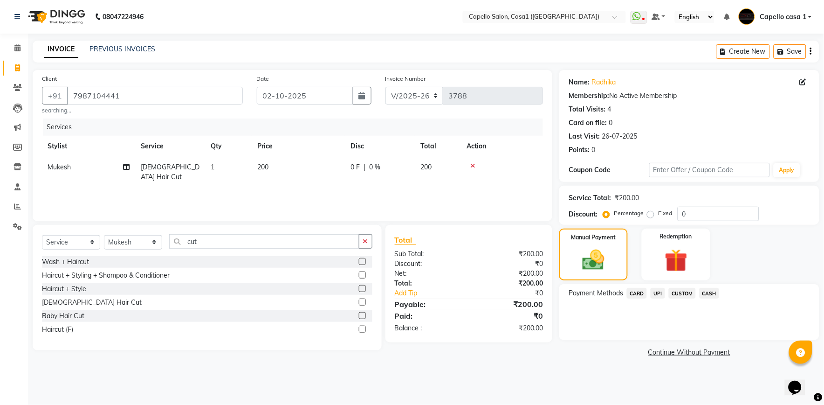
drag, startPoint x: 661, startPoint y: 290, endPoint x: 663, endPoint y: 297, distance: 6.7
click at [663, 297] on span "UPI" at bounding box center [658, 293] width 14 height 11
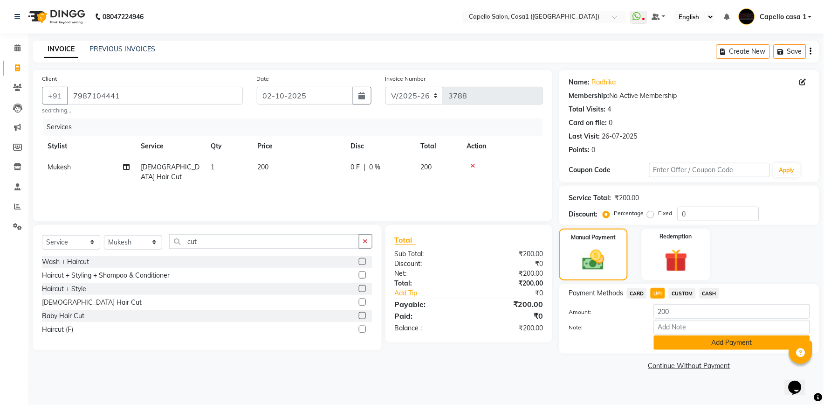
click at [684, 343] on button "Add Payment" at bounding box center [732, 342] width 156 height 14
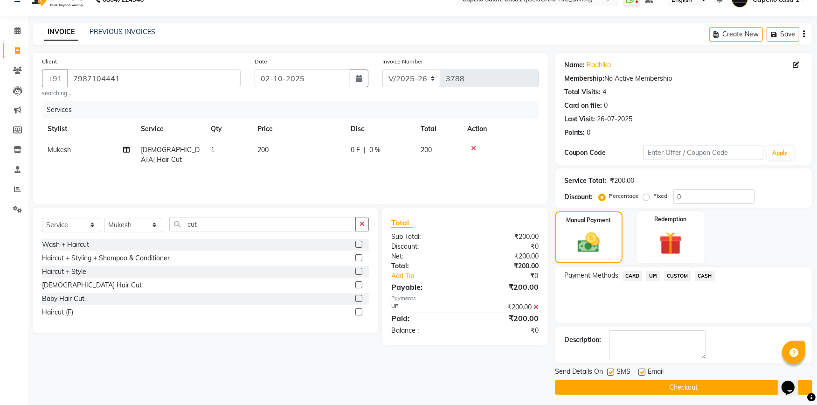
scroll to position [20, 0]
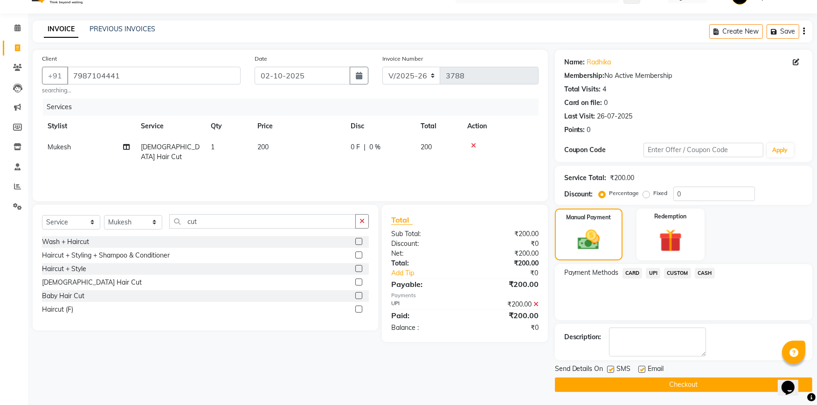
click at [693, 386] on button "Checkout" at bounding box center [683, 384] width 257 height 14
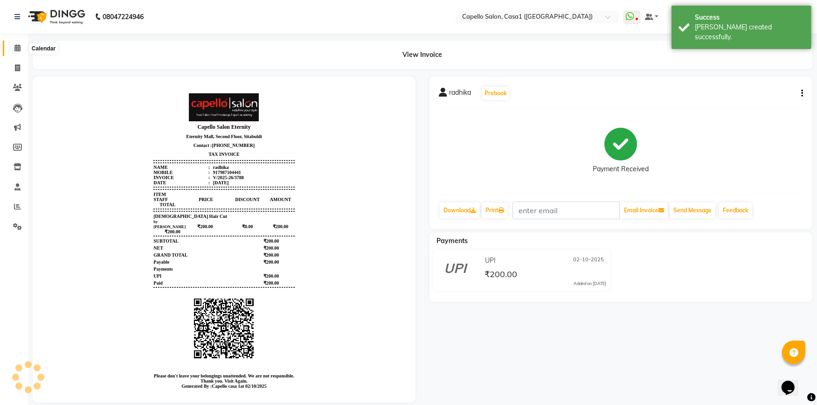
click at [18, 49] on icon at bounding box center [17, 47] width 6 height 7
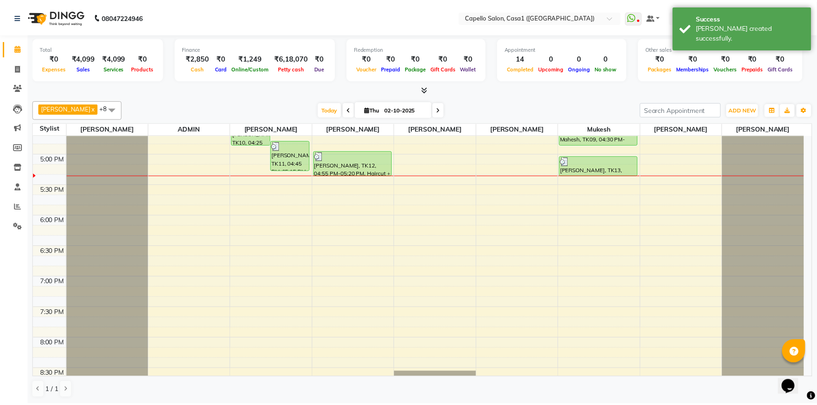
scroll to position [499, 0]
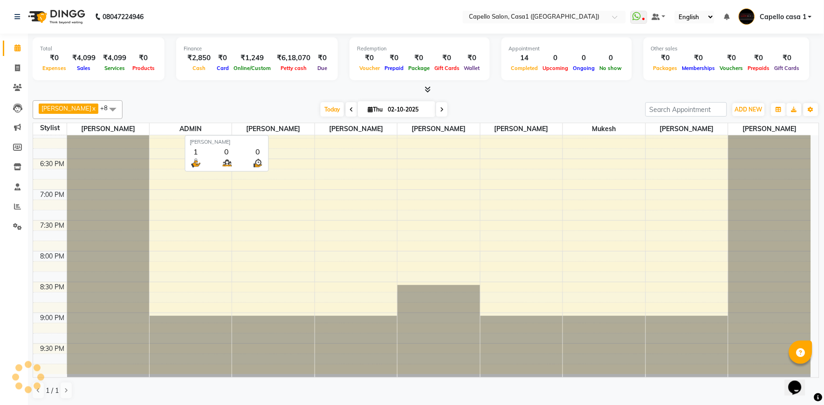
click at [305, 132] on span "[PERSON_NAME]" at bounding box center [273, 129] width 82 height 12
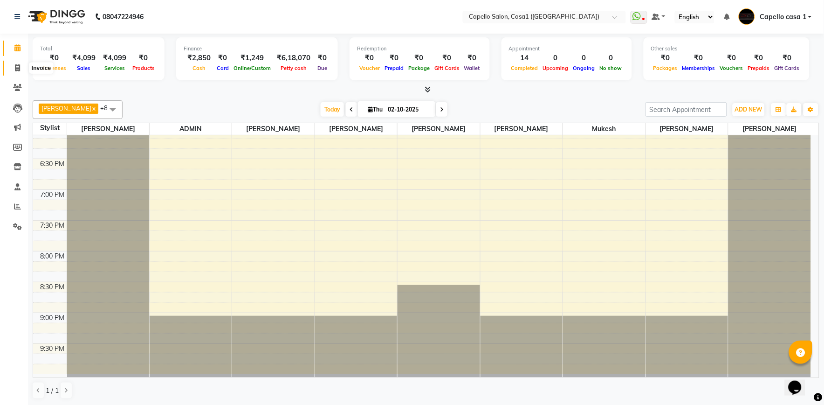
click at [20, 73] on span at bounding box center [17, 68] width 16 height 11
select select "service"
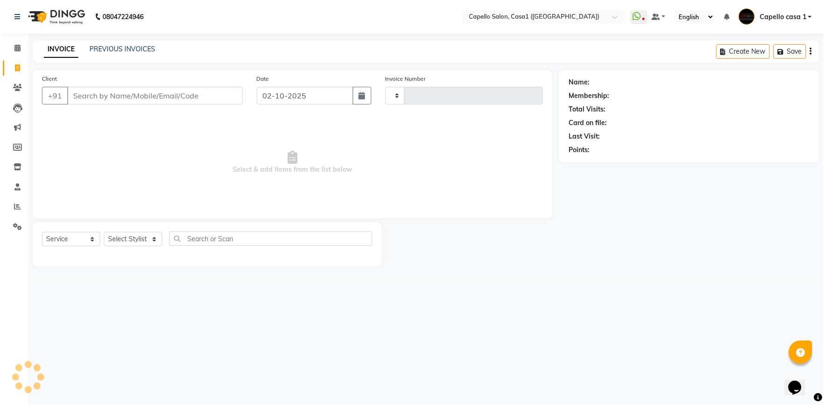
type input "3789"
select select "846"
click at [105, 96] on input "Client" at bounding box center [155, 96] width 176 height 18
select select "product"
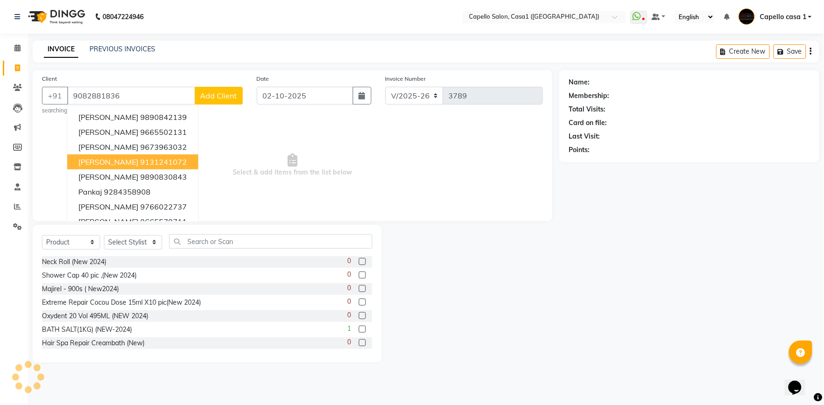
type input "9082881836"
click at [252, 179] on span "Select & add items from the list below" at bounding box center [292, 164] width 501 height 93
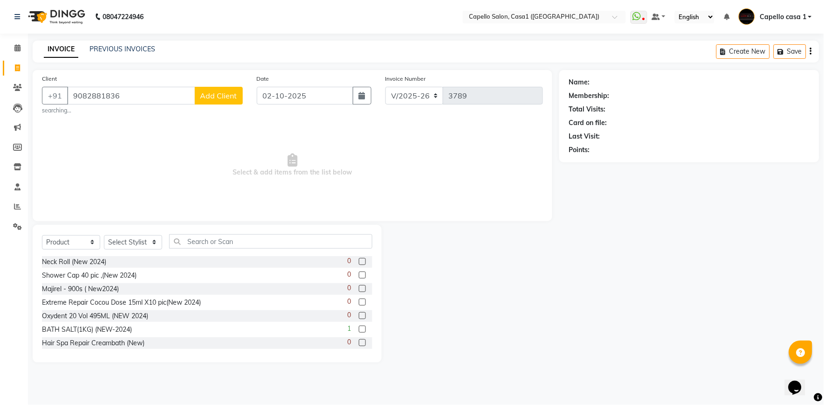
click at [224, 90] on button "Add Client" at bounding box center [219, 96] width 48 height 18
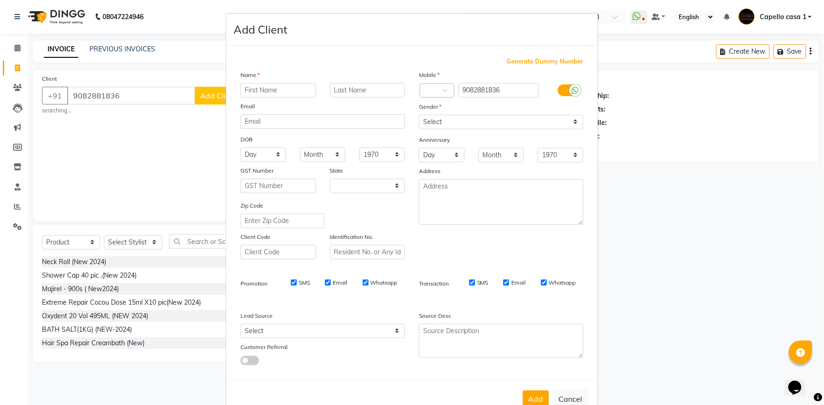
select select "22"
type input "Vaibhavi"
click at [476, 131] on div "Mobile Country Code × 91 9082881836 Gender Select Male Female Other Prefer Not …" at bounding box center [501, 164] width 179 height 189
click at [475, 121] on select "Select Male Female Other Prefer Not To Say" at bounding box center [501, 122] width 165 height 14
select select "female"
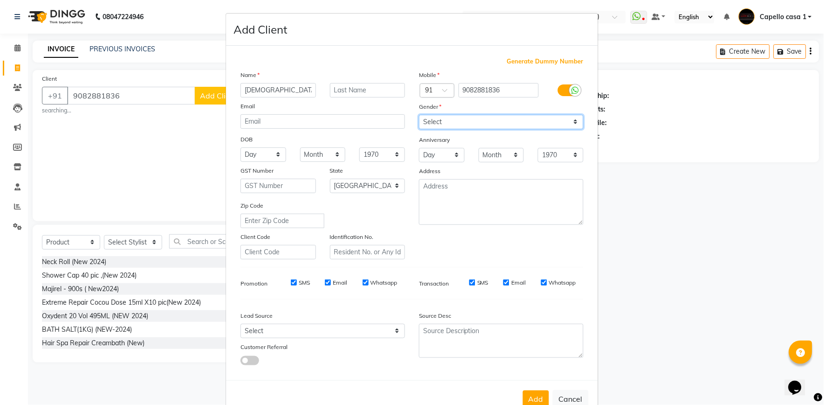
click at [419, 115] on select "Select Male Female Other Prefer Not To Say" at bounding box center [501, 122] width 165 height 14
click at [530, 400] on button "Add" at bounding box center [536, 398] width 26 height 17
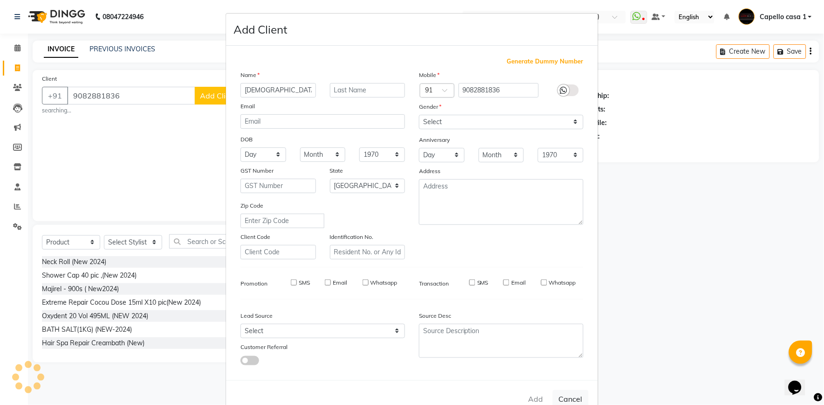
select select
select select "null"
select select
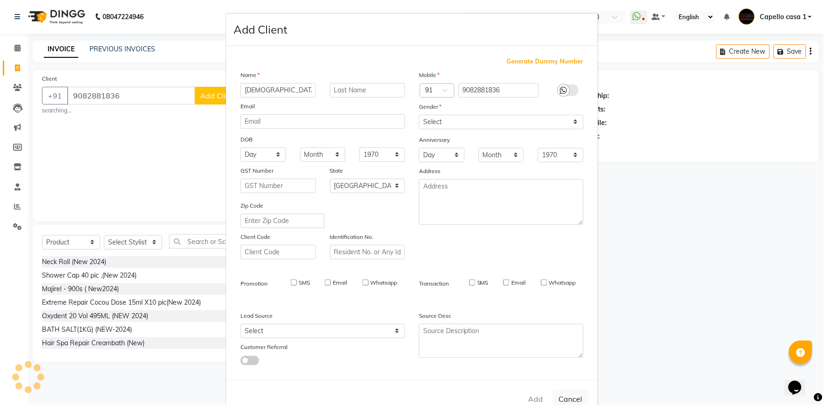
select select
checkbox input "false"
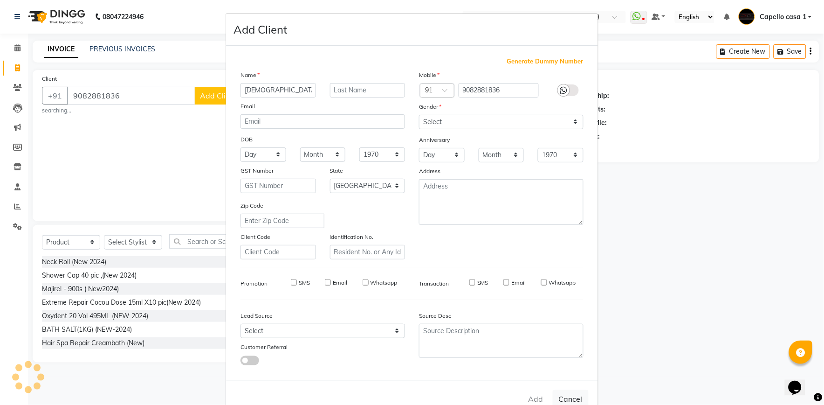
checkbox input "false"
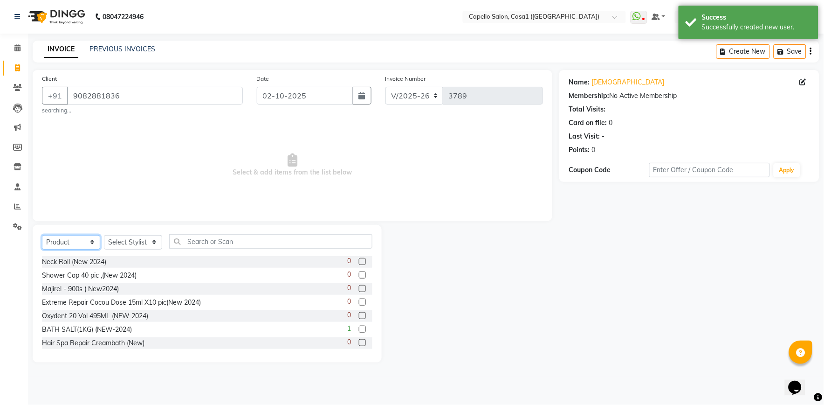
drag, startPoint x: 69, startPoint y: 244, endPoint x: 71, endPoint y: 251, distance: 7.4
click at [69, 245] on select "Select Service Product Membership Package Voucher Prepaid Gift Card" at bounding box center [71, 242] width 58 height 14
select select "service"
click at [42, 235] on select "Select Service Product Membership Package Voucher Prepaid Gift Card" at bounding box center [71, 242] width 58 height 14
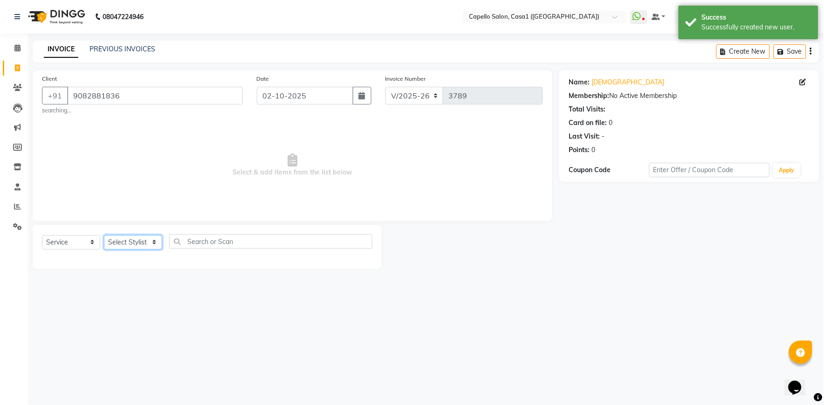
click at [139, 243] on select "Select Stylist aayush ADMIN Akash Chawale Capello casa 1 Harsh Nagture Mukesh N…" at bounding box center [133, 242] width 58 height 14
select select "14395"
click at [104, 235] on select "Select Stylist aayush ADMIN Akash Chawale Capello casa 1 Harsh Nagture Mukesh N…" at bounding box center [133, 242] width 58 height 14
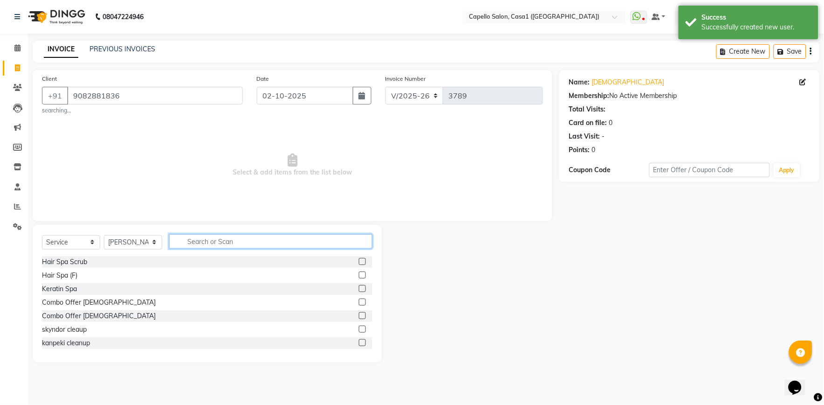
click at [195, 243] on input "text" at bounding box center [270, 241] width 203 height 14
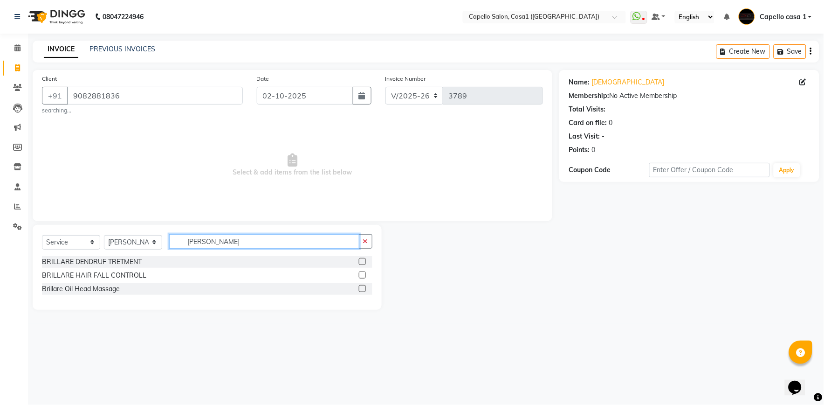
type input "brill"
click at [364, 263] on label at bounding box center [362, 261] width 7 height 7
click at [364, 263] on input "checkbox" at bounding box center [362, 262] width 6 height 6
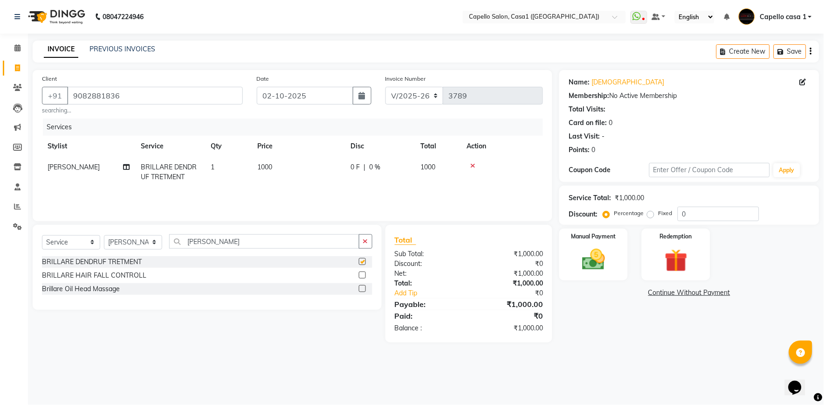
checkbox input "false"
click at [588, 267] on img at bounding box center [593, 260] width 39 height 28
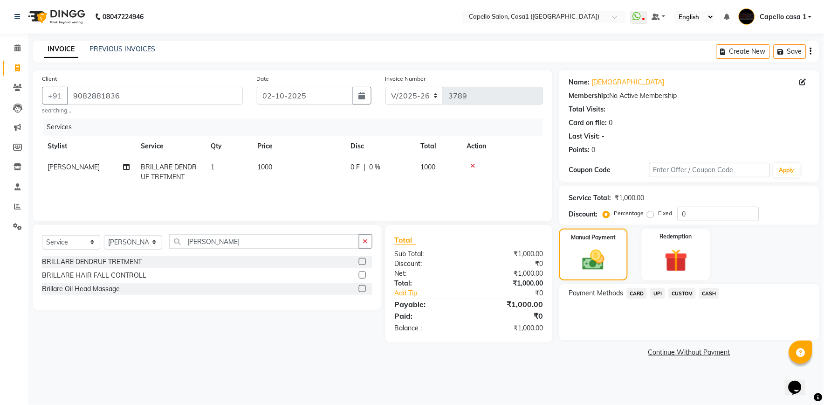
click at [660, 292] on span "UPI" at bounding box center [658, 293] width 14 height 11
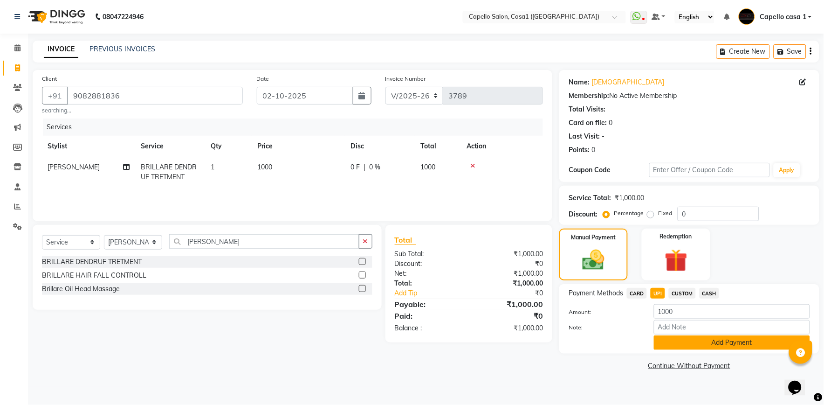
click at [705, 345] on button "Add Payment" at bounding box center [732, 342] width 156 height 14
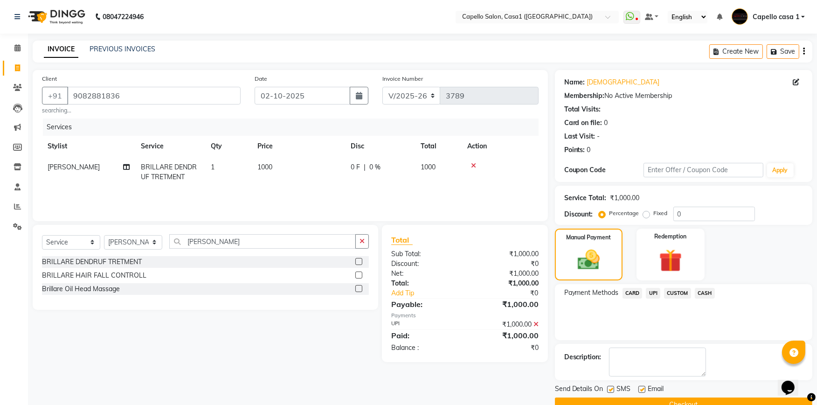
scroll to position [20, 0]
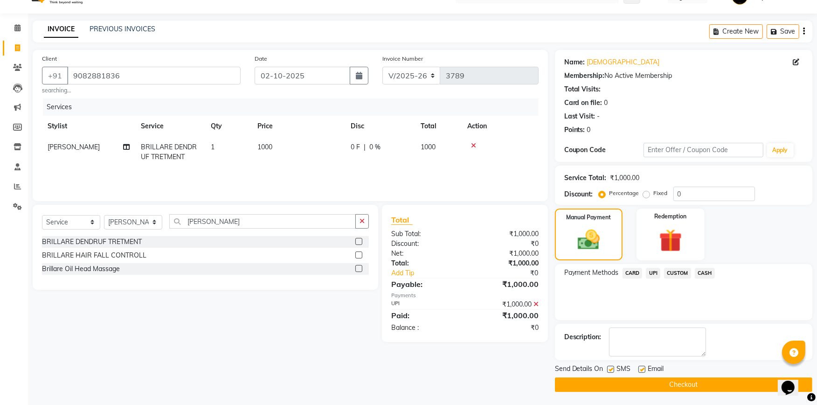
click at [691, 381] on button "Checkout" at bounding box center [683, 384] width 257 height 14
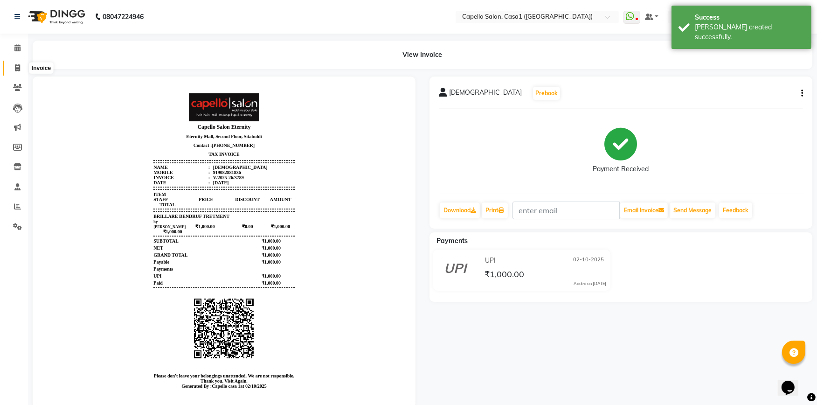
click at [16, 64] on icon at bounding box center [17, 67] width 5 height 7
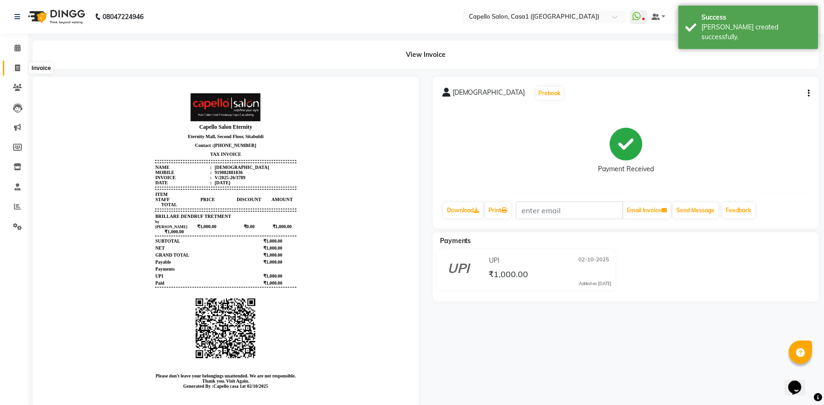
select select "service"
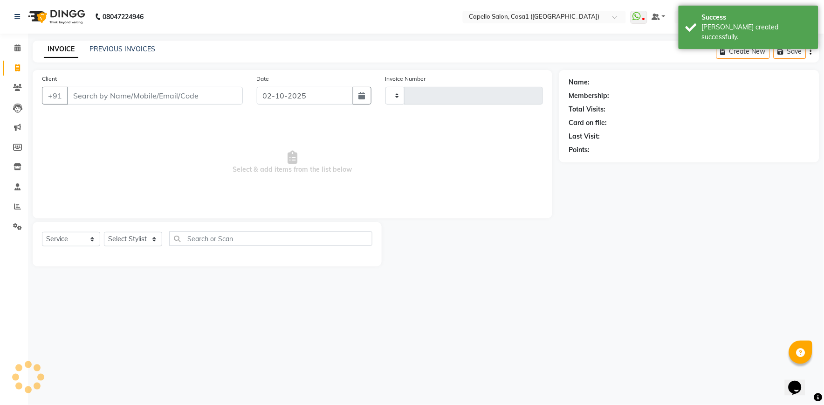
type input "3790"
select select "846"
select select "product"
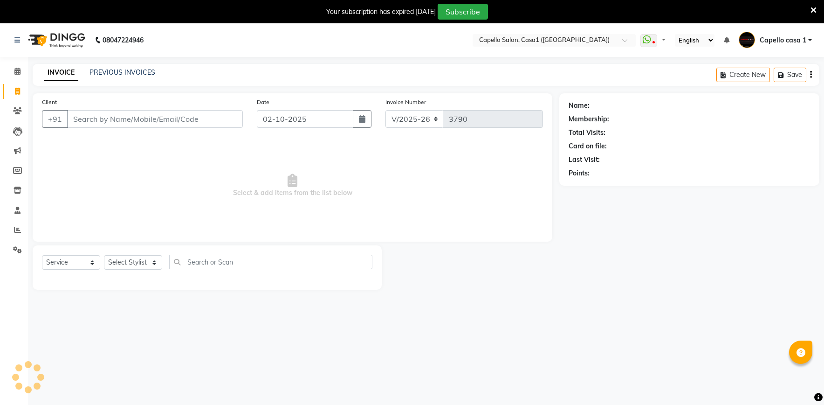
select select "846"
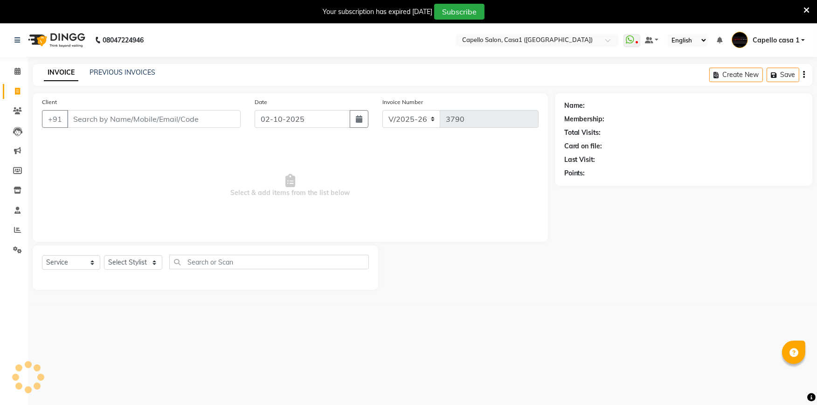
select select "product"
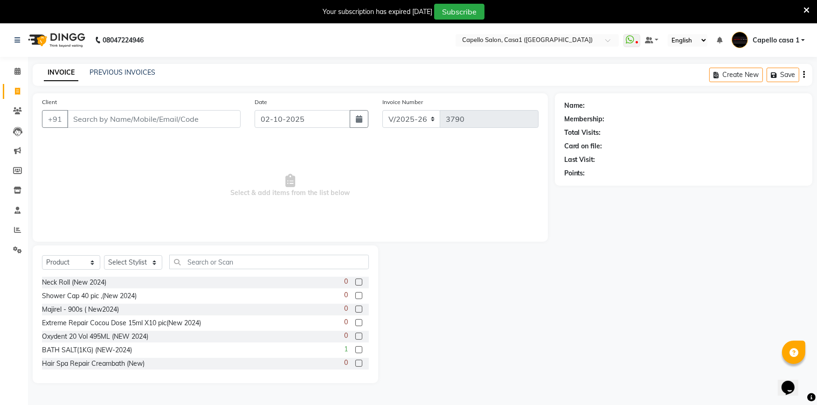
click at [807, 10] on icon at bounding box center [806, 10] width 6 height 8
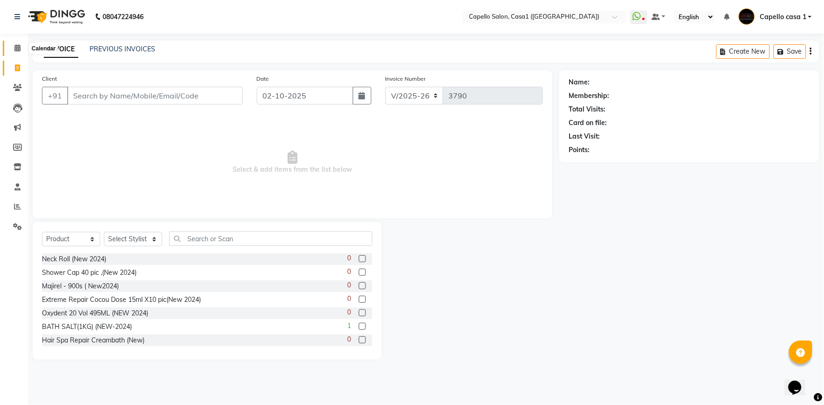
click at [16, 45] on icon at bounding box center [17, 47] width 6 height 7
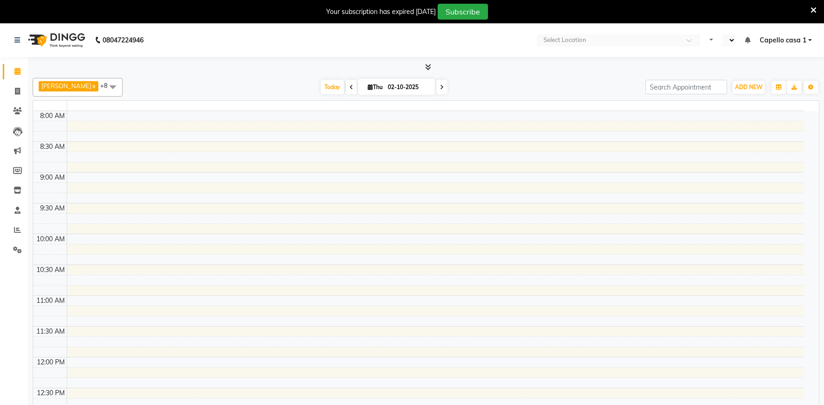
select select "en"
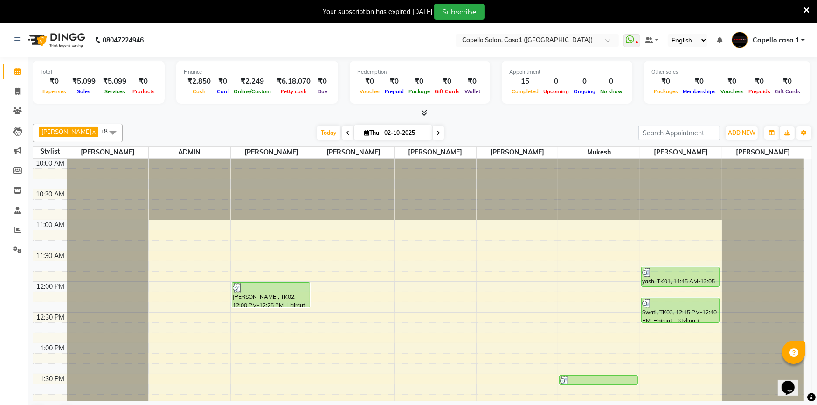
click at [805, 10] on icon at bounding box center [806, 10] width 6 height 8
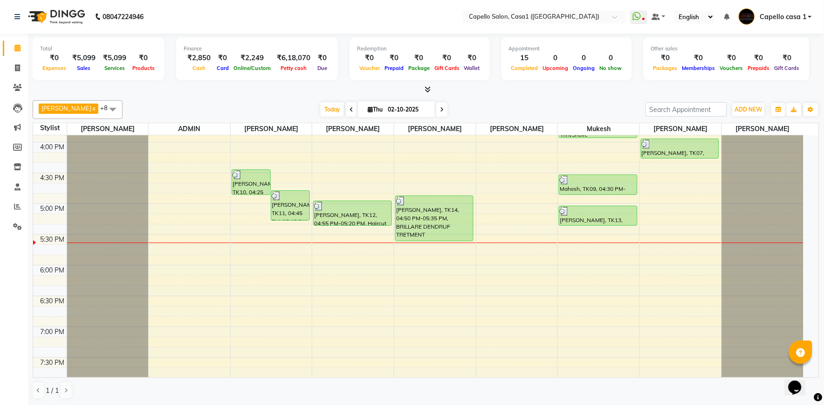
scroll to position [499, 0]
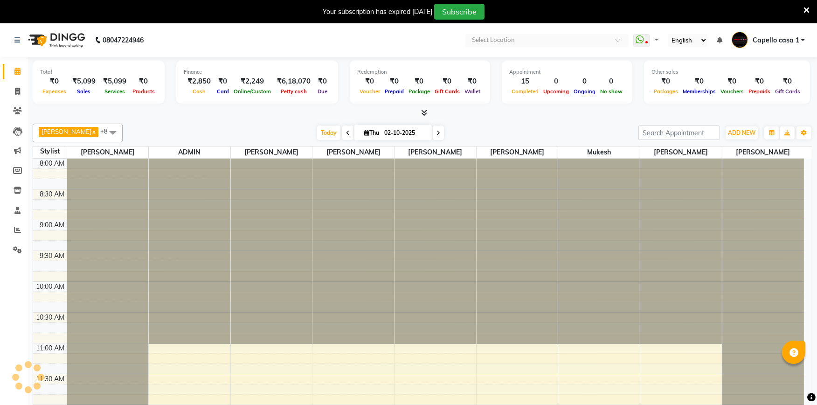
select select "en"
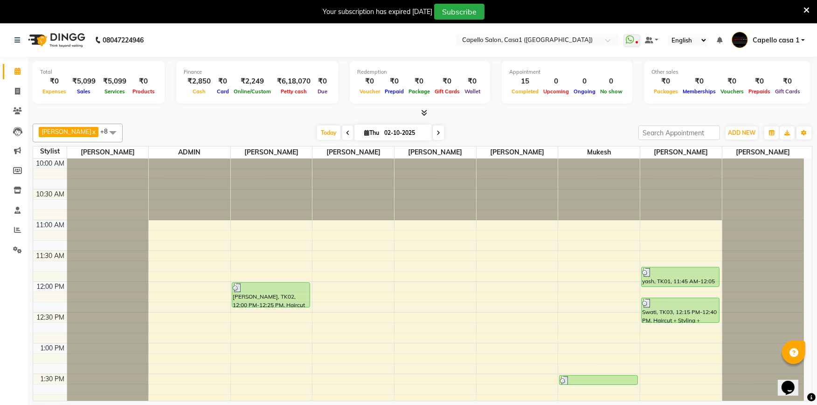
click at [807, 9] on icon at bounding box center [806, 10] width 6 height 8
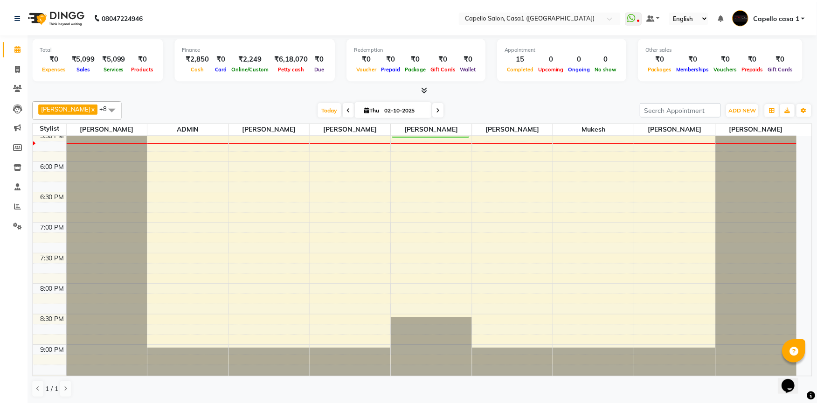
scroll to position [499, 0]
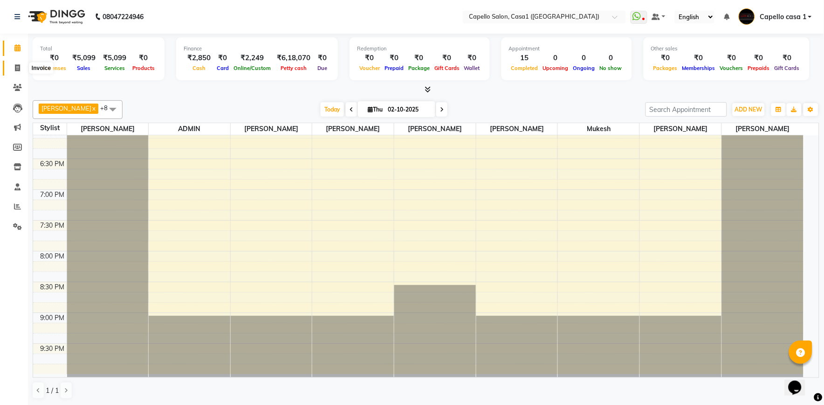
click at [19, 69] on icon at bounding box center [17, 67] width 5 height 7
select select "service"
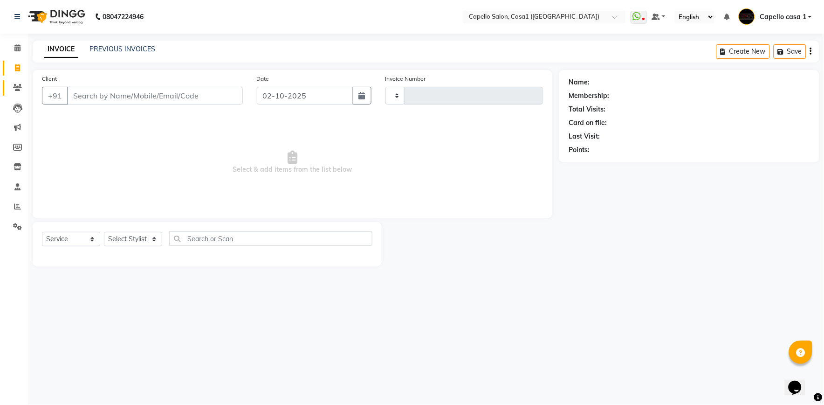
type input "3790"
select select "846"
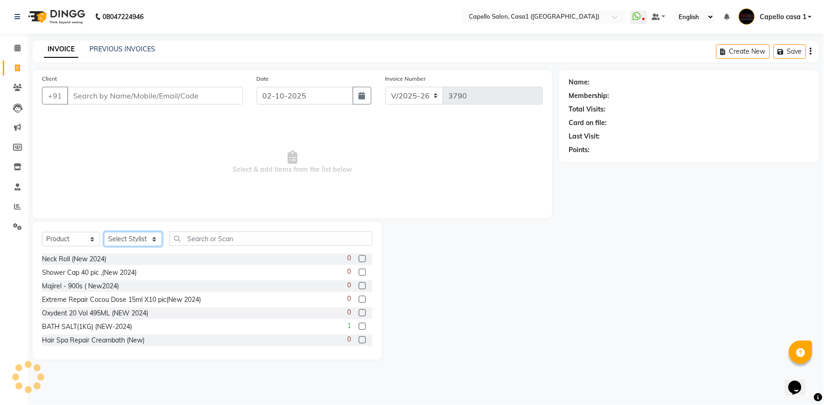
click at [127, 243] on select "Select Stylist [PERSON_NAME] ADMIN Akash Chawale Capello casa 1 [PERSON_NAME] M…" at bounding box center [133, 239] width 58 height 14
click at [57, 236] on select "Select Service Product Membership Package Voucher Prepaid Gift Card" at bounding box center [71, 239] width 58 height 14
select select "service"
click at [42, 232] on select "Select Service Product Membership Package Voucher Prepaid Gift Card" at bounding box center [71, 239] width 58 height 14
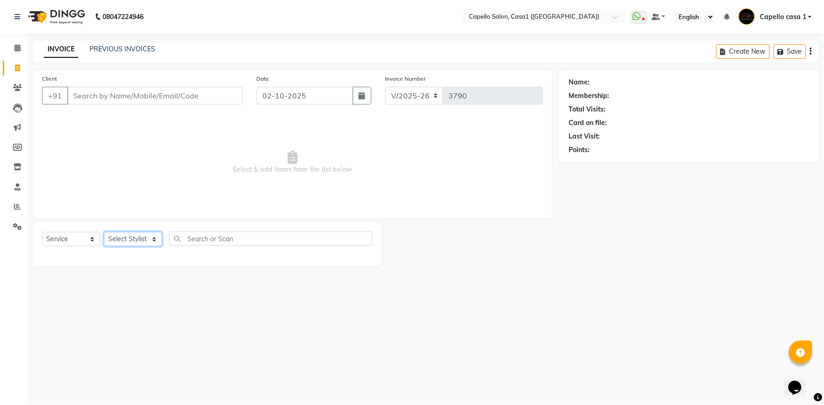
click at [119, 237] on select "Select Stylist [PERSON_NAME] ADMIN Akash Chawale Capello casa 1 [PERSON_NAME] M…" at bounding box center [133, 239] width 58 height 14
select select "89438"
click at [104, 232] on select "Select Stylist [PERSON_NAME] ADMIN Akash Chawale Capello casa 1 [PERSON_NAME] M…" at bounding box center [133, 239] width 58 height 14
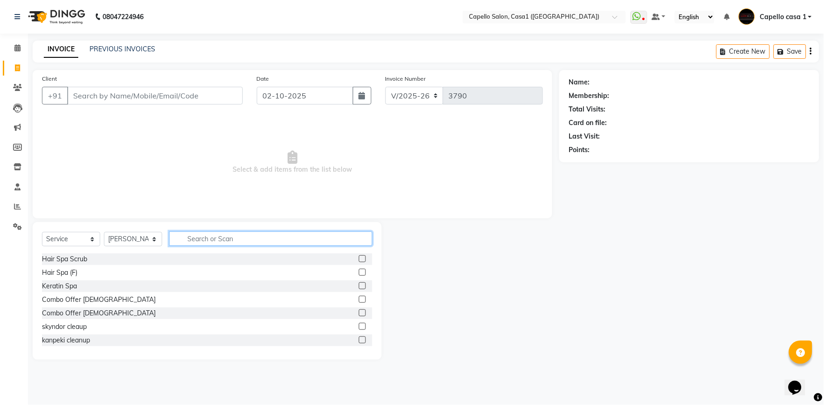
click at [232, 240] on input "text" at bounding box center [270, 238] width 203 height 14
type input "kera"
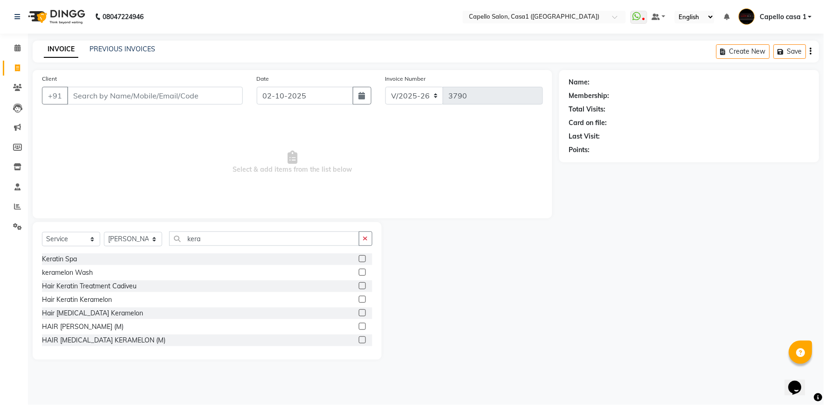
click at [359, 254] on div at bounding box center [366, 259] width 14 height 12
click at [359, 258] on label at bounding box center [362, 258] width 7 height 7
click at [359, 258] on input "checkbox" at bounding box center [362, 259] width 6 height 6
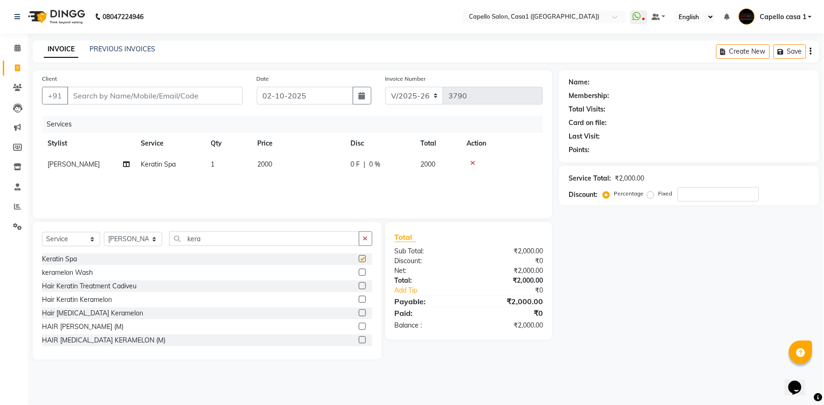
checkbox input "false"
click at [104, 92] on input "Client" at bounding box center [155, 96] width 176 height 18
click at [104, 91] on input "Client" at bounding box center [155, 96] width 176 height 18
type input "8"
type input "0"
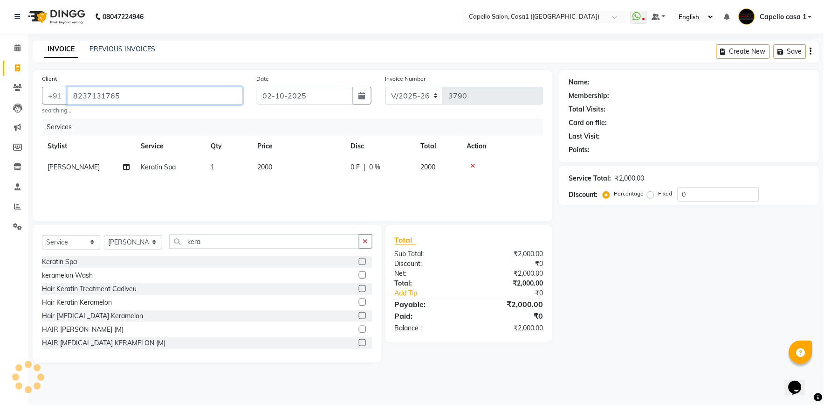
type input "8237131765"
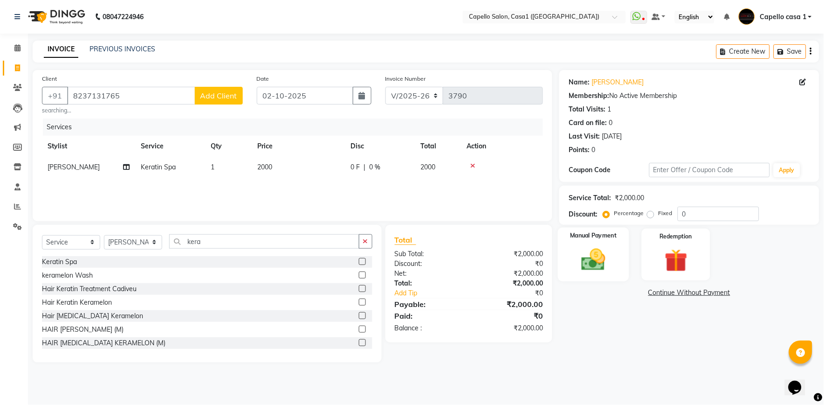
click at [596, 274] on div "Manual Payment" at bounding box center [593, 255] width 71 height 54
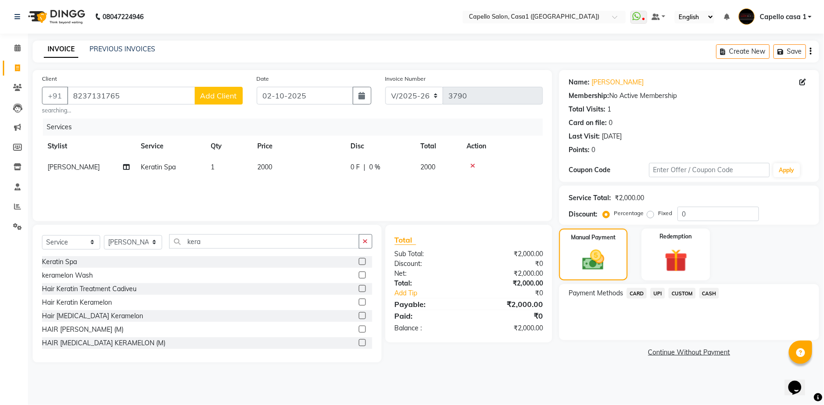
click at [656, 291] on span "UPI" at bounding box center [658, 293] width 14 height 11
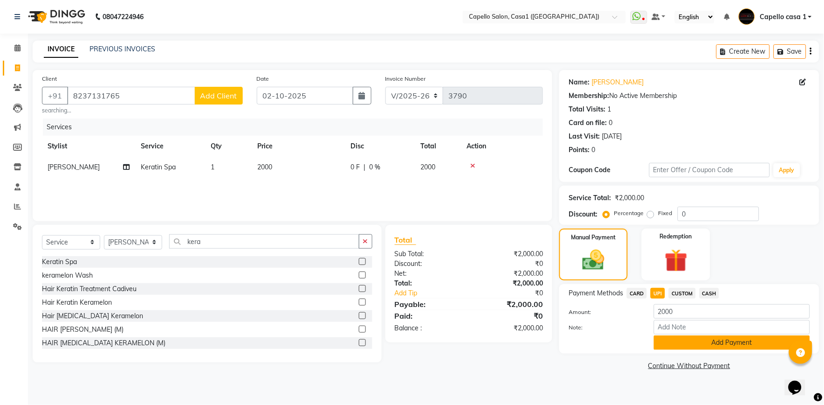
click at [683, 346] on button "Add Payment" at bounding box center [732, 342] width 156 height 14
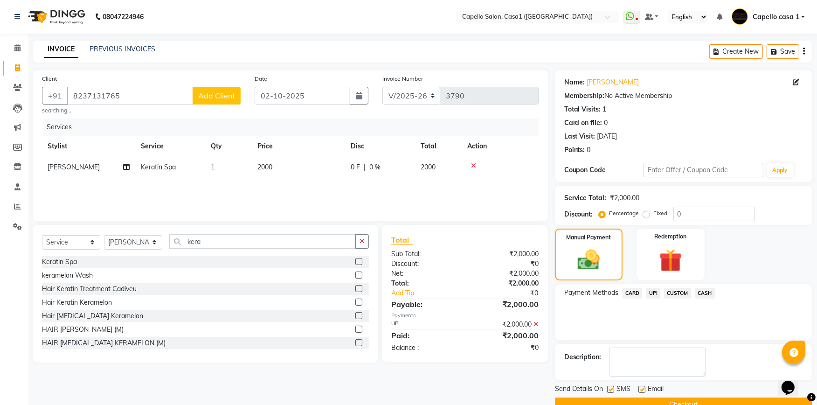
scroll to position [20, 0]
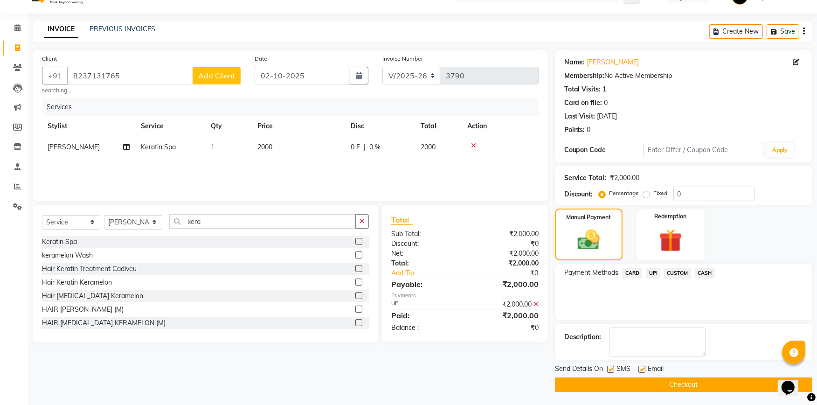
click at [698, 384] on button "Checkout" at bounding box center [683, 384] width 257 height 14
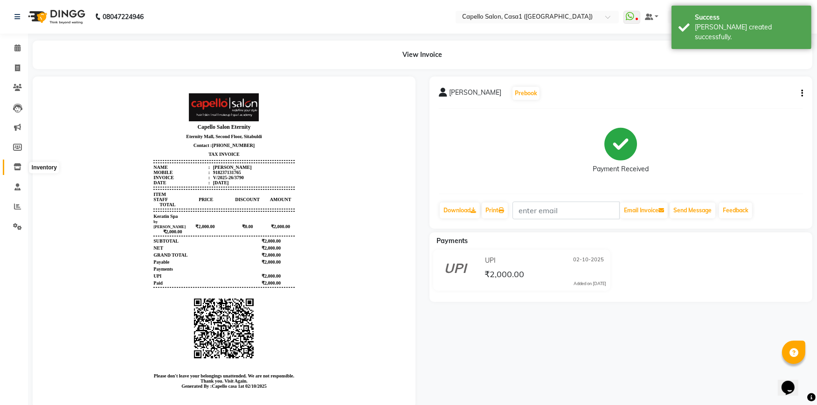
click at [17, 164] on icon at bounding box center [18, 166] width 8 height 7
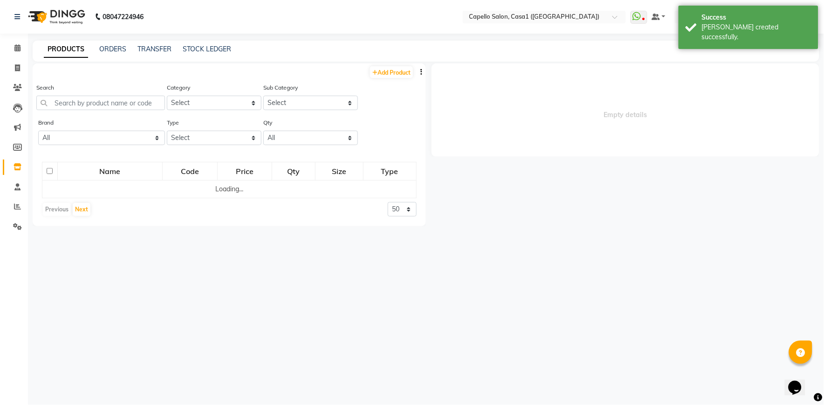
select select
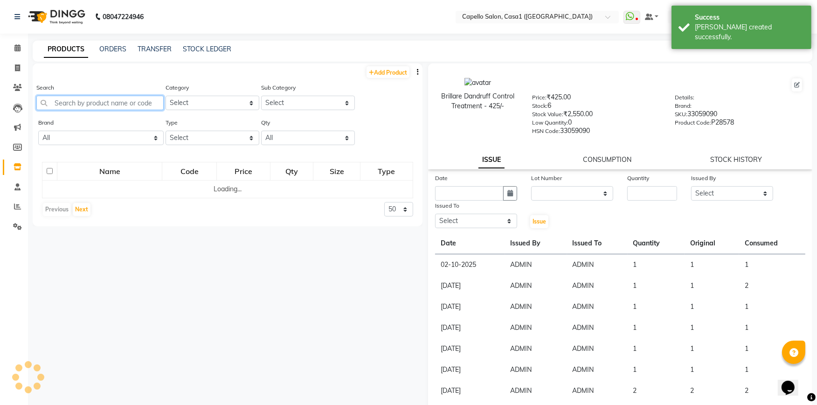
click at [76, 104] on input "text" at bounding box center [99, 103] width 127 height 14
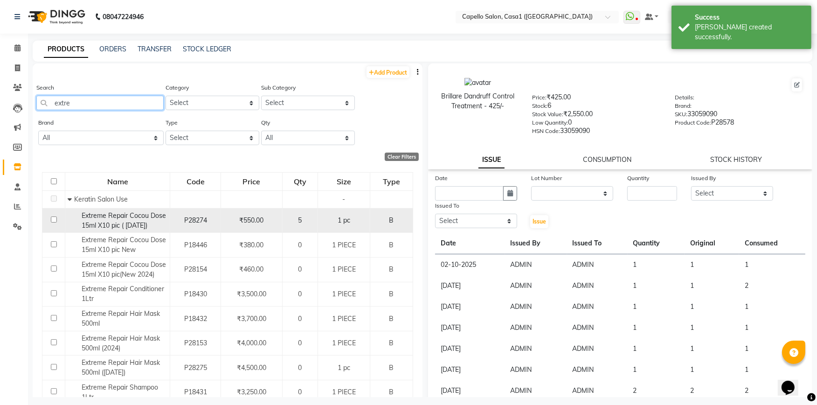
type input "extre"
click at [52, 221] on input "checkbox" at bounding box center [54, 219] width 6 height 6
checkbox input "true"
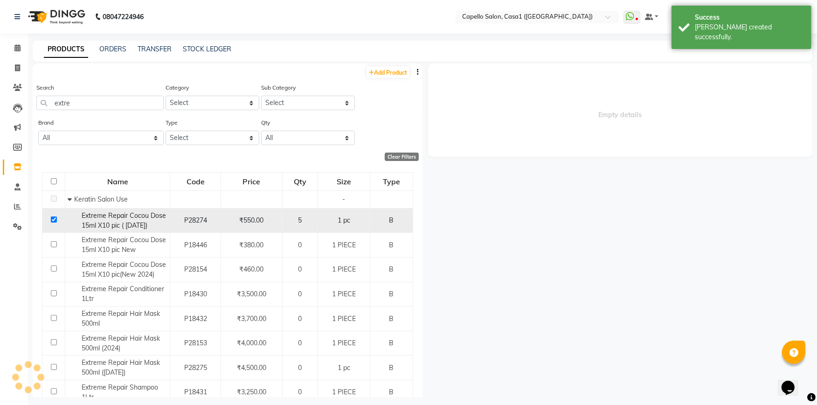
select select
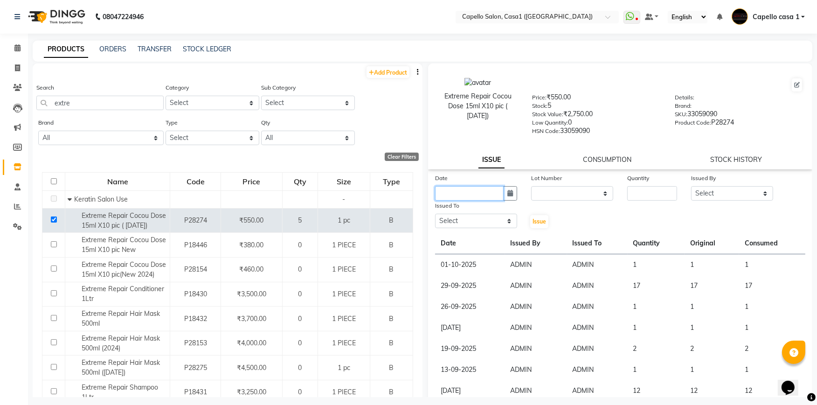
click at [461, 192] on input "text" at bounding box center [469, 193] width 69 height 14
select select "10"
select select "2025"
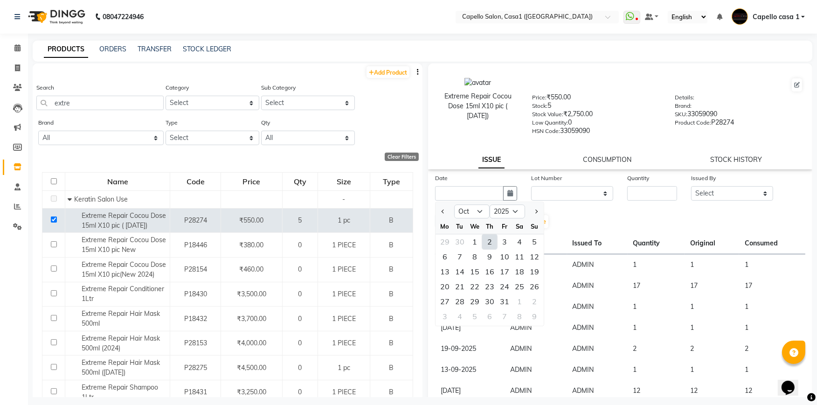
click at [492, 241] on div "2" at bounding box center [489, 241] width 15 height 15
type input "02-10-2025"
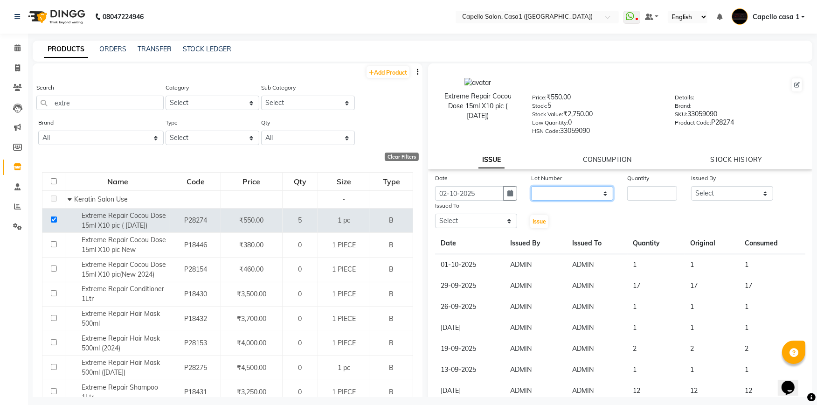
click at [549, 191] on select "None" at bounding box center [572, 193] width 82 height 14
select select "0: null"
click at [531, 187] on select "None" at bounding box center [572, 193] width 82 height 14
click at [633, 189] on input "number" at bounding box center [652, 193] width 50 height 14
type input "1"
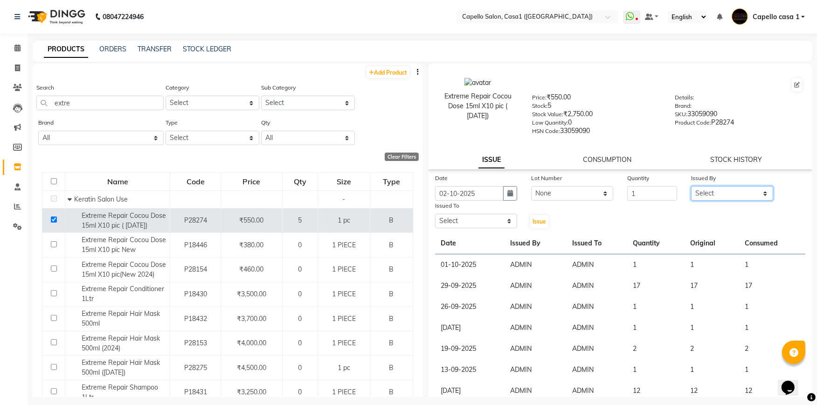
click at [717, 193] on select "Select [PERSON_NAME] ADMIN Akash Chawale Capello casa 1 [PERSON_NAME] Mukesh [P…" at bounding box center [732, 193] width 82 height 14
select select "14733"
click at [691, 187] on select "Select [PERSON_NAME] ADMIN Akash Chawale Capello casa 1 [PERSON_NAME] Mukesh [P…" at bounding box center [732, 193] width 82 height 14
click at [458, 218] on select "Select [PERSON_NAME] ADMIN Akash Chawale Capello casa 1 [PERSON_NAME] Mukesh [P…" at bounding box center [476, 221] width 82 height 14
select select "14733"
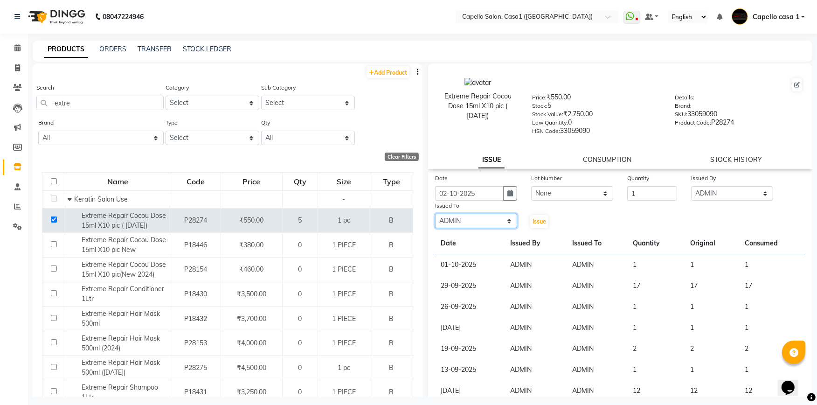
click at [435, 214] on select "Select [PERSON_NAME] ADMIN Akash Chawale Capello casa 1 [PERSON_NAME] Mukesh [P…" at bounding box center [476, 221] width 82 height 14
click at [537, 217] on button "Issue" at bounding box center [539, 221] width 18 height 13
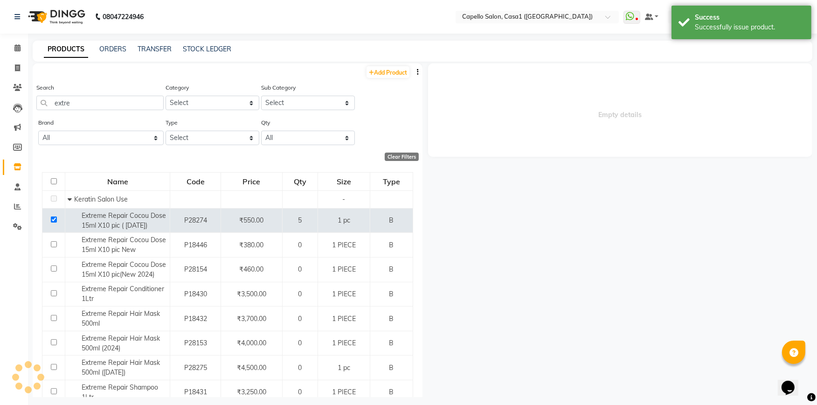
select select
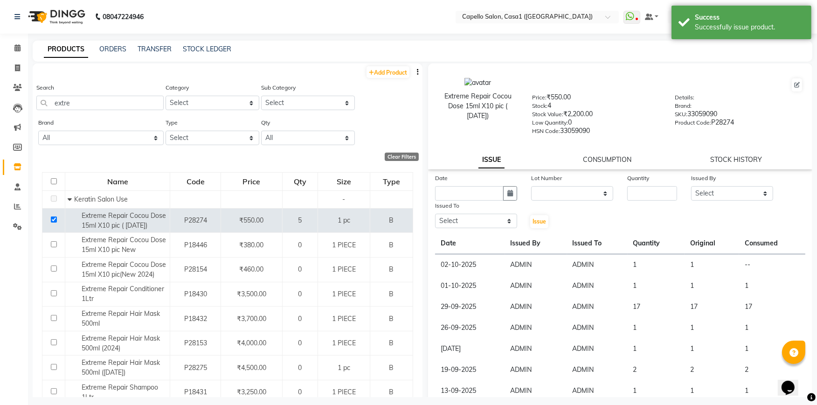
click at [595, 161] on link "CONSUMPTION" at bounding box center [607, 159] width 48 height 8
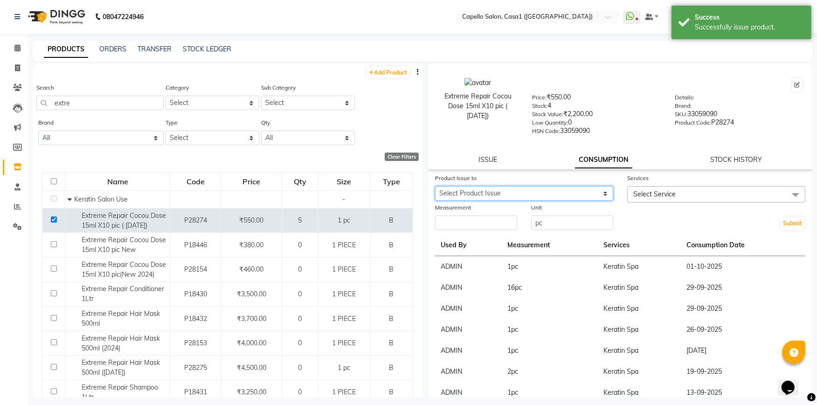
drag, startPoint x: 546, startPoint y: 190, endPoint x: 546, endPoint y: 202, distance: 12.6
click at [546, 190] on select "Select Product Issue [DATE], Issued to: ADMIN, Balance: 1" at bounding box center [524, 193] width 178 height 14
select select "1280222"
click at [435, 187] on select "Select Product Issue [DATE], Issued to: ADMIN, Balance: 1" at bounding box center [524, 193] width 178 height 14
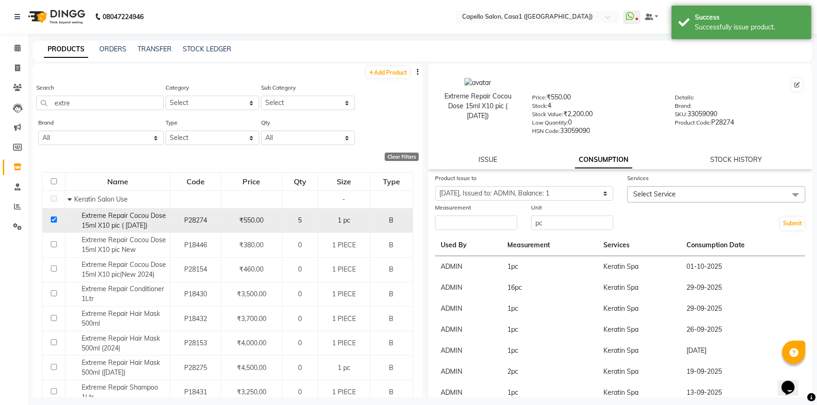
click at [393, 232] on td "B" at bounding box center [391, 220] width 43 height 25
click at [462, 230] on input "number" at bounding box center [476, 222] width 82 height 14
type input "1"
click at [644, 193] on span "Select Service" at bounding box center [654, 194] width 42 height 8
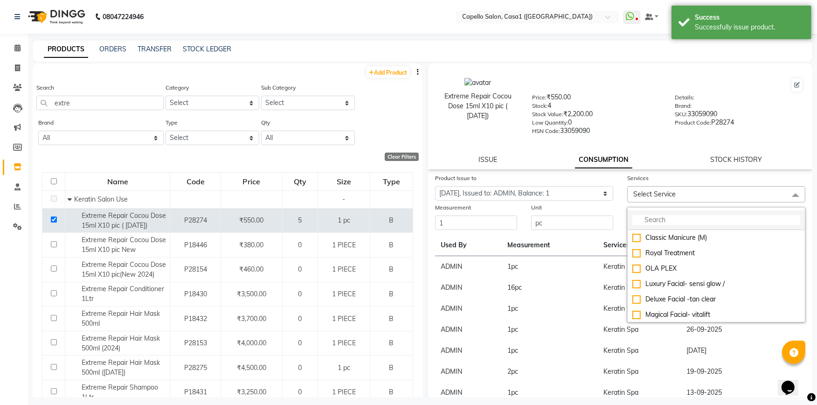
click at [649, 218] on input "multiselect-search" at bounding box center [716, 220] width 168 height 10
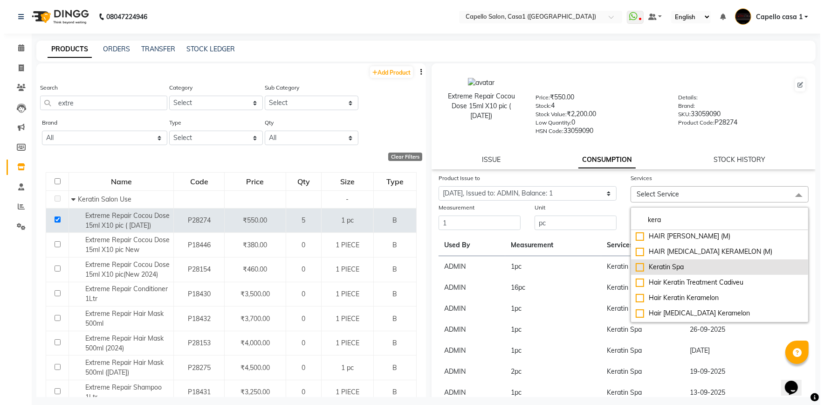
scroll to position [31, 0]
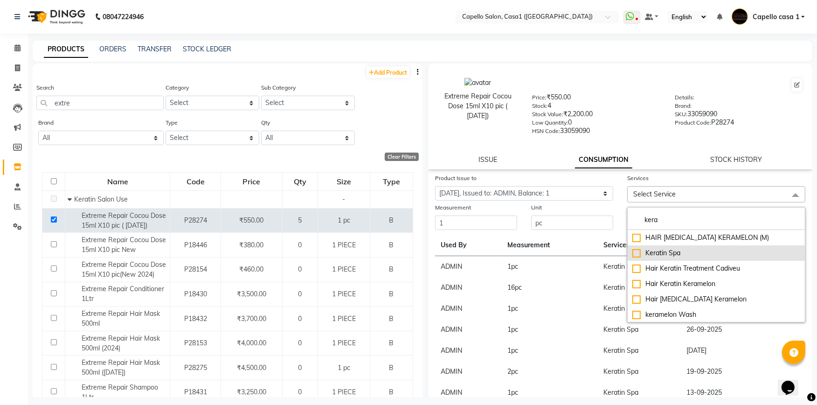
type input "kera"
click at [635, 252] on div "Keratin Spa" at bounding box center [716, 253] width 168 height 10
checkbox input "true"
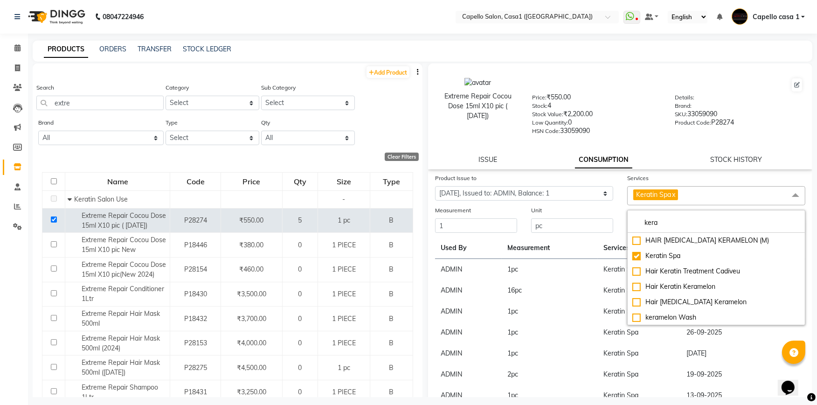
click at [753, 332] on td "26-09-2025" at bounding box center [743, 332] width 124 height 21
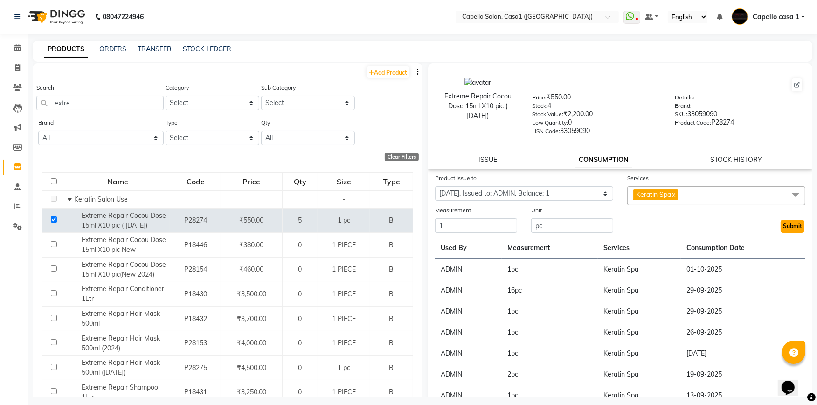
click at [781, 229] on button "Submit" at bounding box center [793, 226] width 24 height 13
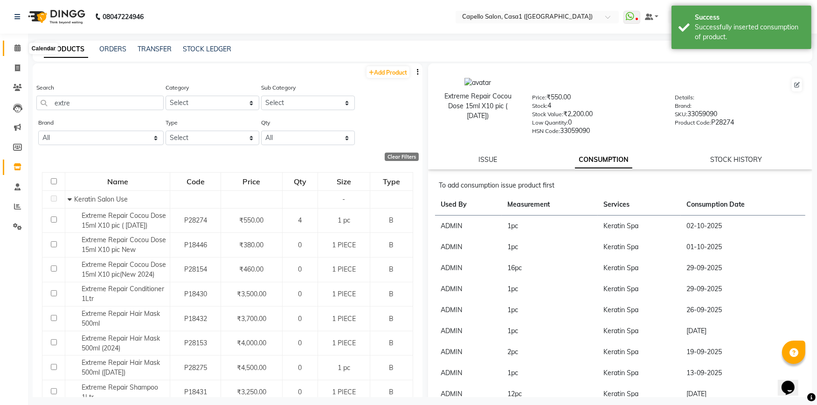
click at [19, 50] on icon at bounding box center [17, 47] width 6 height 7
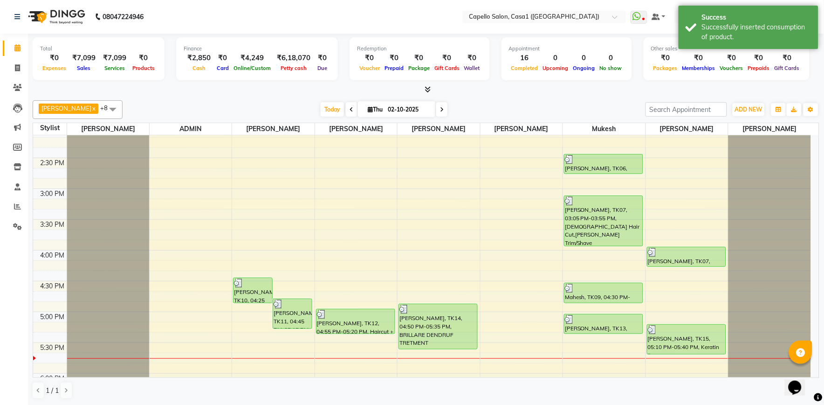
scroll to position [311, 0]
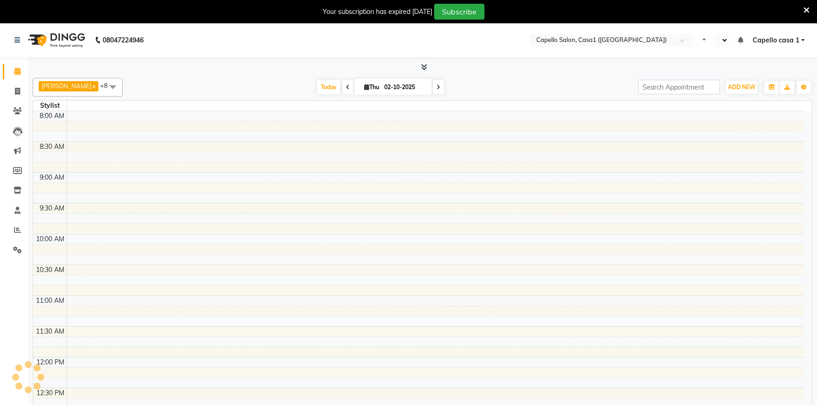
select select "en"
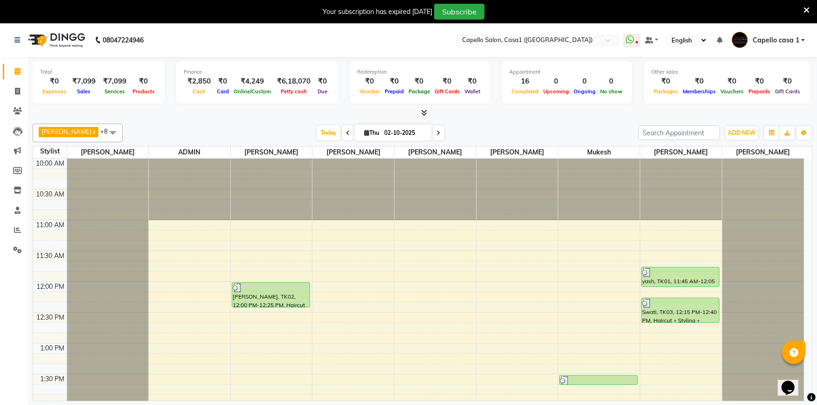
click at [808, 7] on icon at bounding box center [806, 10] width 6 height 8
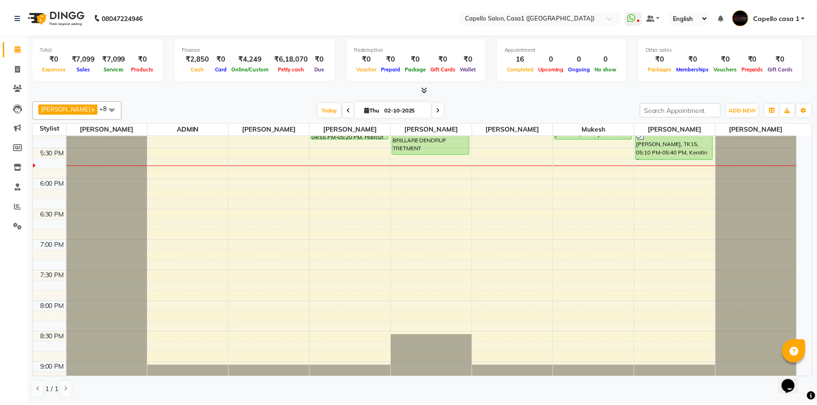
scroll to position [499, 0]
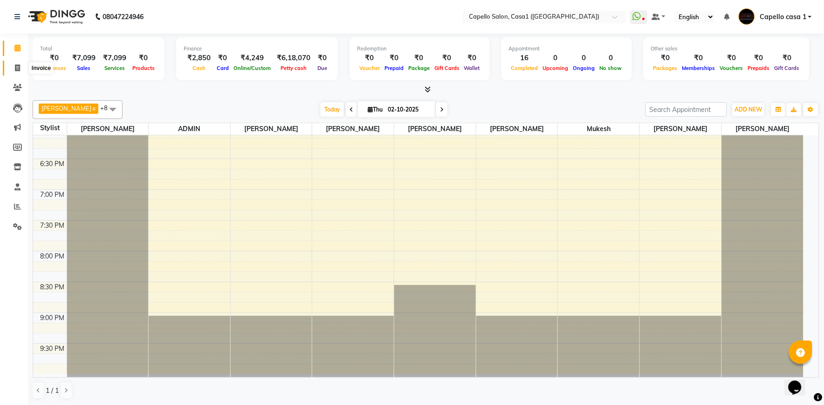
click at [12, 68] on span at bounding box center [17, 68] width 16 height 11
select select "service"
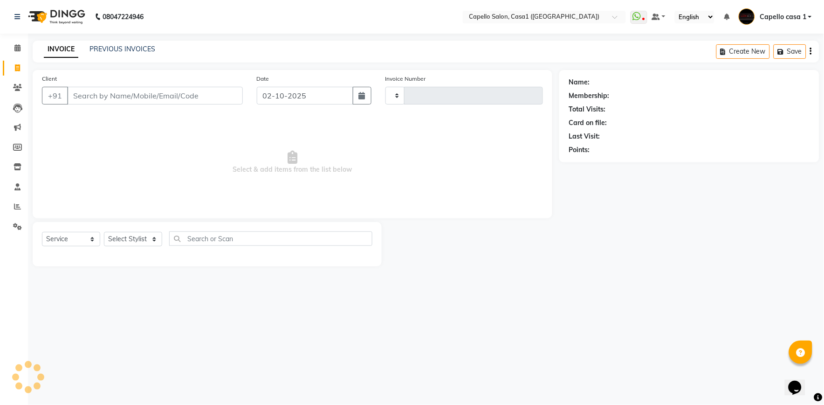
type input "3791"
select select "846"
click at [150, 240] on select "Select Stylist" at bounding box center [133, 239] width 58 height 14
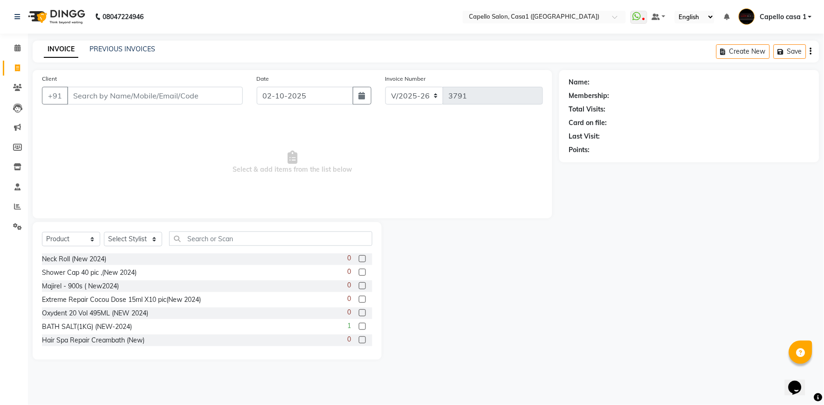
click at [518, 196] on span "Select & add items from the list below" at bounding box center [292, 162] width 501 height 93
drag, startPoint x: 68, startPoint y: 236, endPoint x: 70, endPoint y: 248, distance: 11.3
click at [68, 236] on select "Select Service Product Membership Package Voucher Prepaid Gift Card" at bounding box center [71, 239] width 58 height 14
select select "service"
click at [42, 232] on select "Select Service Product Membership Package Voucher Prepaid Gift Card" at bounding box center [71, 239] width 58 height 14
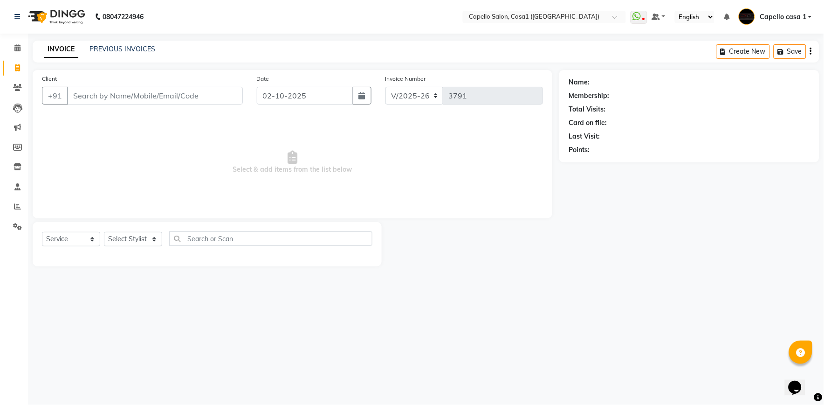
click at [164, 230] on div "Select Service Product Membership Package Voucher Prepaid Gift Card Select Styl…" at bounding box center [207, 244] width 349 height 44
click at [140, 236] on select "Select Stylist [PERSON_NAME] ADMIN Akash Chawale Capello casa 1 [PERSON_NAME] M…" at bounding box center [133, 239] width 58 height 14
select select "67524"
click at [104, 232] on select "Select Stylist [PERSON_NAME] ADMIN Akash Chawale Capello casa 1 [PERSON_NAME] M…" at bounding box center [133, 239] width 58 height 14
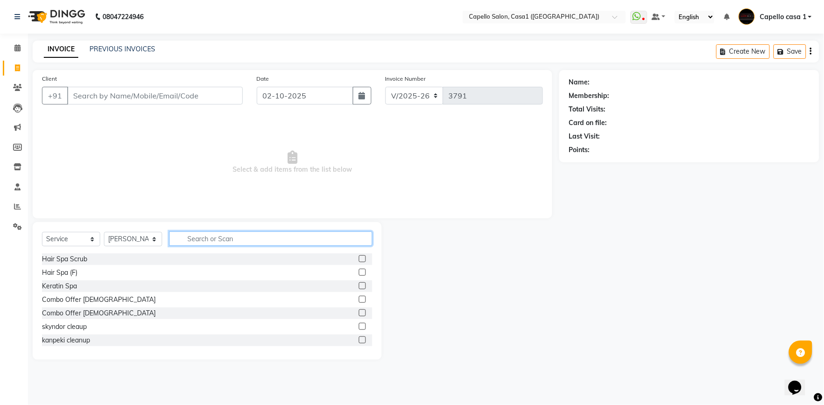
click at [206, 244] on input "text" at bounding box center [270, 238] width 203 height 14
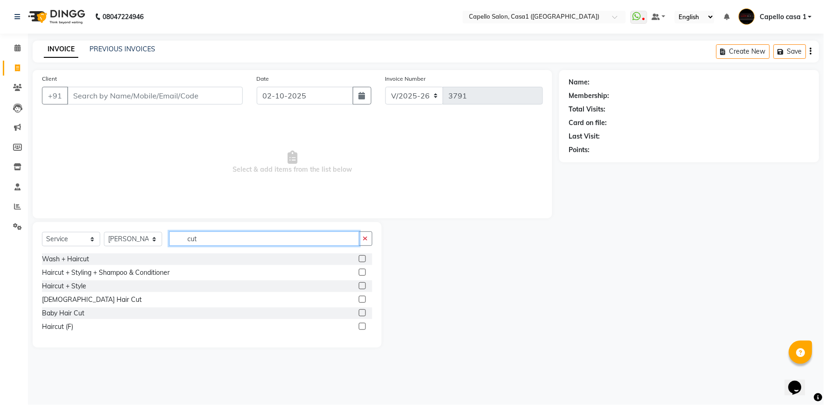
type input "cut"
click at [362, 269] on label at bounding box center [362, 272] width 7 height 7
click at [362, 269] on input "checkbox" at bounding box center [362, 272] width 6 height 6
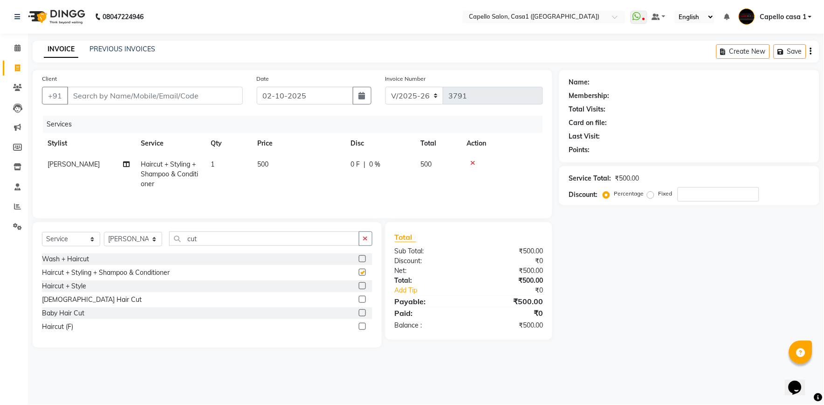
checkbox input "false"
click at [152, 95] on input "Client" at bounding box center [155, 96] width 176 height 18
type input "7"
type input "0"
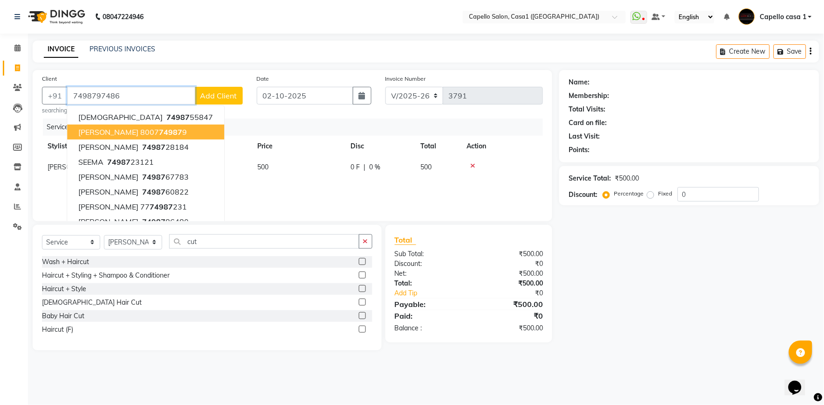
type input "7498797486"
click at [301, 114] on div "Date 02-10-2025" at bounding box center [314, 94] width 129 height 41
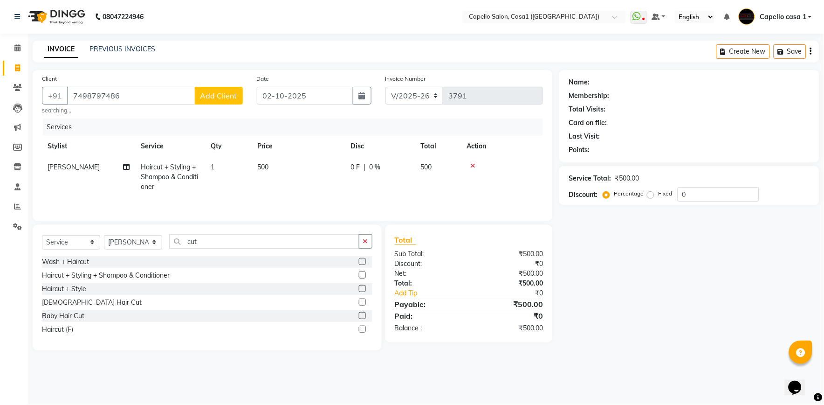
click at [218, 94] on span "Add Client" at bounding box center [218, 95] width 37 height 9
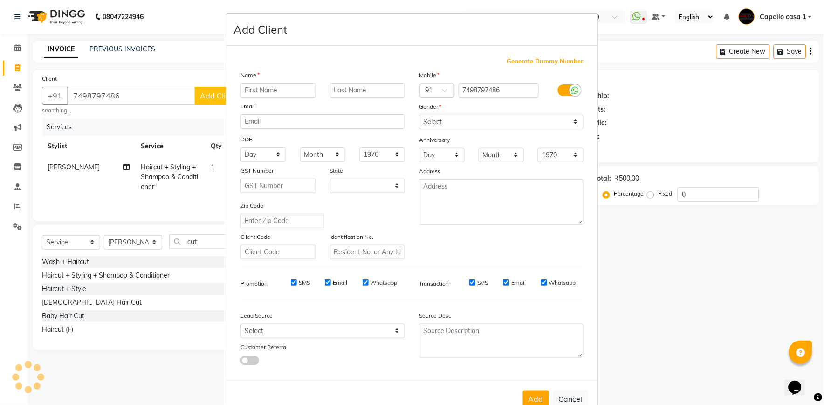
select select "22"
type input "Meghha"
click at [335, 90] on input "text" at bounding box center [368, 90] width 76 height 14
type input "Kaashyap"
click at [470, 122] on select "Select Male Female Other Prefer Not To Say" at bounding box center [501, 122] width 165 height 14
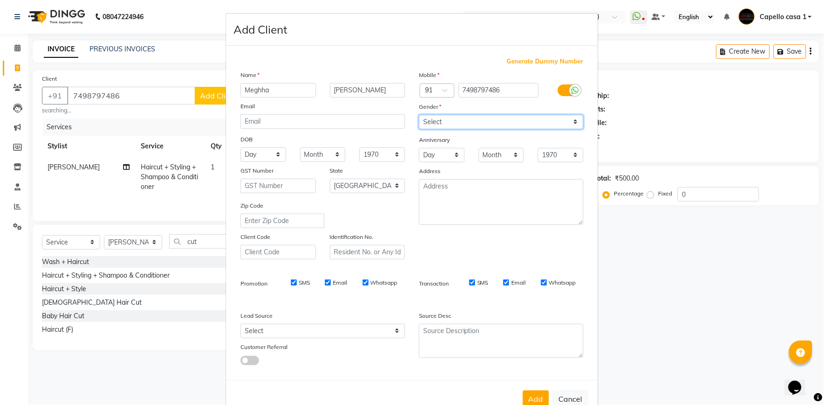
select select "female"
click at [419, 115] on select "Select Male Female Other Prefer Not To Say" at bounding box center [501, 122] width 165 height 14
click at [537, 394] on button "Add" at bounding box center [536, 398] width 26 height 17
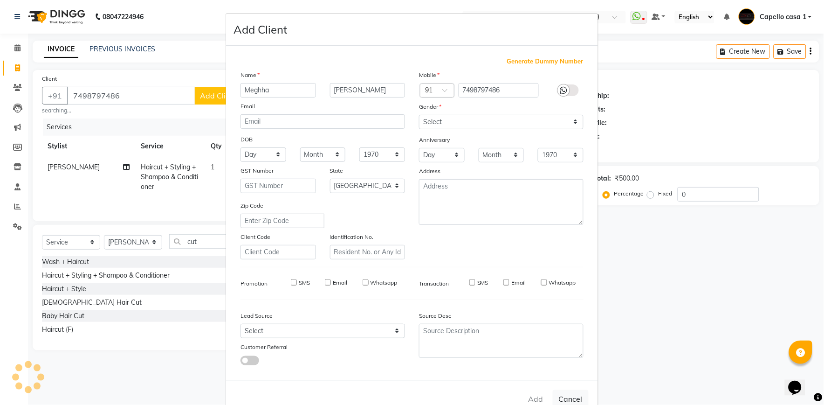
select select
select select "null"
select select
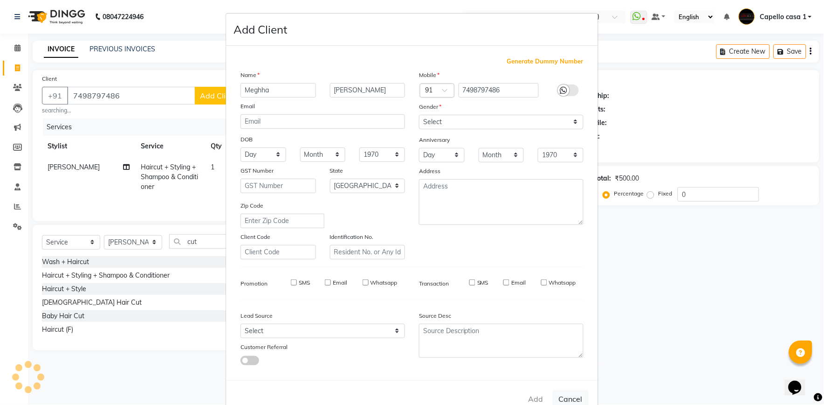
select select
checkbox input "false"
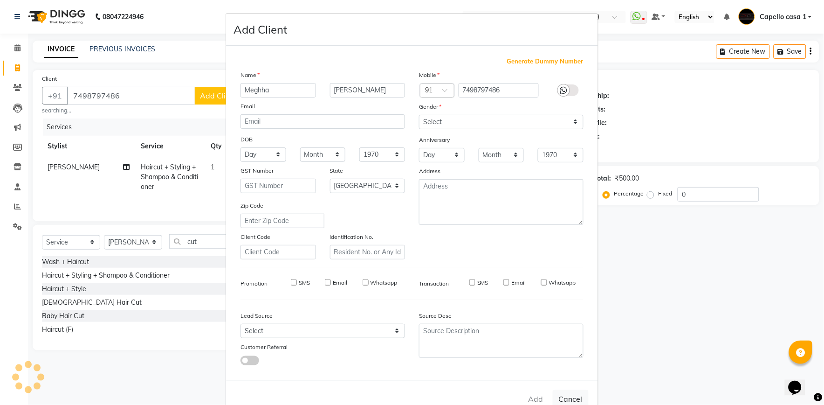
checkbox input "false"
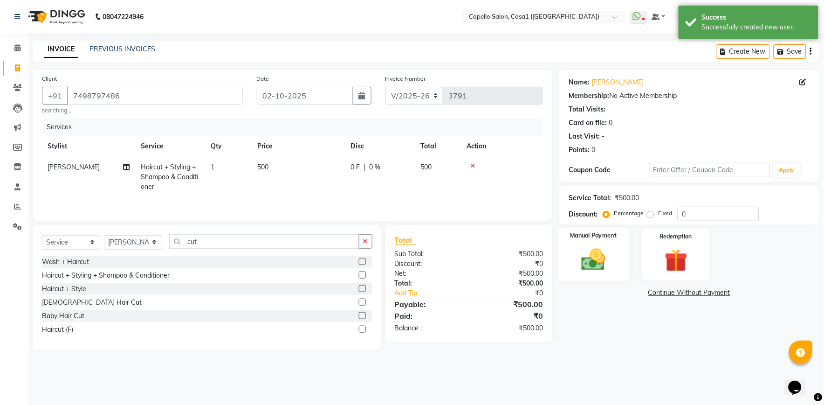
click at [593, 263] on img at bounding box center [593, 260] width 39 height 28
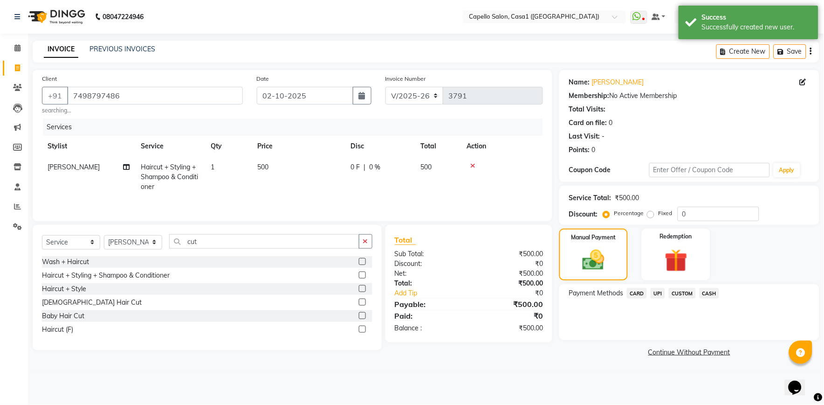
click at [638, 290] on span "CARD" at bounding box center [637, 293] width 20 height 11
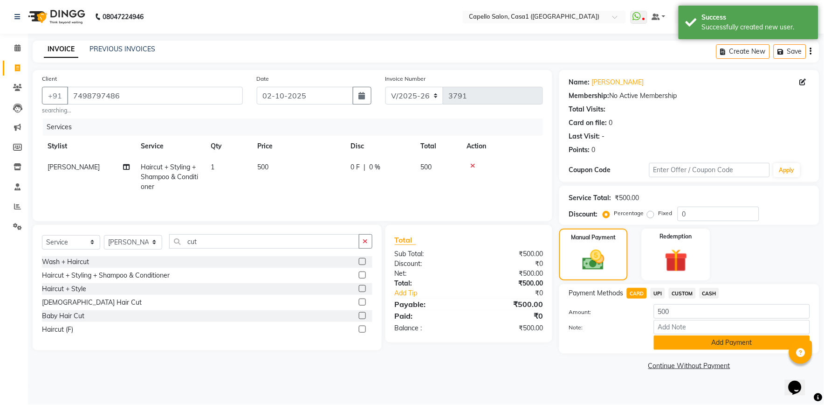
click at [693, 348] on button "Add Payment" at bounding box center [732, 342] width 156 height 14
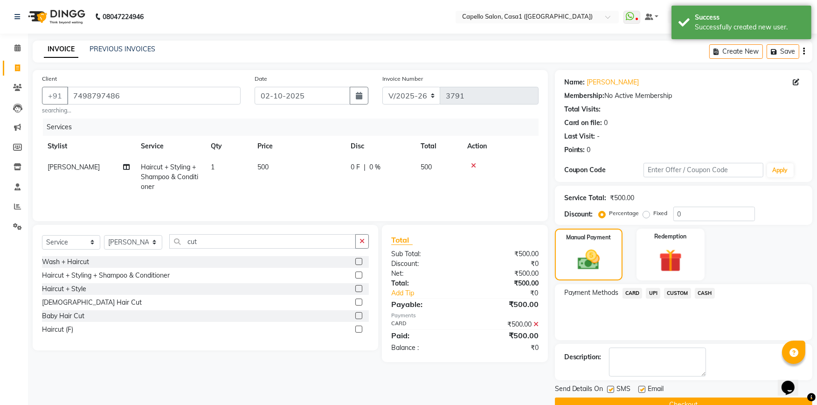
scroll to position [20, 0]
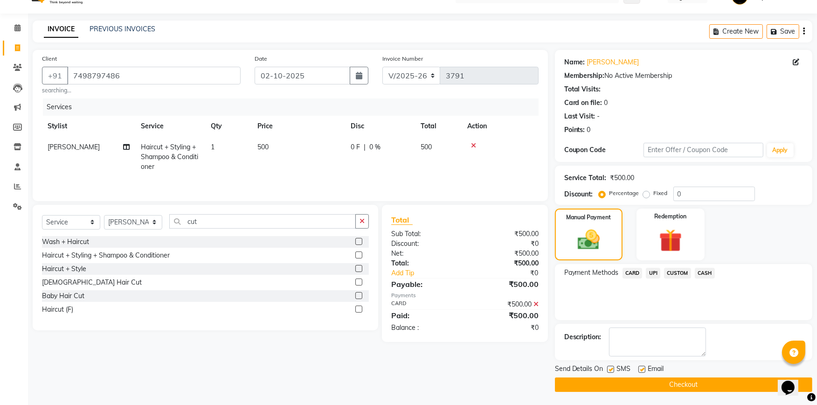
click at [667, 388] on button "Checkout" at bounding box center [683, 384] width 257 height 14
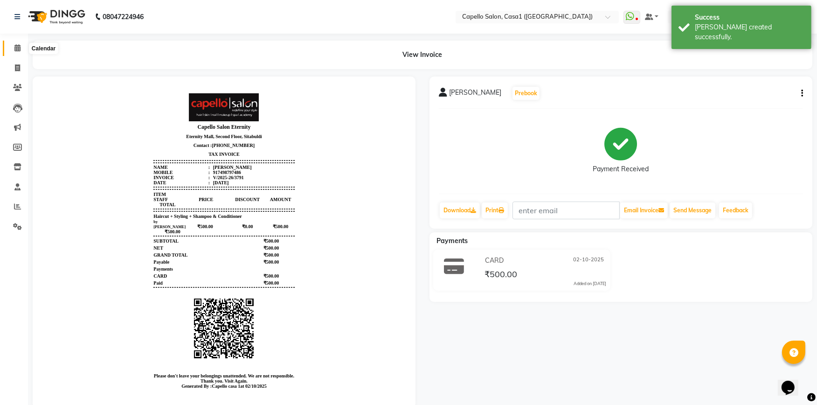
click at [18, 44] on icon at bounding box center [17, 47] width 6 height 7
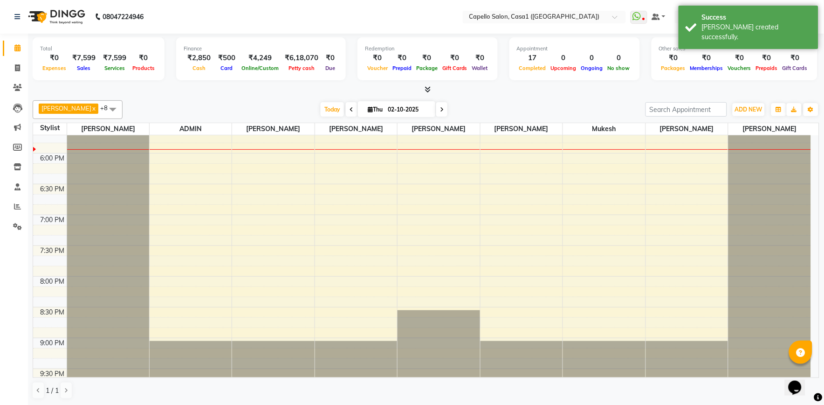
scroll to position [499, 0]
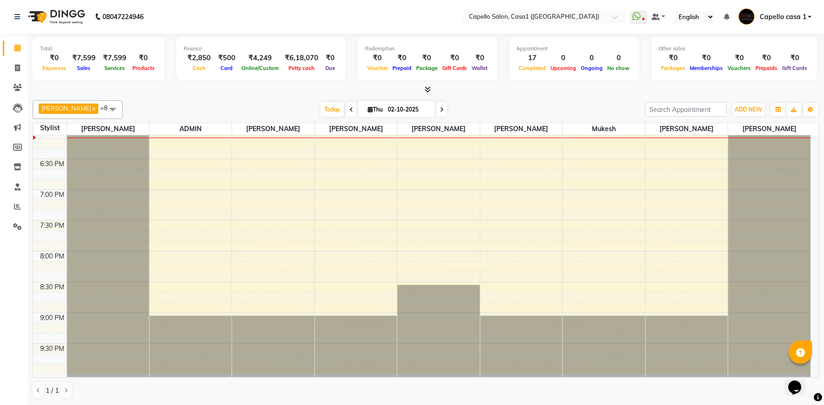
click at [322, 304] on div "10:00 AM 10:30 AM 11:00 AM 11:30 AM 12:00 PM 12:30 PM 1:00 PM 1:30 PM 2:00 PM 2…" at bounding box center [422, 5] width 778 height 738
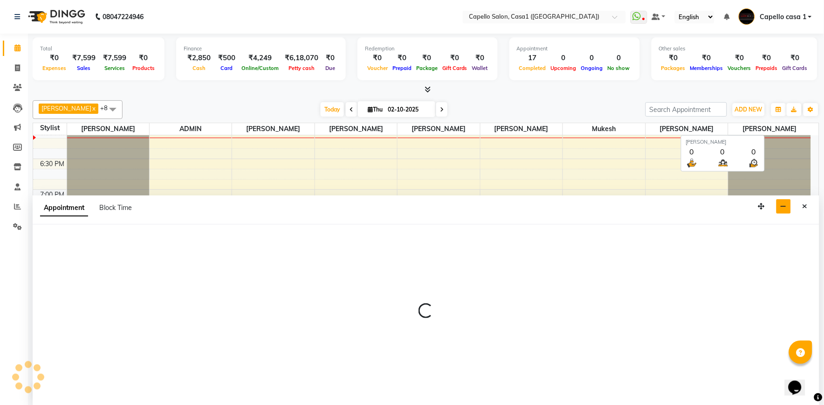
select select "53765"
select select "1245"
select select "tentative"
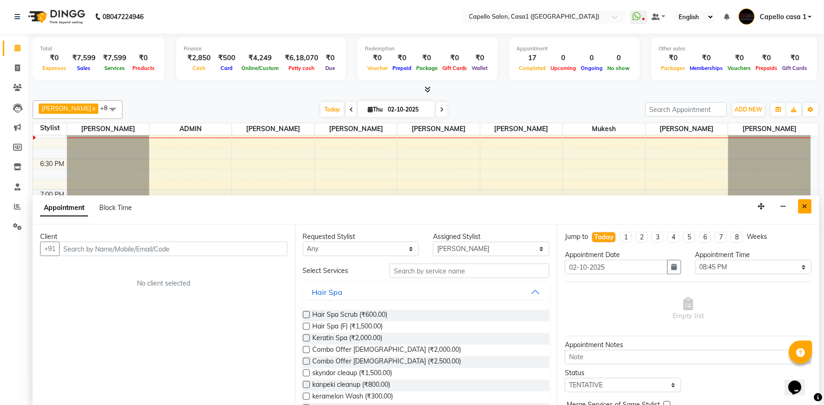
click at [806, 207] on icon "Close" at bounding box center [805, 206] width 5 height 7
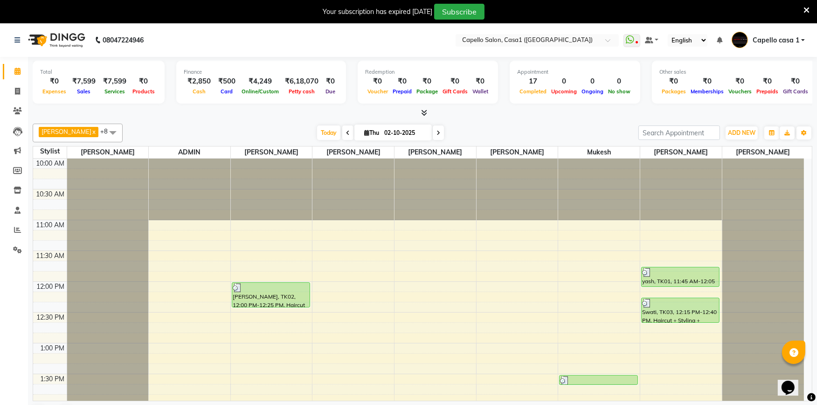
click at [808, 11] on icon at bounding box center [806, 10] width 6 height 8
click at [806, 8] on icon at bounding box center [806, 10] width 6 height 8
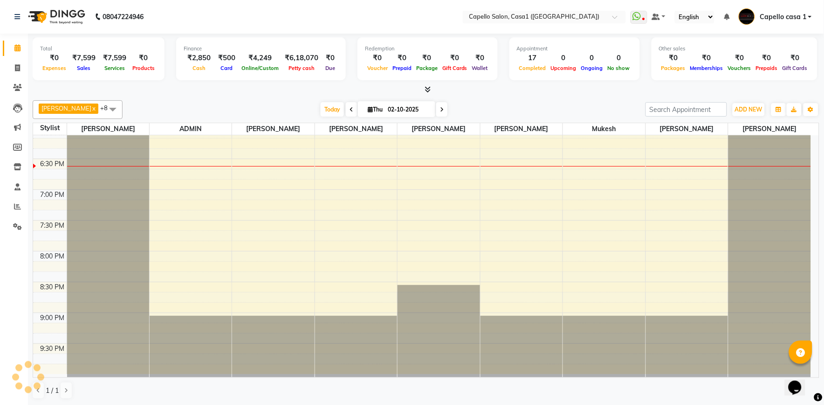
click at [668, 355] on div at bounding box center [687, 347] width 82 height 62
click at [21, 69] on span at bounding box center [17, 68] width 16 height 11
select select "service"
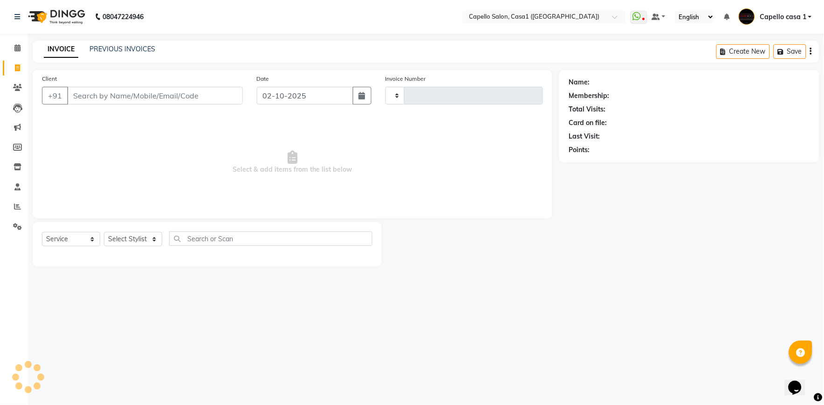
type input "3792"
select select "846"
click at [130, 101] on input "Client" at bounding box center [155, 96] width 176 height 18
select select "product"
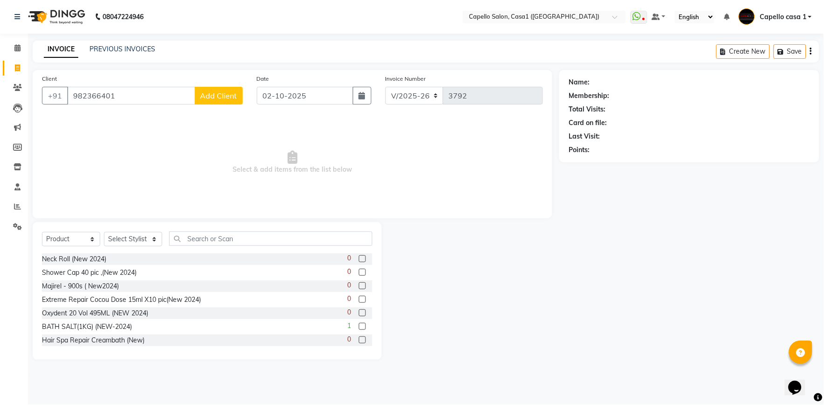
click at [87, 98] on input "982366401" at bounding box center [131, 96] width 128 height 18
type input "9823366401"
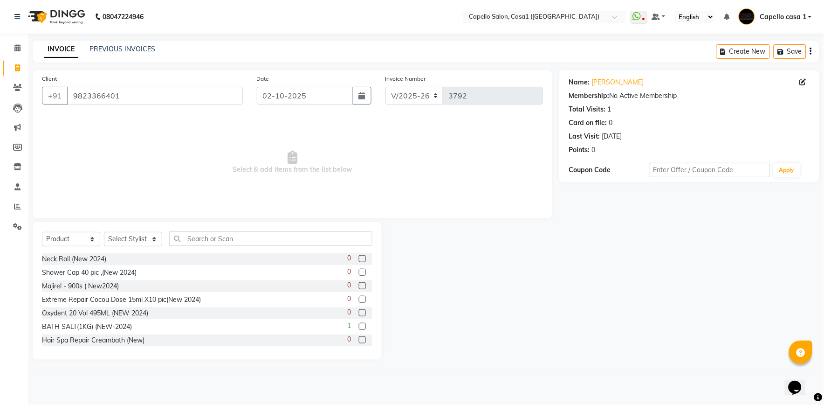
click at [261, 133] on span "Select & add items from the list below" at bounding box center [292, 162] width 501 height 93
drag, startPoint x: 50, startPoint y: 236, endPoint x: 52, endPoint y: 248, distance: 11.7
click at [51, 236] on select "Select Service Product Membership Package Voucher Prepaid Gift Card" at bounding box center [71, 239] width 58 height 14
click at [42, 232] on select "Select Service Product Membership Package Voucher Prepaid Gift Card" at bounding box center [71, 239] width 58 height 14
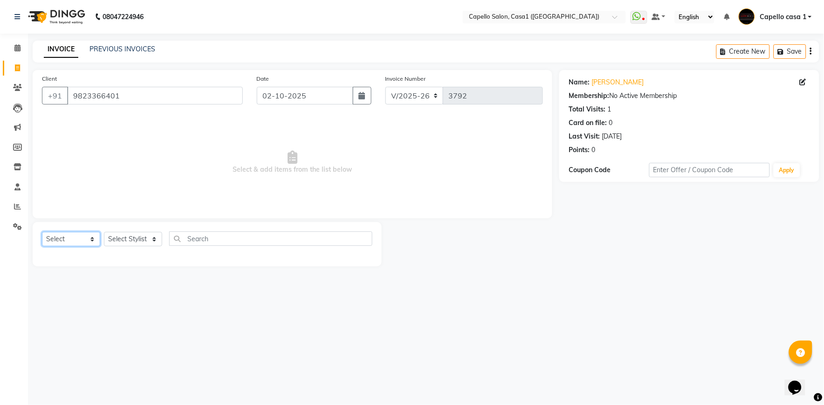
drag, startPoint x: 90, startPoint y: 239, endPoint x: 85, endPoint y: 248, distance: 10.4
click at [90, 239] on select "Select Service Product Membership Package Voucher Prepaid Gift Card" at bounding box center [71, 239] width 58 height 14
select select "service"
click at [42, 232] on select "Select Service Product Membership Package Voucher Prepaid Gift Card" at bounding box center [71, 239] width 58 height 14
click at [120, 235] on select "Select Stylist [PERSON_NAME] ADMIN Akash Chawale Capello casa 1 [PERSON_NAME] M…" at bounding box center [133, 239] width 58 height 14
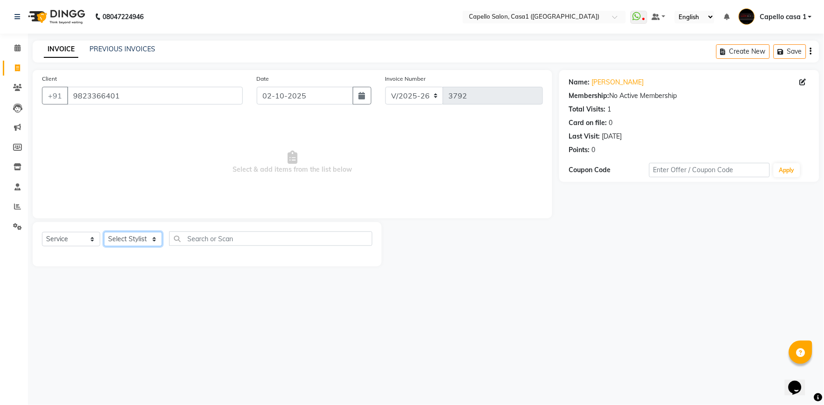
select select "59000"
click at [104, 232] on select "Select Stylist [PERSON_NAME] ADMIN Akash Chawale Capello casa 1 [PERSON_NAME] M…" at bounding box center [133, 239] width 58 height 14
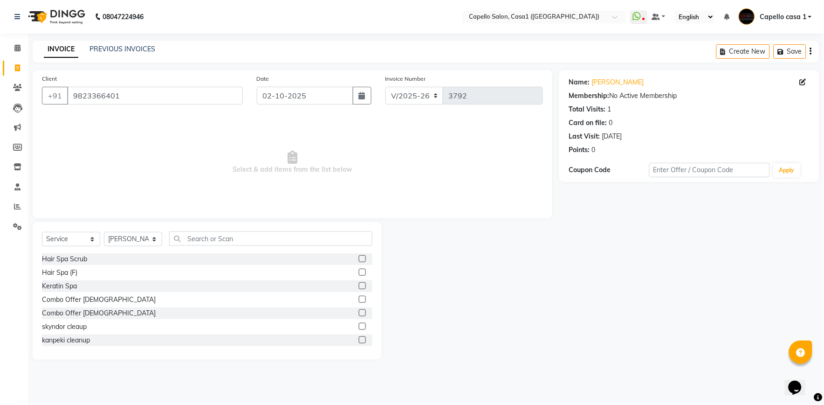
click at [185, 230] on div "Select Service Product Membership Package Voucher Prepaid Gift Card Select Styl…" at bounding box center [207, 291] width 349 height 138
click at [204, 238] on input "text" at bounding box center [270, 238] width 203 height 14
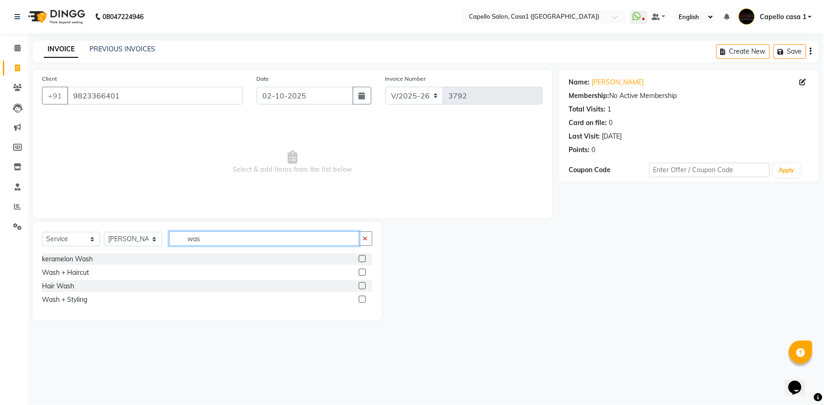
type input "was"
click at [361, 286] on label at bounding box center [362, 285] width 7 height 7
click at [361, 286] on input "checkbox" at bounding box center [362, 286] width 6 height 6
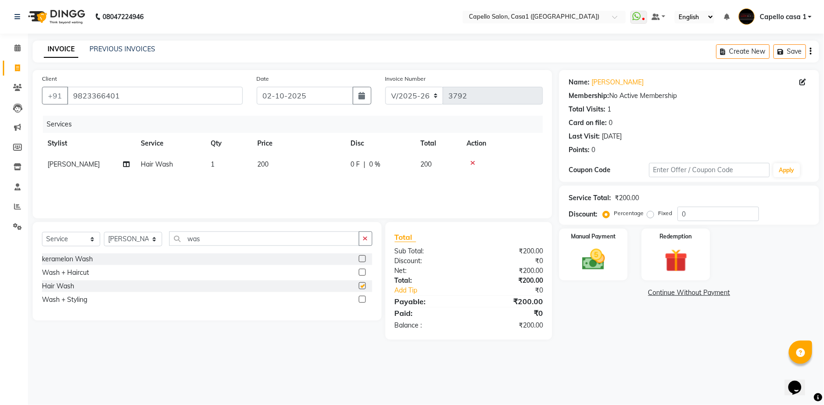
checkbox input "false"
drag, startPoint x: 607, startPoint y: 265, endPoint x: 611, endPoint y: 276, distance: 12.6
click at [607, 265] on img at bounding box center [593, 260] width 39 height 28
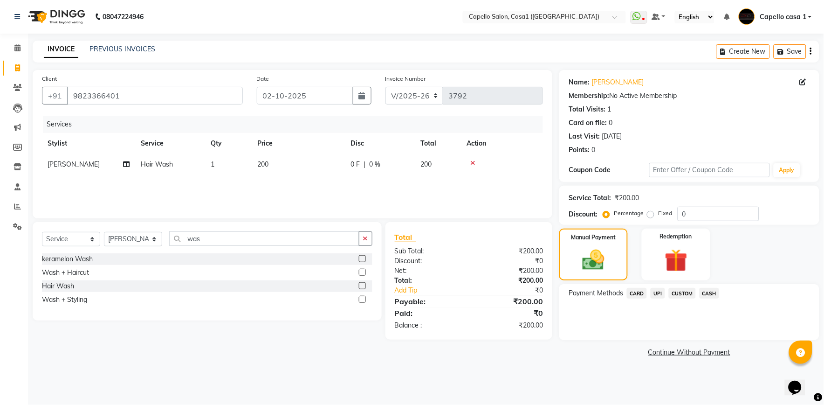
click at [663, 293] on span "UPI" at bounding box center [658, 293] width 14 height 11
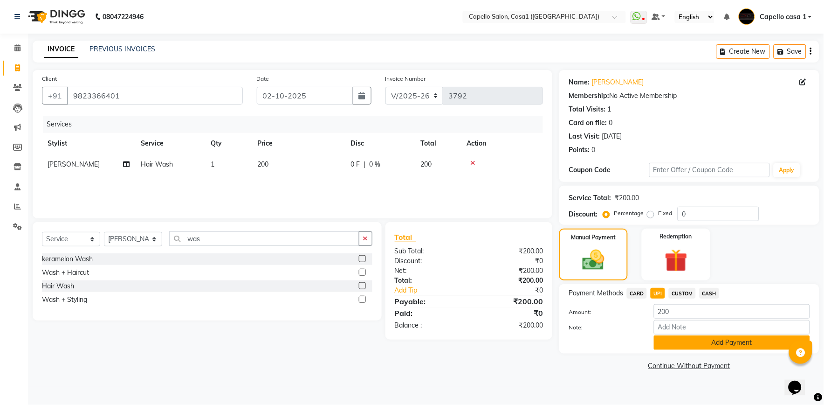
click at [698, 347] on button "Add Payment" at bounding box center [732, 342] width 156 height 14
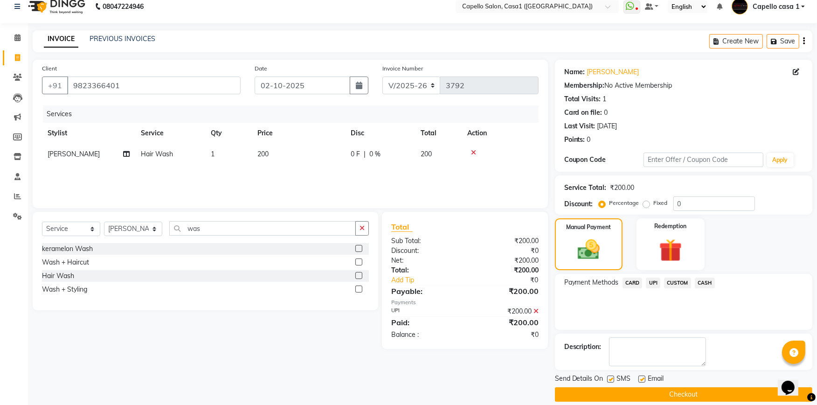
scroll to position [20, 0]
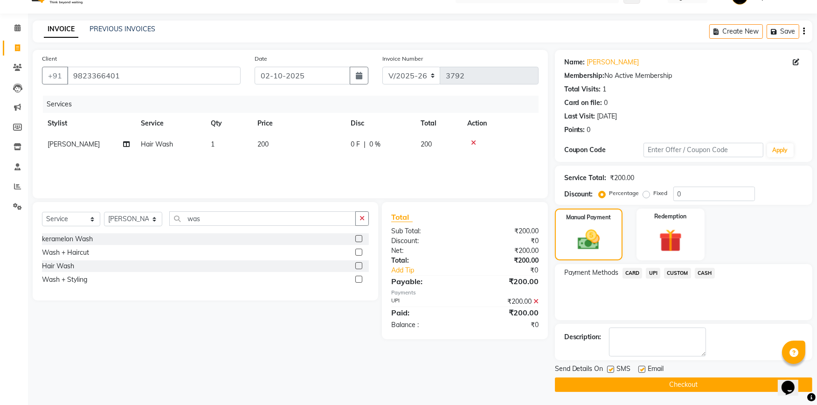
click at [701, 378] on button "Checkout" at bounding box center [683, 384] width 257 height 14
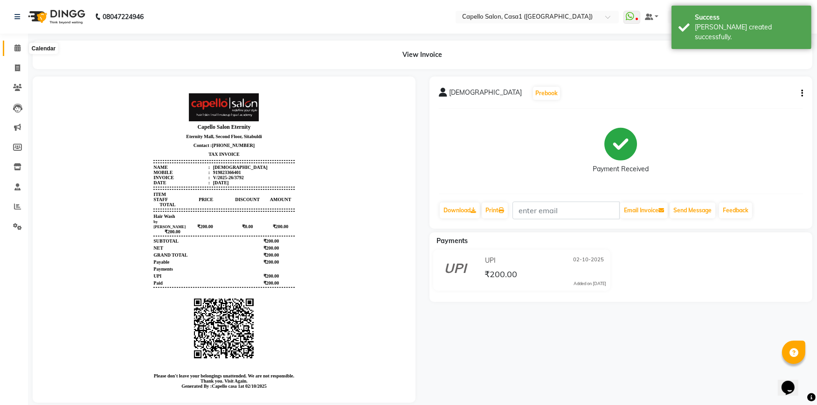
click at [20, 48] on span at bounding box center [17, 48] width 16 height 11
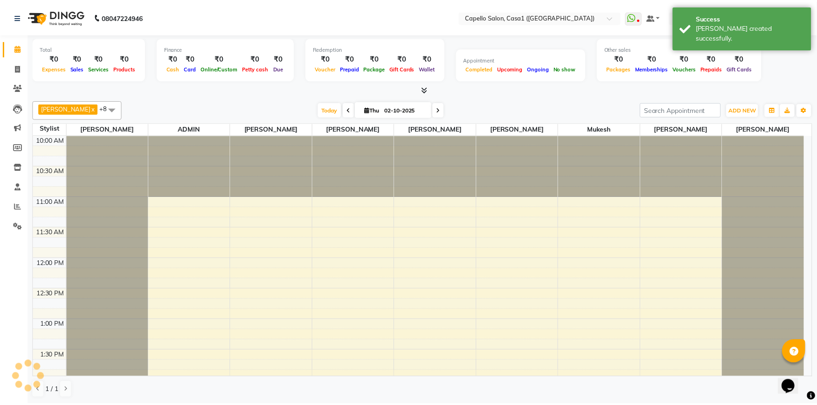
scroll to position [482, 0]
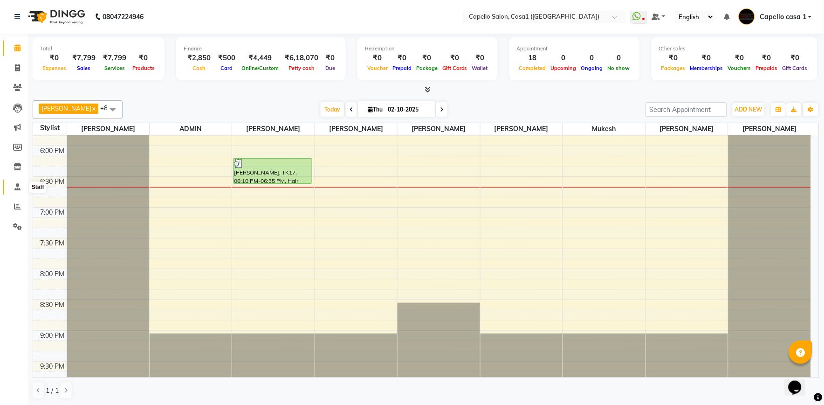
click at [18, 182] on span at bounding box center [17, 187] width 16 height 11
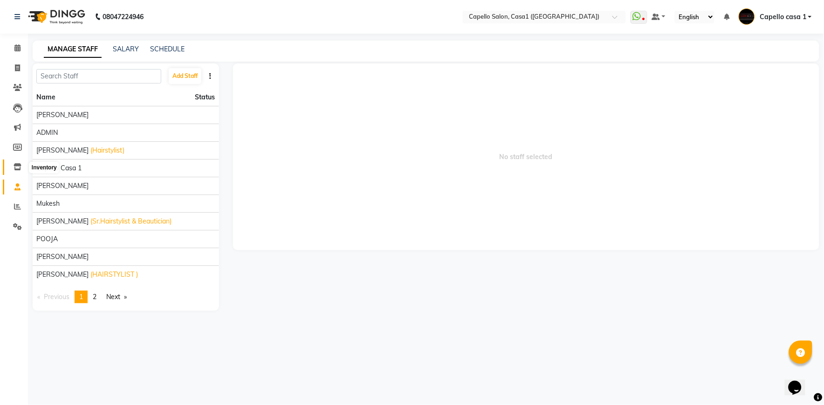
click at [19, 165] on icon at bounding box center [18, 166] width 8 height 7
select select
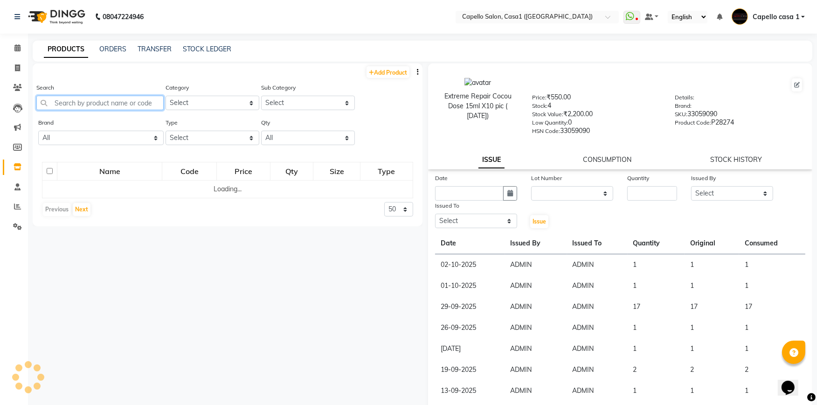
click at [88, 103] on input "text" at bounding box center [99, 103] width 127 height 14
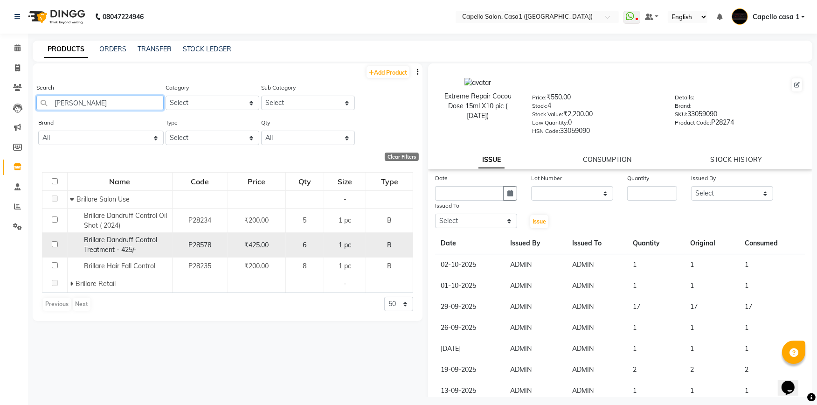
type input "[PERSON_NAME]"
click at [55, 244] on input "checkbox" at bounding box center [55, 244] width 6 height 6
checkbox input "true"
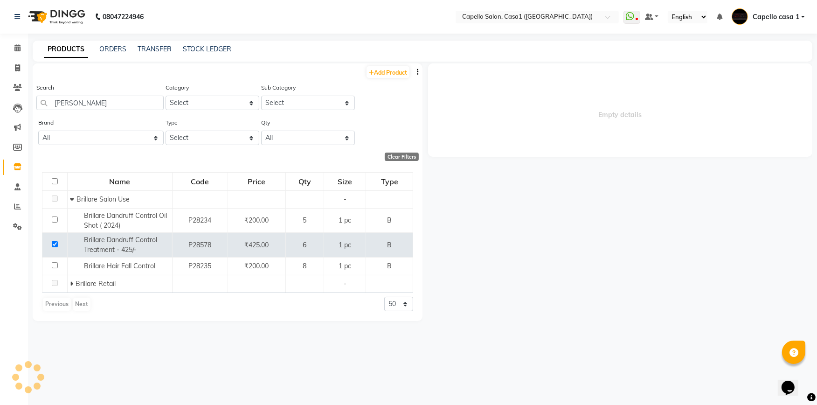
select select
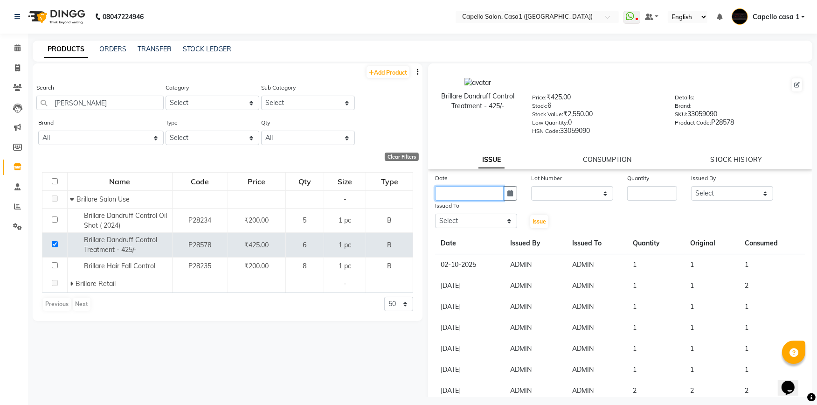
drag, startPoint x: 482, startPoint y: 193, endPoint x: 481, endPoint y: 199, distance: 5.7
click at [482, 193] on input "text" at bounding box center [469, 193] width 69 height 14
select select "10"
select select "2025"
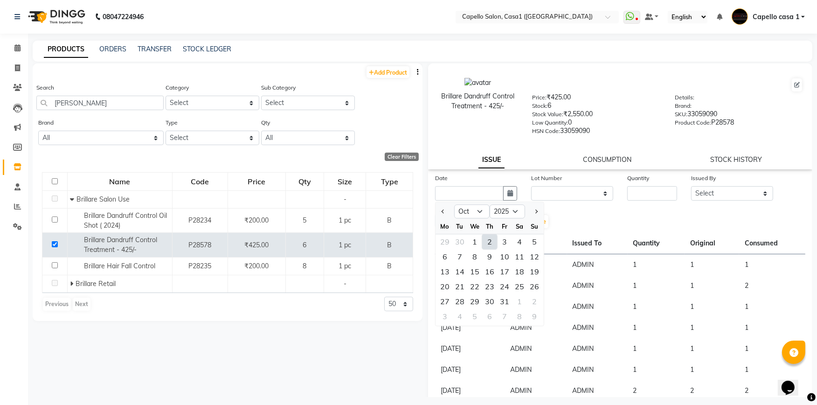
click at [496, 238] on div "2" at bounding box center [489, 241] width 15 height 15
type input "02-10-2025"
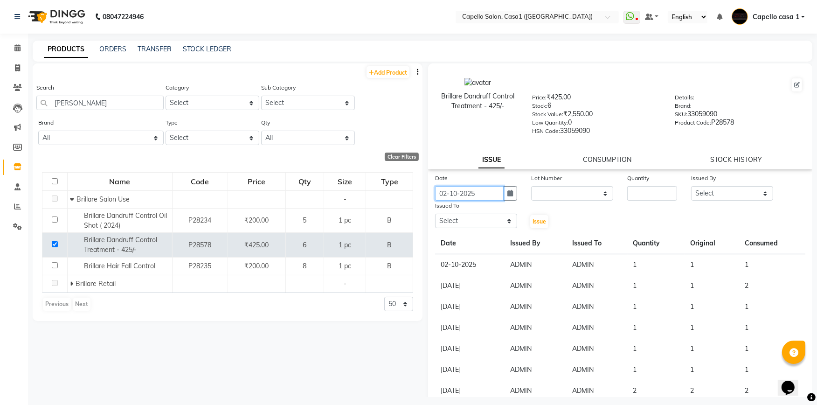
click at [466, 193] on input "02-10-2025" at bounding box center [469, 193] width 69 height 14
select select "10"
select select "2025"
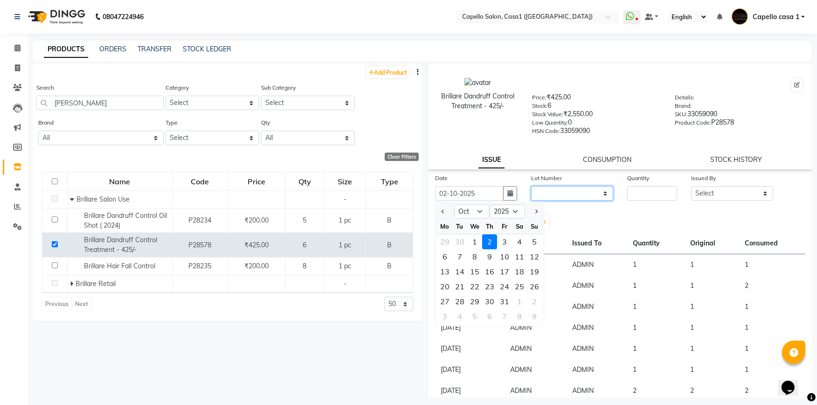
click at [573, 194] on select "None" at bounding box center [572, 193] width 82 height 14
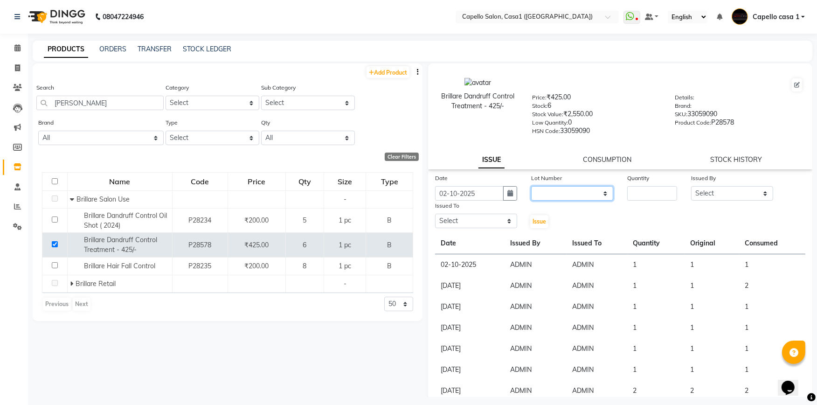
click at [572, 200] on select "None" at bounding box center [572, 193] width 82 height 14
select select "0: null"
click at [531, 187] on select "None" at bounding box center [572, 193] width 82 height 14
click at [635, 193] on input "number" at bounding box center [652, 193] width 50 height 14
type input "1"
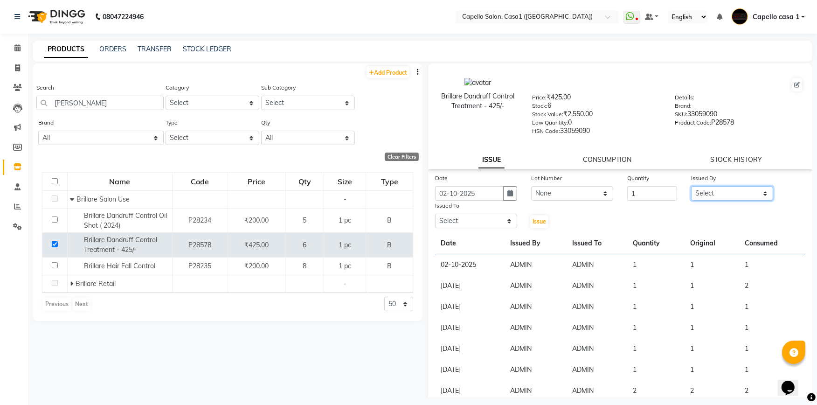
click at [701, 199] on select "Select [PERSON_NAME] ADMIN Akash Chawale Capello casa 1 [PERSON_NAME] Mukesh [P…" at bounding box center [732, 193] width 82 height 14
select select "14733"
click at [691, 187] on select "Select [PERSON_NAME] ADMIN Akash Chawale Capello casa 1 [PERSON_NAME] Mukesh [P…" at bounding box center [732, 193] width 82 height 14
click at [465, 224] on select "Select [PERSON_NAME] ADMIN Akash Chawale Capello casa 1 [PERSON_NAME] Mukesh [P…" at bounding box center [476, 221] width 82 height 14
select select "14733"
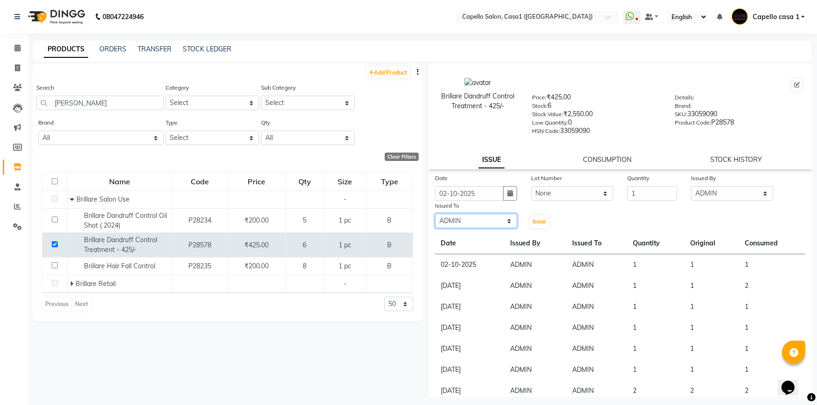
click at [435, 214] on select "Select [PERSON_NAME] ADMIN Akash Chawale Capello casa 1 [PERSON_NAME] Mukesh [P…" at bounding box center [476, 221] width 82 height 14
click at [539, 227] on button "Issue" at bounding box center [539, 221] width 18 height 13
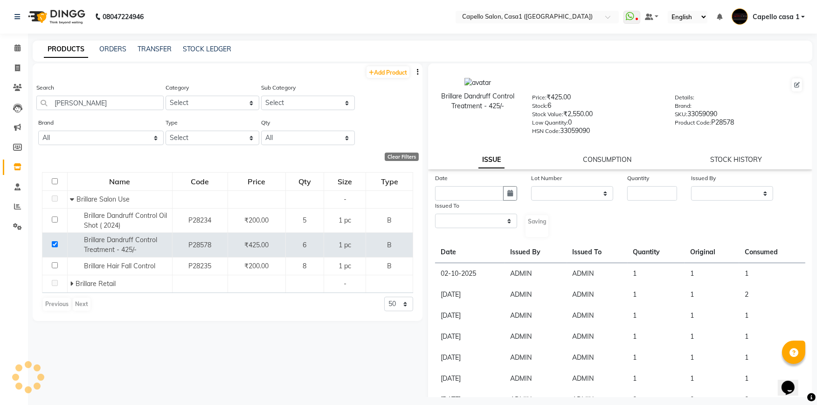
select select
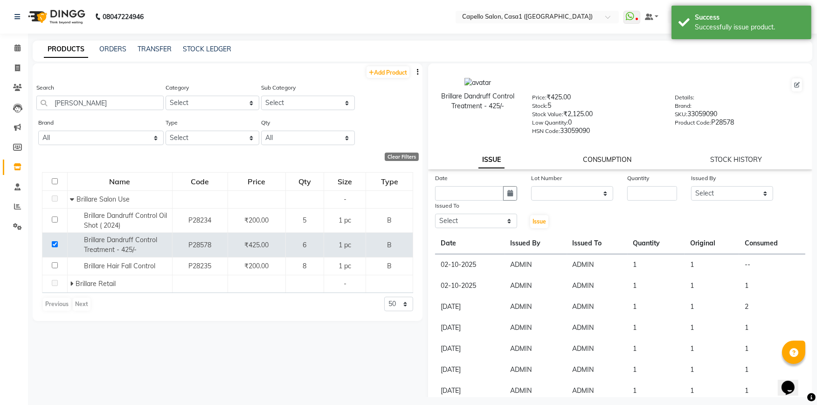
click at [592, 161] on link "CONSUMPTION" at bounding box center [607, 159] width 48 height 8
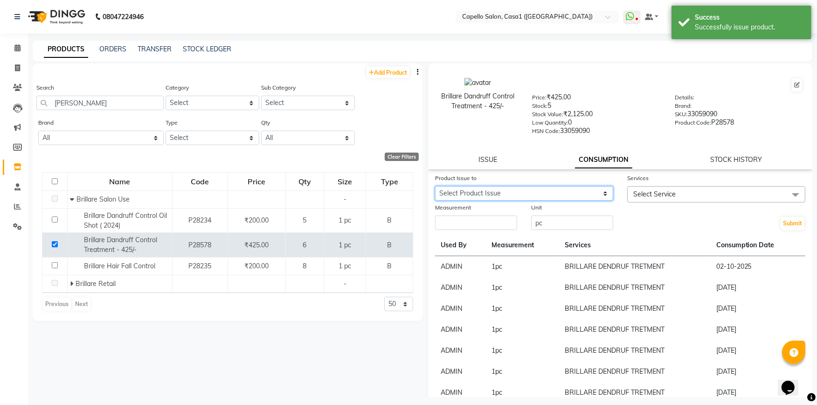
drag, startPoint x: 566, startPoint y: 193, endPoint x: 560, endPoint y: 201, distance: 10.7
click at [566, 193] on select "Select Product Issue 2025-10-02, Issued to: ADMIN, Balance: 1" at bounding box center [524, 193] width 178 height 14
select select "1280534"
click at [435, 187] on select "Select Product Issue 2025-10-02, Issued to: ADMIN, Balance: 1" at bounding box center [524, 193] width 178 height 14
click at [498, 207] on div "Measurement" at bounding box center [476, 208] width 82 height 13
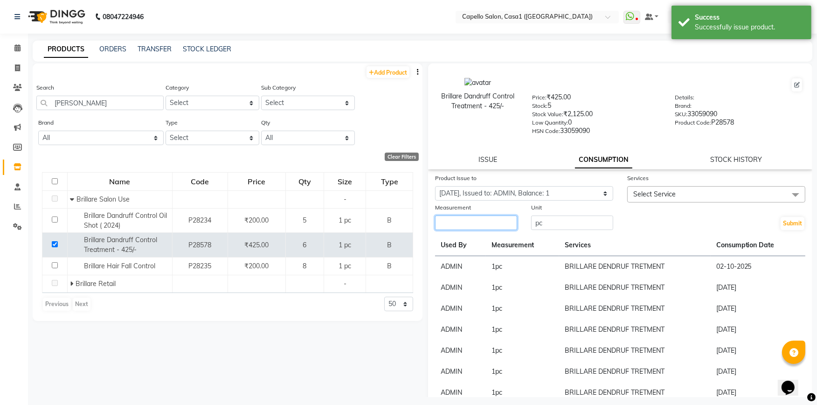
click at [495, 222] on input "number" at bounding box center [476, 222] width 82 height 14
type input "1"
click at [649, 196] on span "Select Service" at bounding box center [654, 194] width 42 height 8
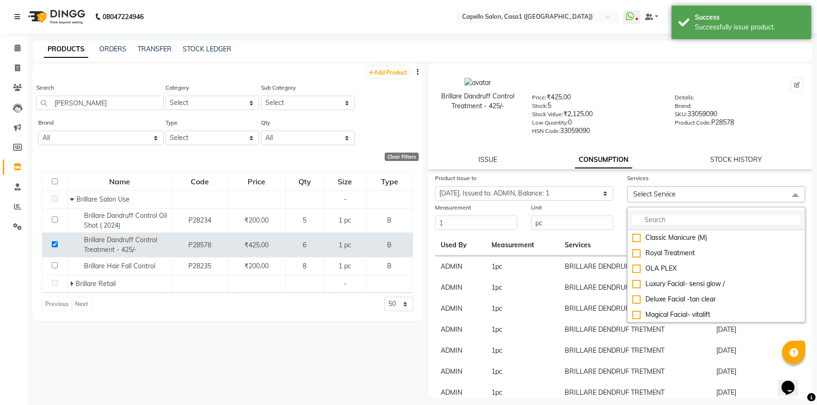
click at [647, 216] on input "multiselect-search" at bounding box center [716, 220] width 168 height 10
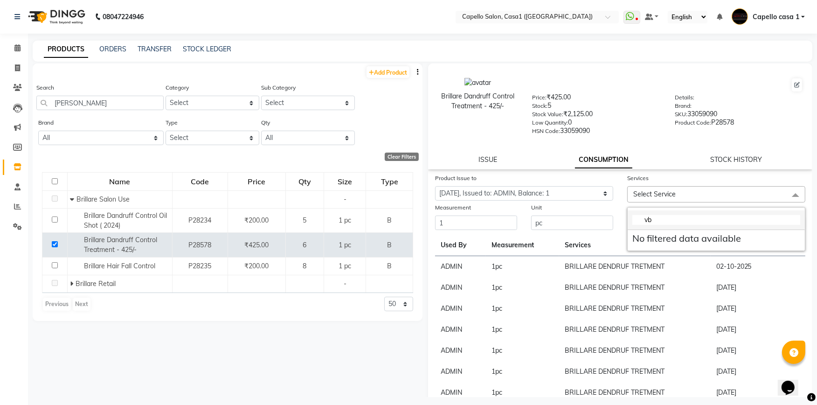
type input "v"
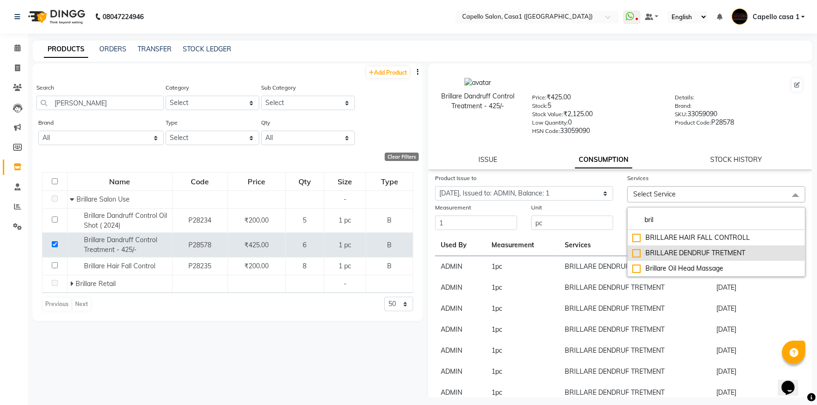
type input "bril"
click at [632, 251] on div "BRILLARE DENDRUF TRETMENT" at bounding box center [716, 253] width 168 height 10
checkbox input "true"
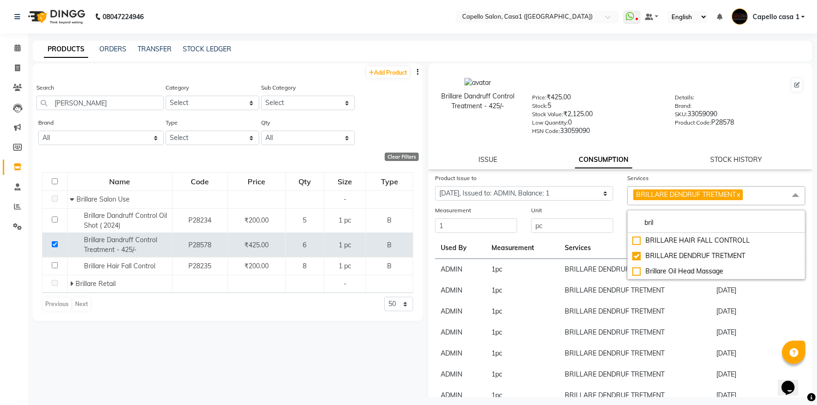
click at [670, 312] on td "BRILLARE DENDRUF TRETMENT" at bounding box center [635, 311] width 152 height 21
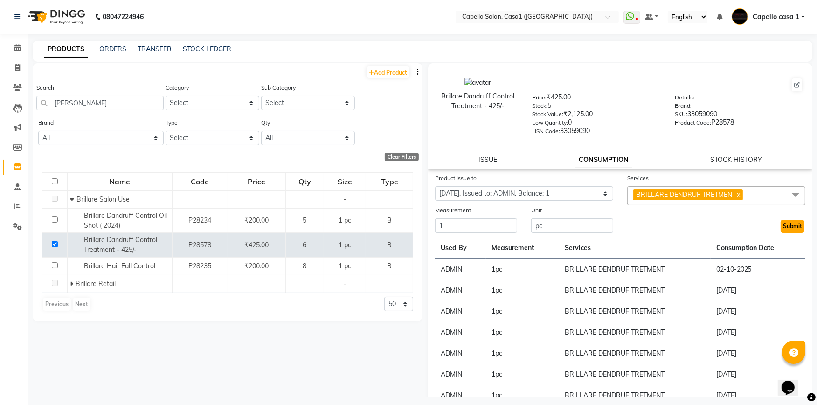
click at [795, 224] on button "Submit" at bounding box center [793, 226] width 24 height 13
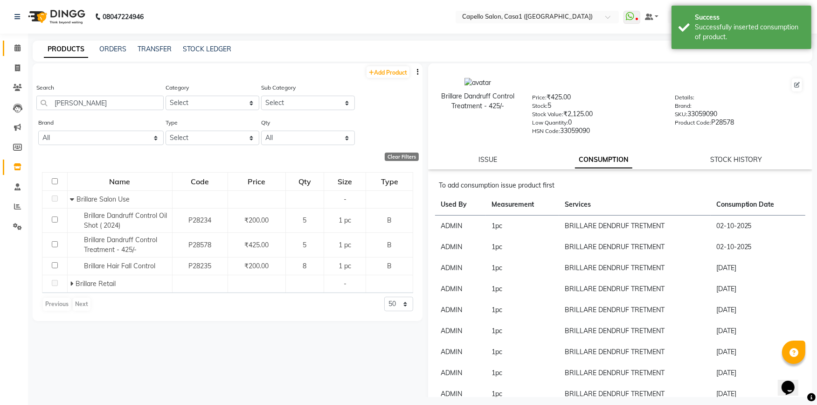
click at [20, 55] on link "Calendar" at bounding box center [14, 48] width 22 height 15
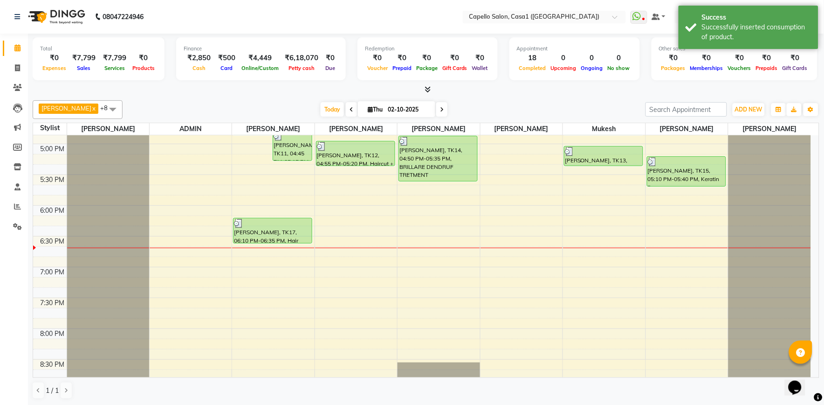
scroll to position [499, 0]
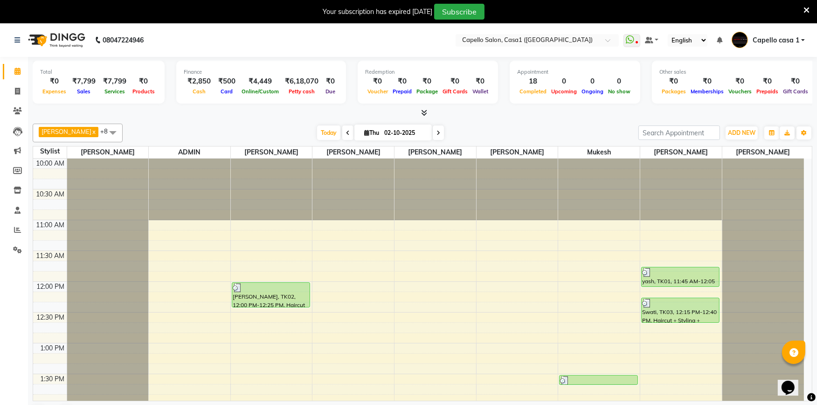
click at [807, 11] on icon at bounding box center [806, 10] width 6 height 8
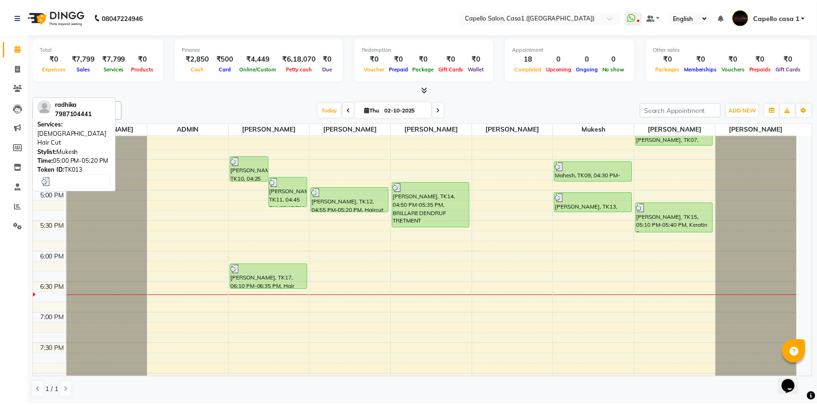
scroll to position [448, 0]
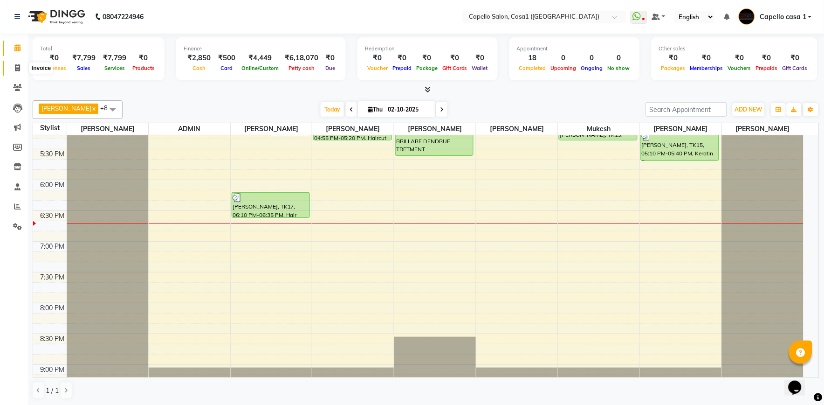
click at [17, 68] on icon at bounding box center [17, 67] width 5 height 7
select select "service"
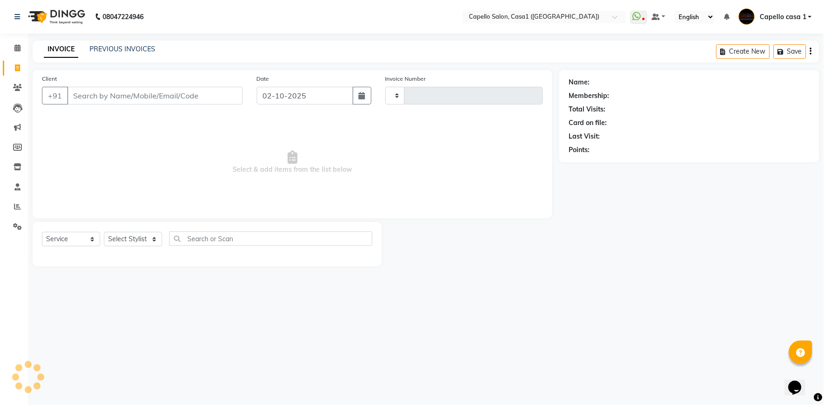
type input "3793"
select select "846"
click at [126, 51] on link "PREVIOUS INVOICES" at bounding box center [123, 49] width 66 height 8
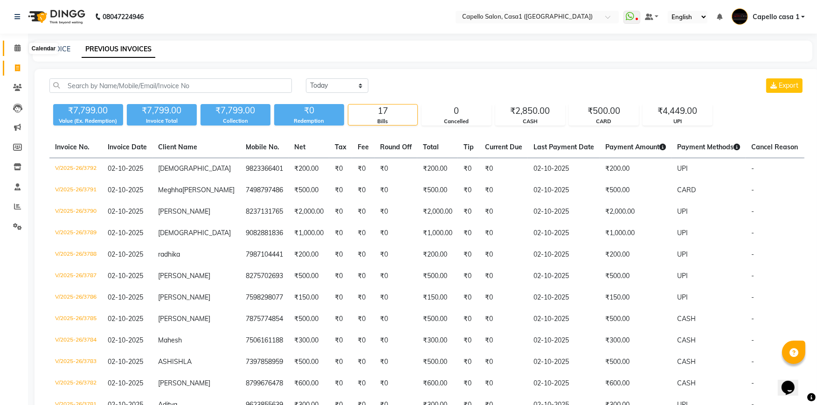
click at [19, 46] on icon at bounding box center [17, 47] width 6 height 7
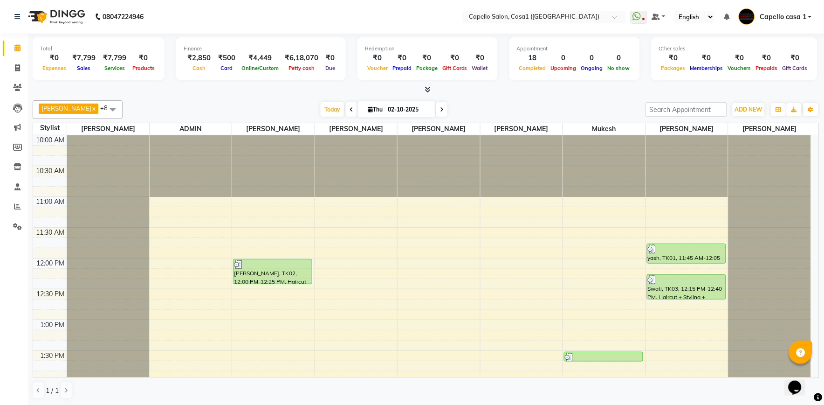
click at [21, 78] on li "Clients" at bounding box center [14, 88] width 28 height 20
click at [15, 64] on icon at bounding box center [17, 67] width 5 height 7
select select "service"
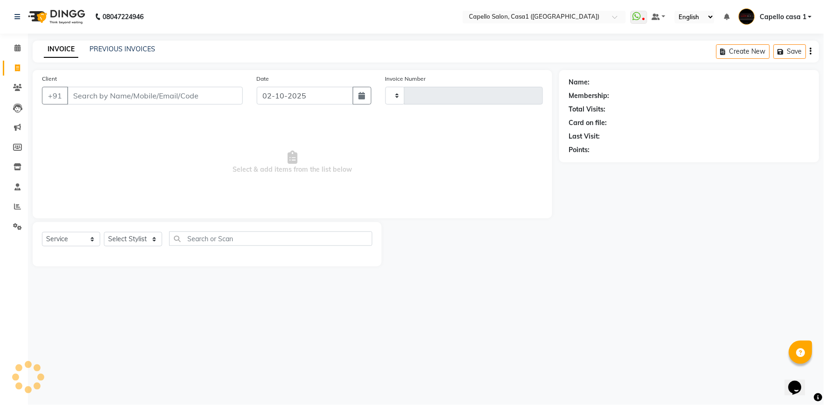
type input "3793"
select select "846"
click at [93, 99] on input "Client" at bounding box center [155, 96] width 176 height 18
type input "88"
select select "product"
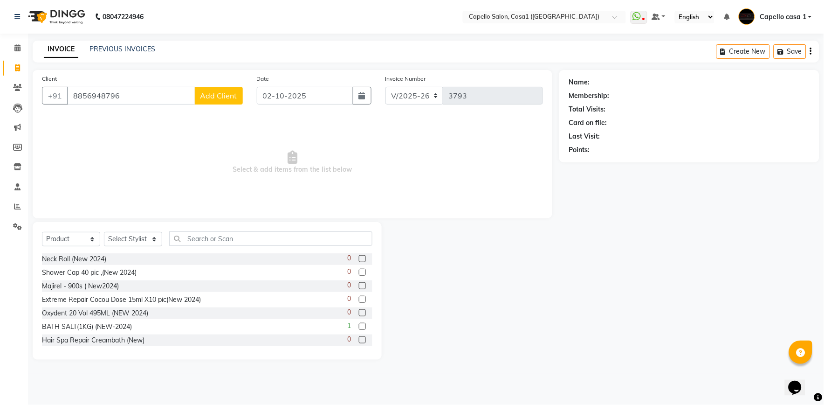
type input "8856948796"
click at [226, 98] on span "Add Client" at bounding box center [218, 95] width 37 height 9
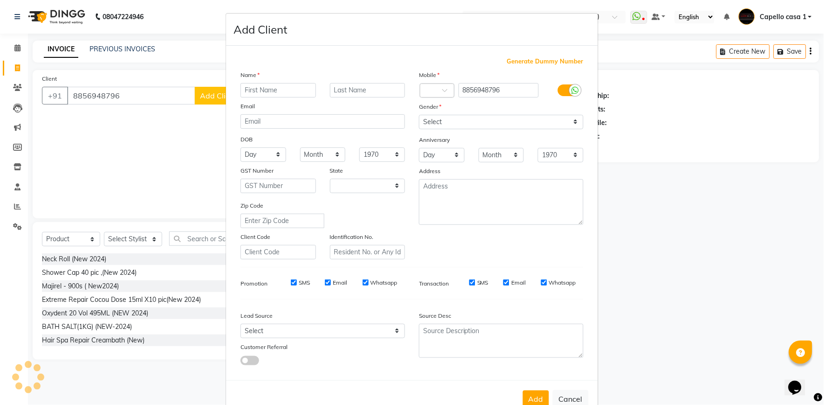
select select "22"
click at [251, 89] on input "text" at bounding box center [279, 90] width 76 height 14
type input "s"
type input "Saloni"
click at [494, 122] on select "Select Male Female Other Prefer Not To Say" at bounding box center [501, 122] width 165 height 14
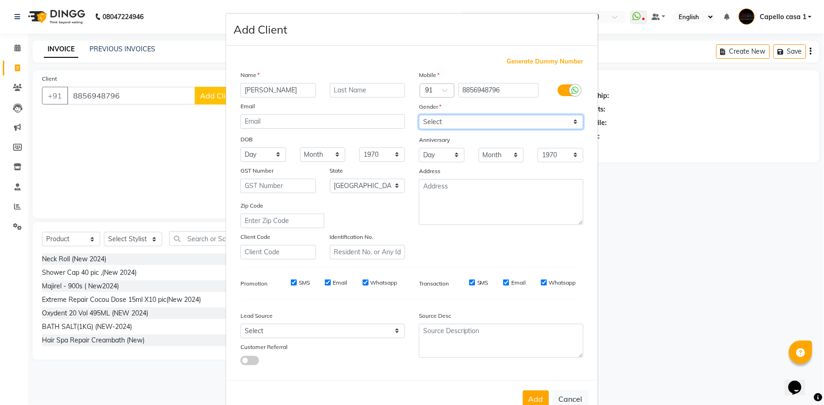
select select "female"
click at [419, 115] on select "Select Male Female Other Prefer Not To Say" at bounding box center [501, 122] width 165 height 14
click at [532, 398] on button "Add" at bounding box center [536, 398] width 26 height 17
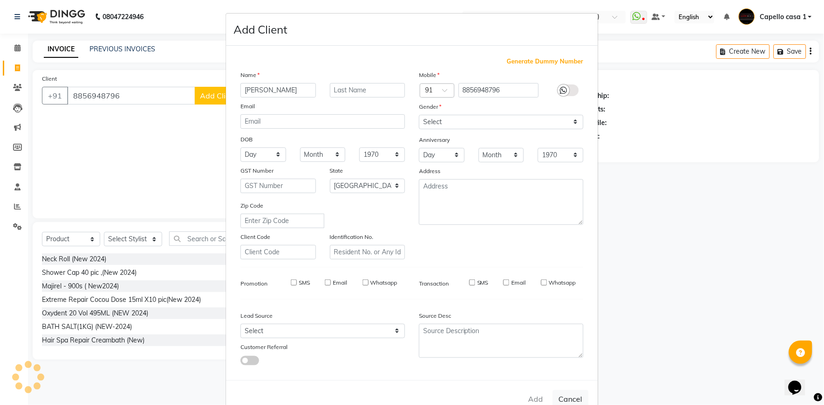
select select
select select "null"
select select
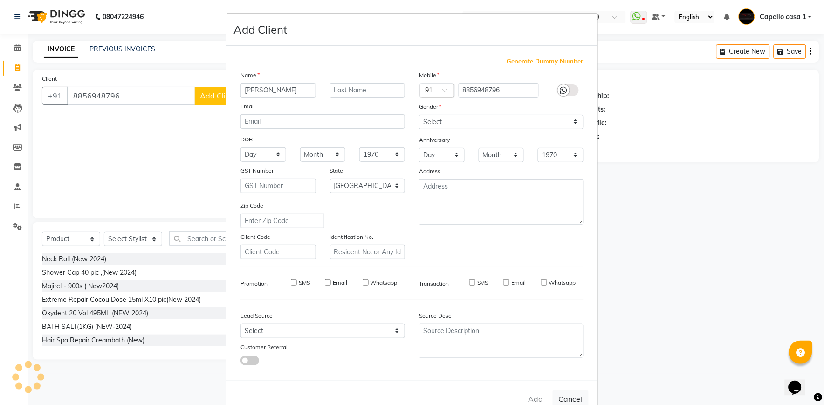
select select
checkbox input "false"
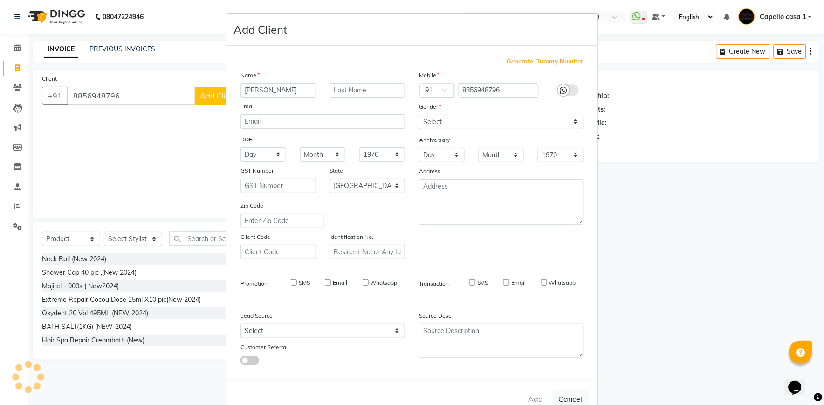
checkbox input "false"
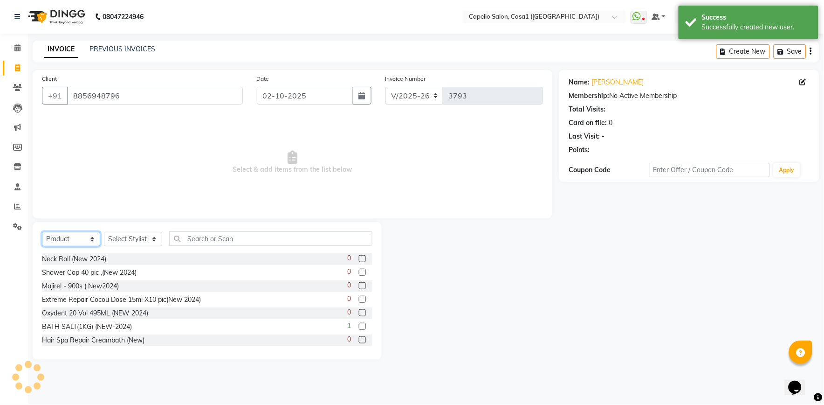
click at [74, 235] on select "Select Service Product Membership Package Voucher Prepaid Gift Card" at bounding box center [71, 239] width 58 height 14
select select "service"
click at [42, 232] on select "Select Service Product Membership Package Voucher Prepaid Gift Card" at bounding box center [71, 239] width 58 height 14
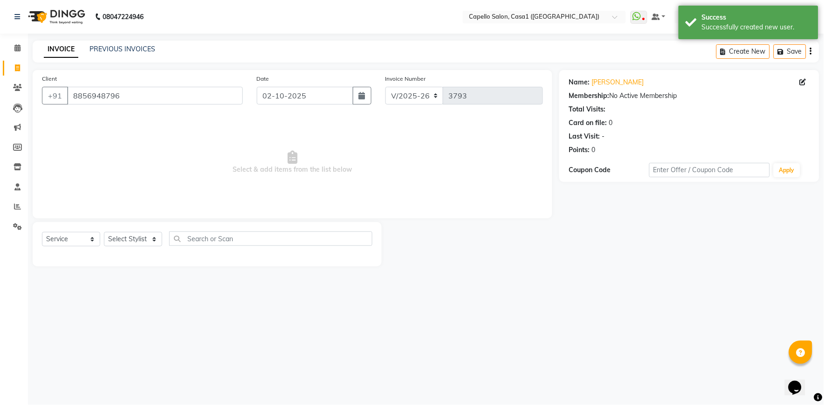
click at [134, 247] on div "Select Service Product Membership Package Voucher Prepaid Gift Card Select Styl…" at bounding box center [207, 242] width 331 height 22
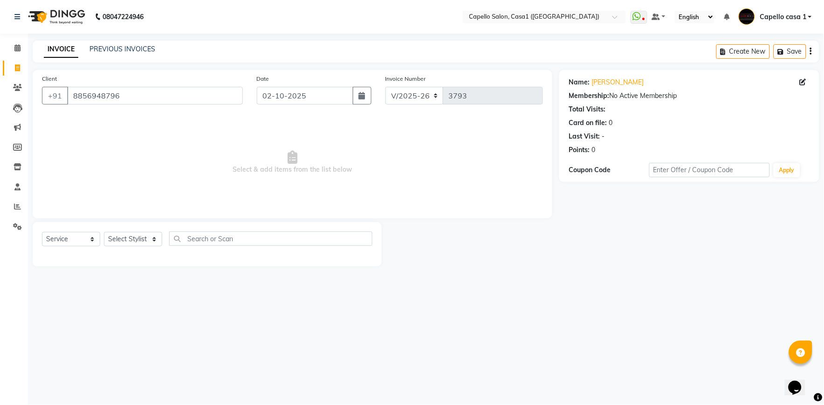
click at [132, 229] on div "Select Service Product Membership Package Voucher Prepaid Gift Card Select Styl…" at bounding box center [207, 244] width 349 height 44
click at [136, 242] on select "Select Stylist aayush ADMIN Akash Chawale Capello casa 1 Harsh Nagture Mukesh N…" at bounding box center [133, 239] width 58 height 14
select select "14395"
click at [104, 232] on select "Select Stylist aayush ADMIN Akash Chawale Capello casa 1 Harsh Nagture Mukesh N…" at bounding box center [133, 239] width 58 height 14
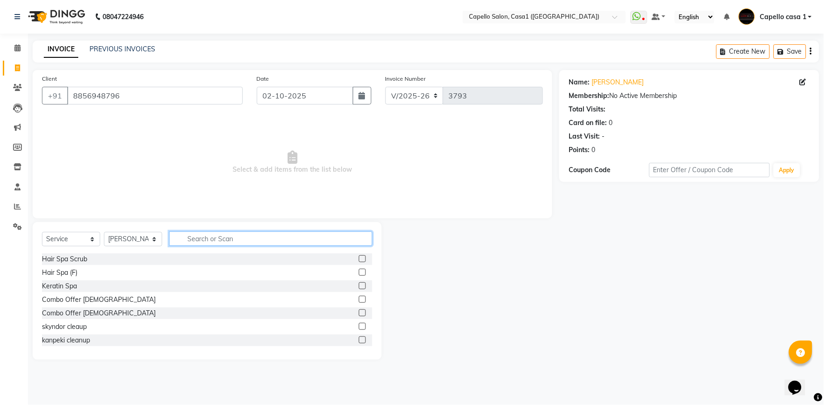
click at [218, 239] on input "text" at bounding box center [270, 238] width 203 height 14
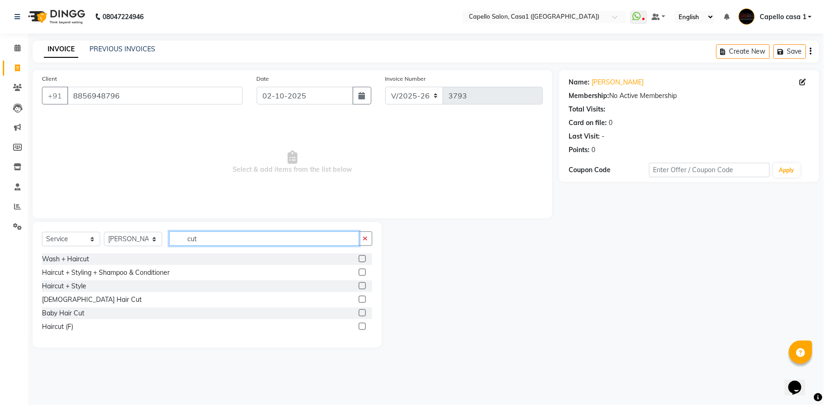
type input "cut"
click at [362, 272] on label at bounding box center [362, 272] width 7 height 7
click at [362, 272] on input "checkbox" at bounding box center [362, 272] width 6 height 6
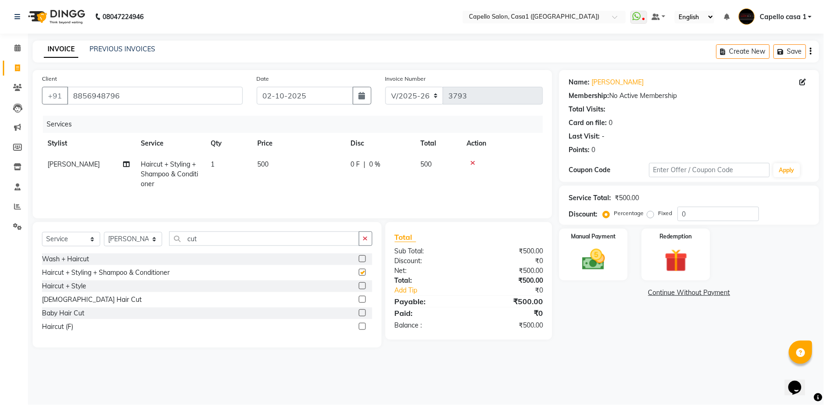
checkbox input "false"
click at [473, 163] on icon at bounding box center [473, 162] width 5 height 7
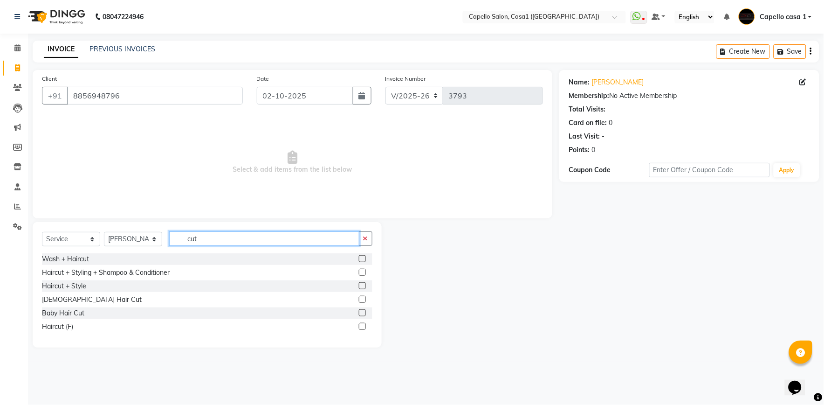
click at [221, 236] on input "cut" at bounding box center [264, 238] width 190 height 14
type input "c"
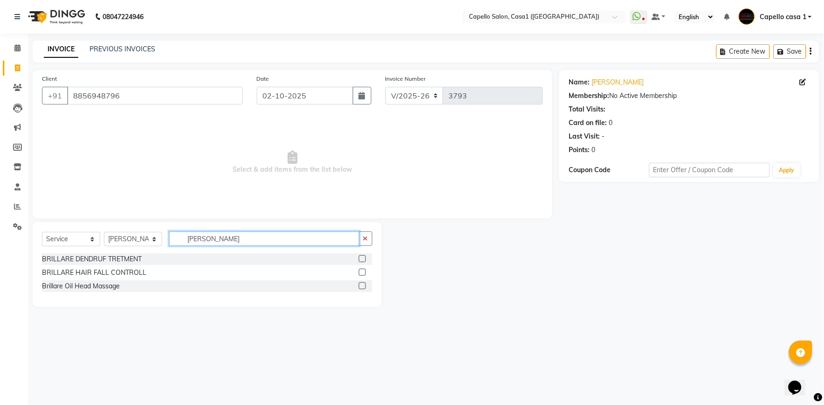
type input "brill"
click at [359, 258] on label at bounding box center [362, 258] width 7 height 7
click at [359, 258] on input "checkbox" at bounding box center [362, 259] width 6 height 6
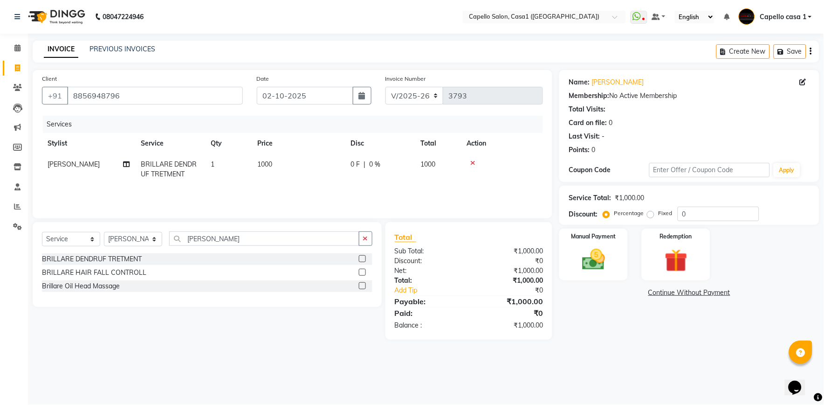
click at [362, 260] on label at bounding box center [362, 258] width 7 height 7
click at [362, 260] on input "checkbox" at bounding box center [362, 259] width 6 height 6
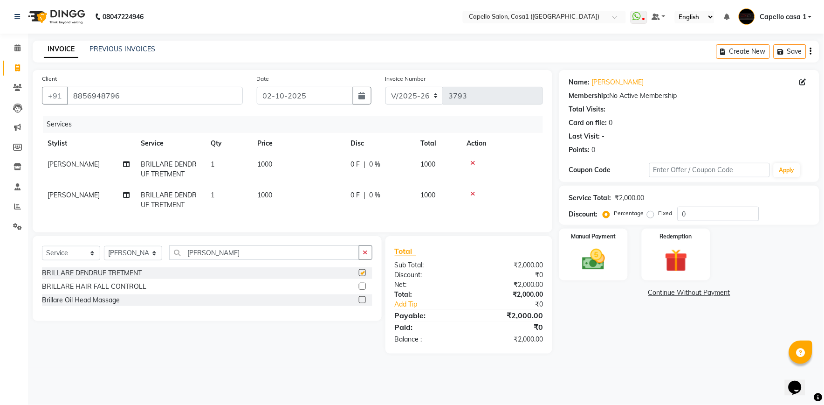
checkbox input "false"
click at [473, 193] on icon at bounding box center [473, 193] width 5 height 7
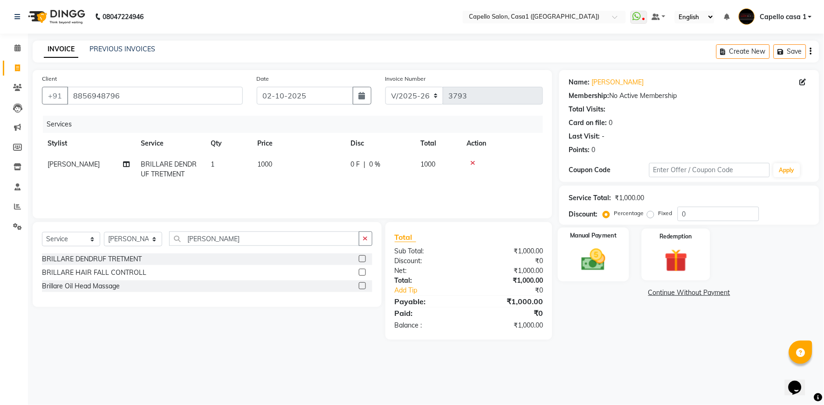
click at [600, 258] on img at bounding box center [593, 260] width 39 height 28
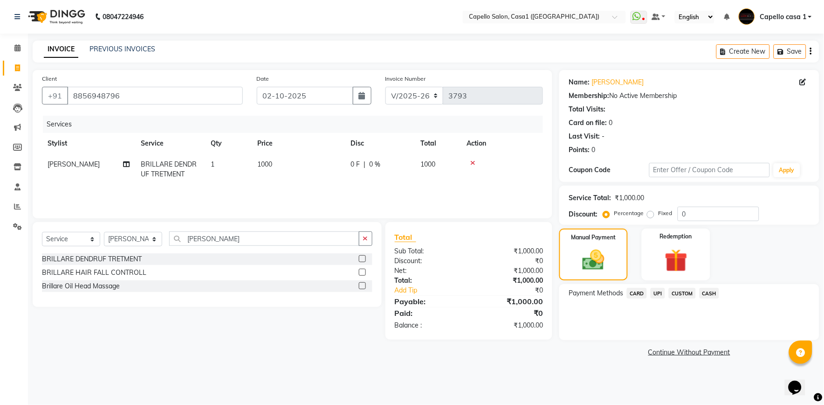
click at [715, 293] on span "CASH" at bounding box center [710, 293] width 20 height 11
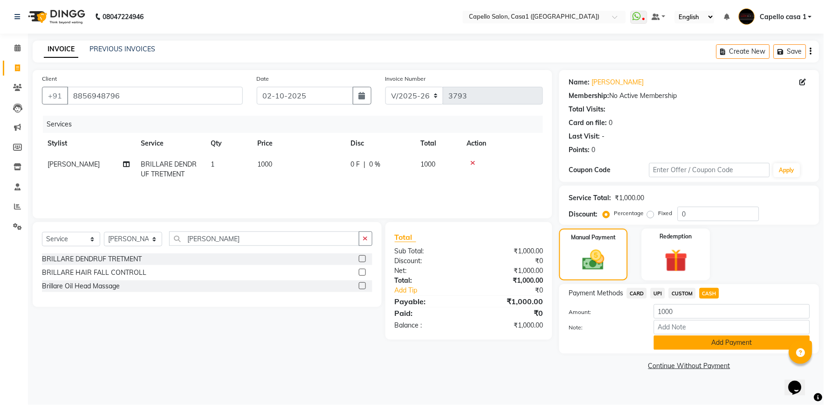
click at [715, 344] on button "Add Payment" at bounding box center [732, 342] width 156 height 14
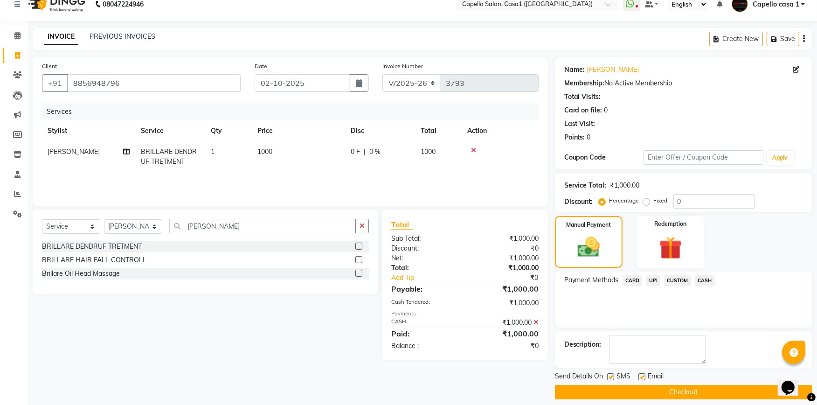
scroll to position [20, 0]
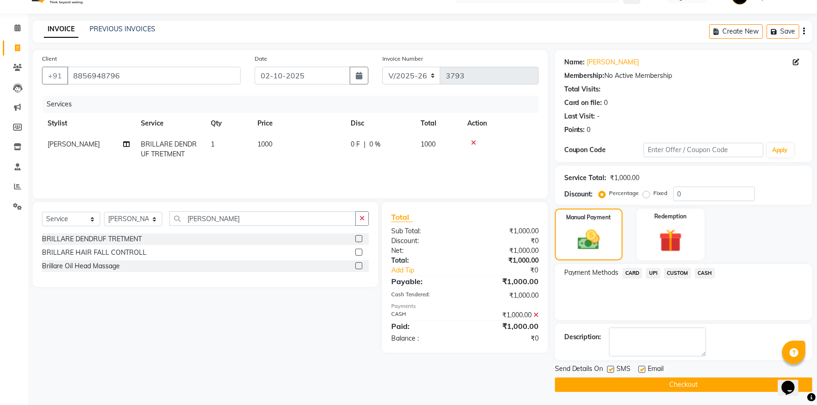
click at [697, 381] on button "Checkout" at bounding box center [683, 384] width 257 height 14
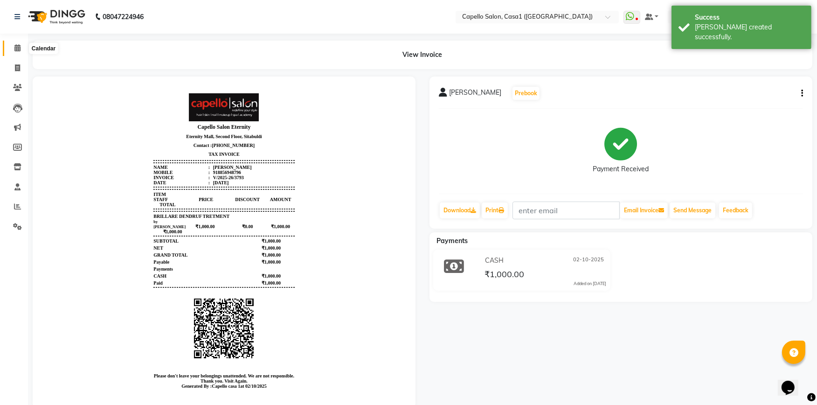
click at [19, 44] on span at bounding box center [17, 48] width 16 height 11
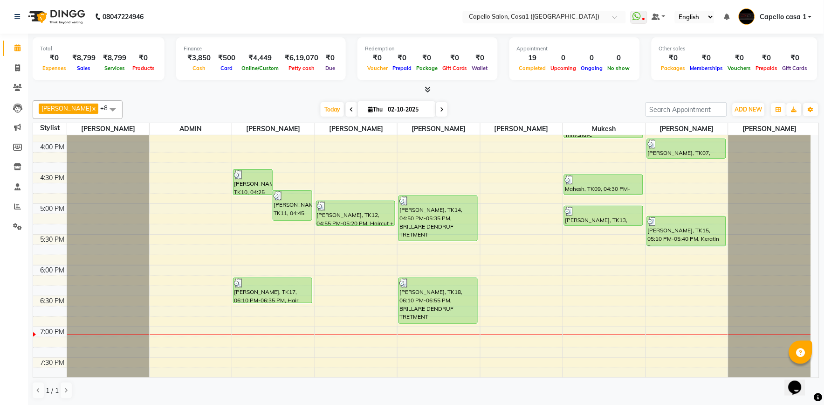
scroll to position [499, 0]
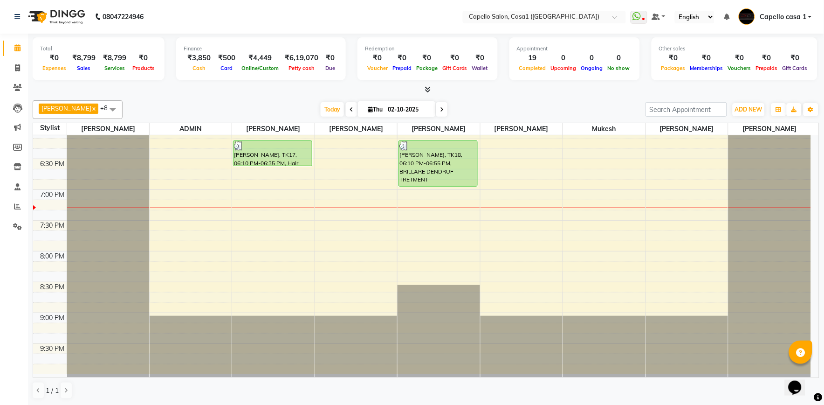
drag, startPoint x: 779, startPoint y: 369, endPoint x: 738, endPoint y: 404, distance: 54.3
click at [777, 371] on div at bounding box center [770, 6] width 83 height 741
click at [633, 197] on div "10:00 AM 10:30 AM 11:00 AM 11:30 AM 12:00 PM 12:30 PM 1:00 PM 1:30 PM 2:00 PM 2…" at bounding box center [422, 5] width 778 height 738
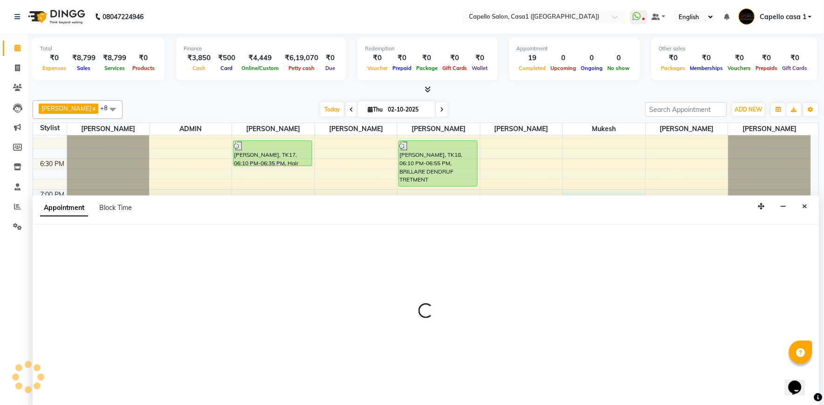
select select "92435"
select select "tentative"
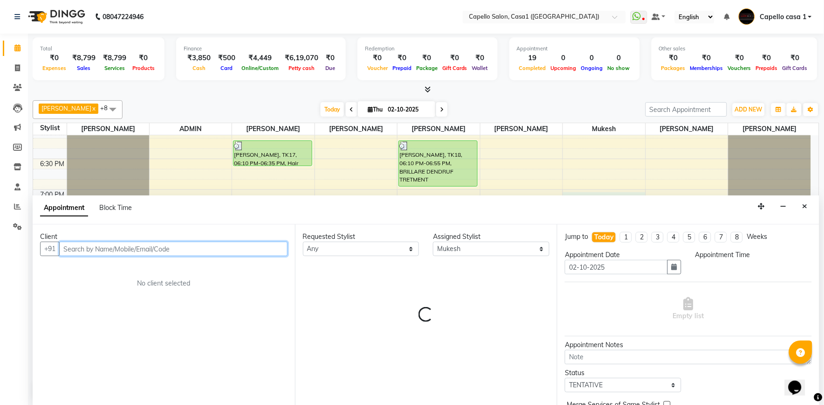
select select "1140"
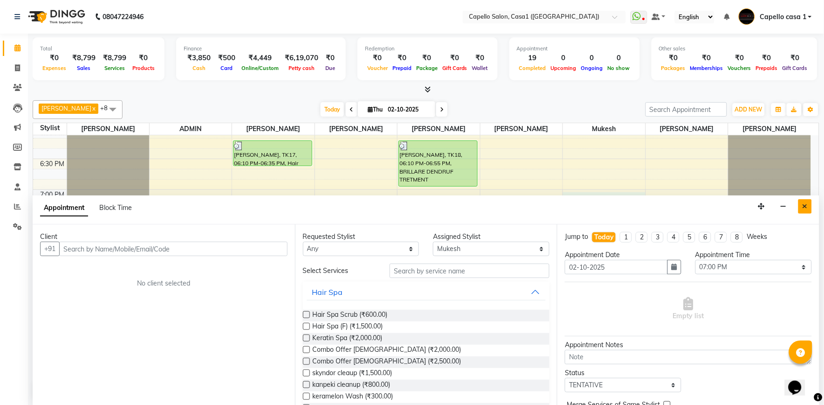
click at [804, 211] on button "Close" at bounding box center [806, 206] width 14 height 14
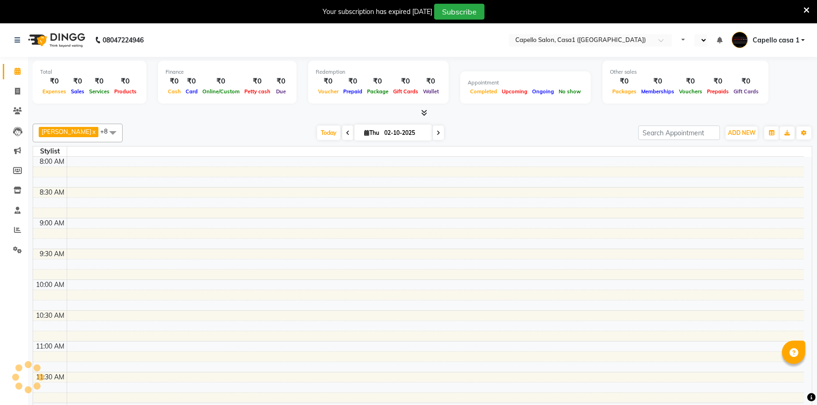
select select "en"
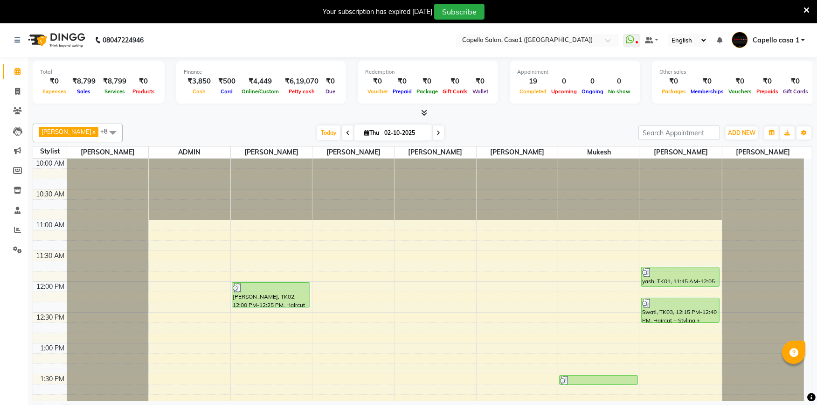
click at [807, 10] on icon at bounding box center [806, 10] width 6 height 8
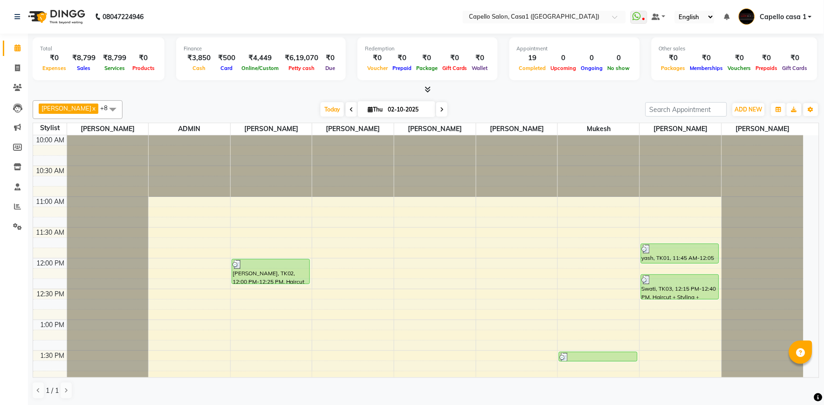
click at [790, 17] on span "Capello casa 1" at bounding box center [783, 17] width 47 height 10
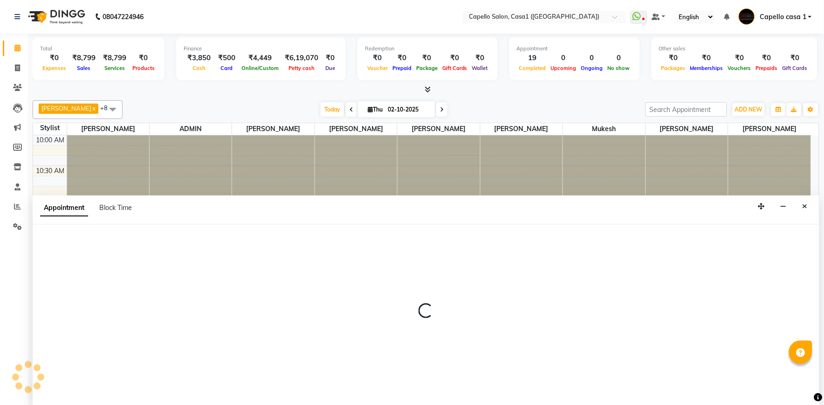
select select "705"
select select "tentative"
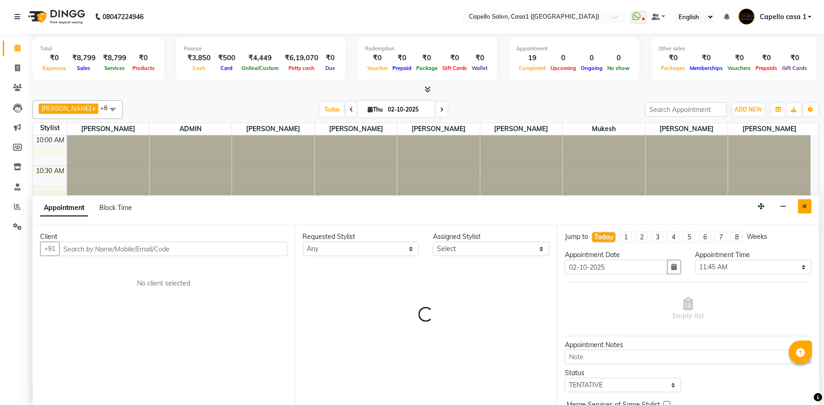
click at [812, 206] on button "Close" at bounding box center [806, 206] width 14 height 14
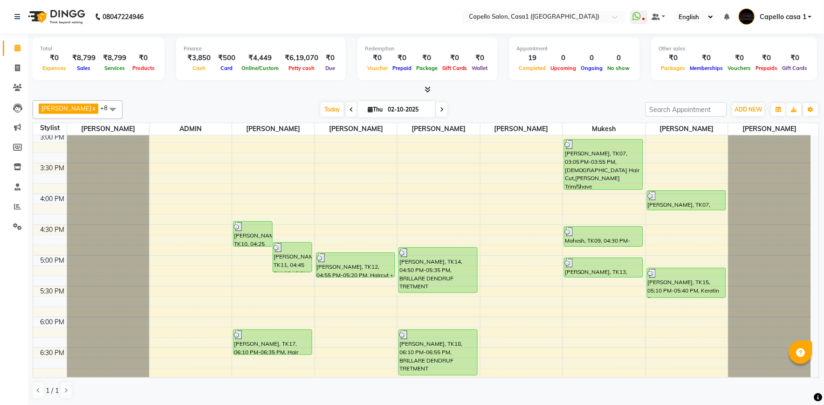
scroll to position [499, 0]
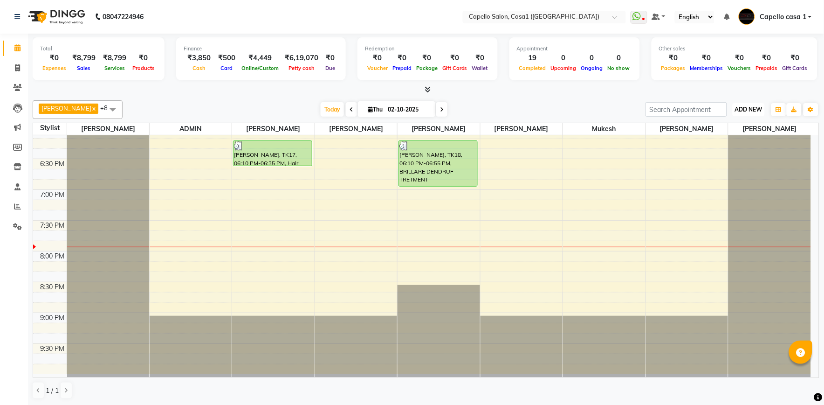
click at [747, 108] on span "ADD NEW" at bounding box center [749, 109] width 28 height 7
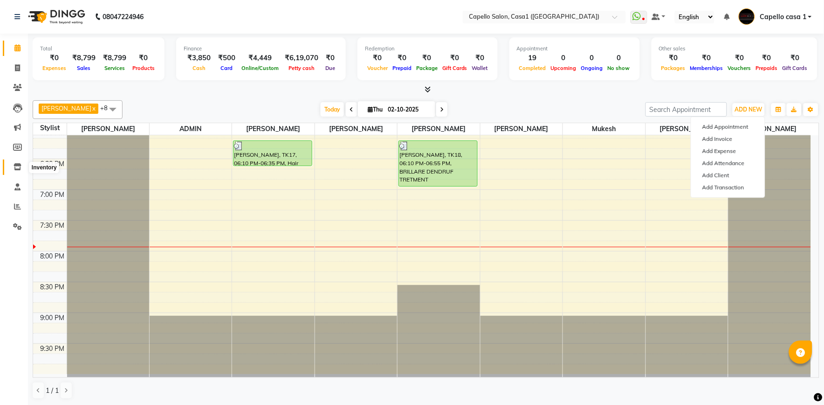
click at [15, 168] on icon at bounding box center [18, 166] width 8 height 7
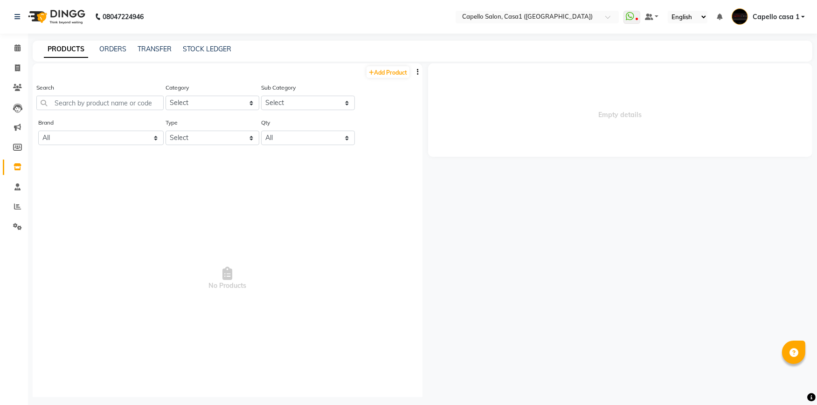
click at [148, 43] on div "PRODUCTS ORDERS TRANSFER STOCK LEDGER" at bounding box center [423, 51] width 780 height 21
click at [150, 51] on link "TRANSFER" at bounding box center [155, 49] width 34 height 8
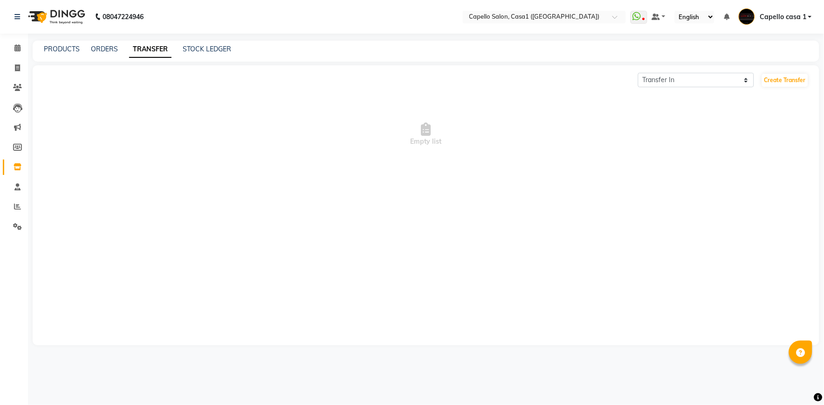
click at [94, 44] on div "ORDERS" at bounding box center [104, 49] width 27 height 10
click at [104, 48] on link "ORDERS" at bounding box center [104, 49] width 27 height 8
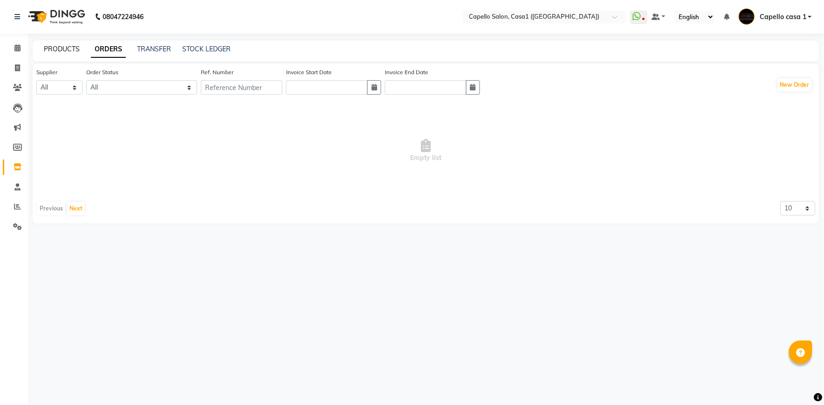
click at [69, 47] on link "PRODUCTS" at bounding box center [62, 49] width 36 height 8
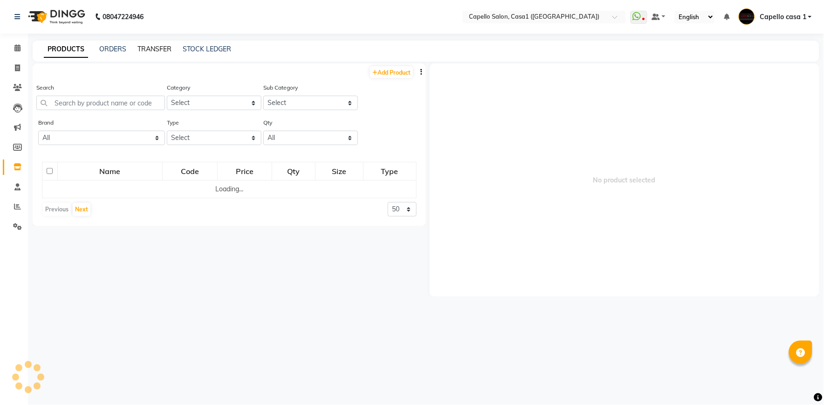
click at [168, 48] on link "TRANSFER" at bounding box center [155, 49] width 34 height 8
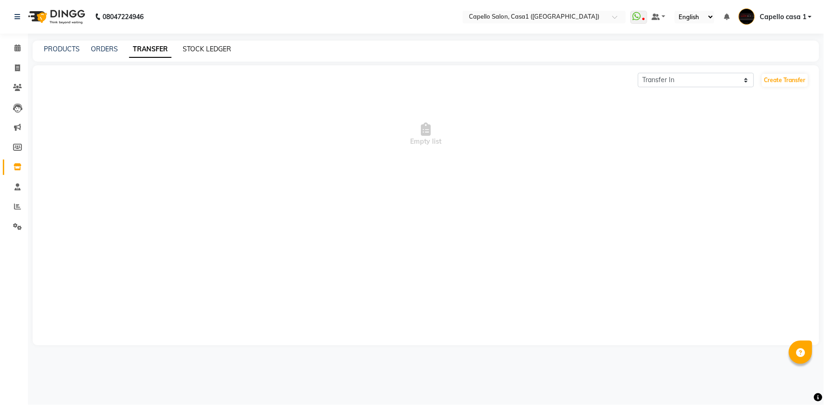
click at [200, 47] on link "STOCK LEDGER" at bounding box center [207, 49] width 48 height 8
select select "all"
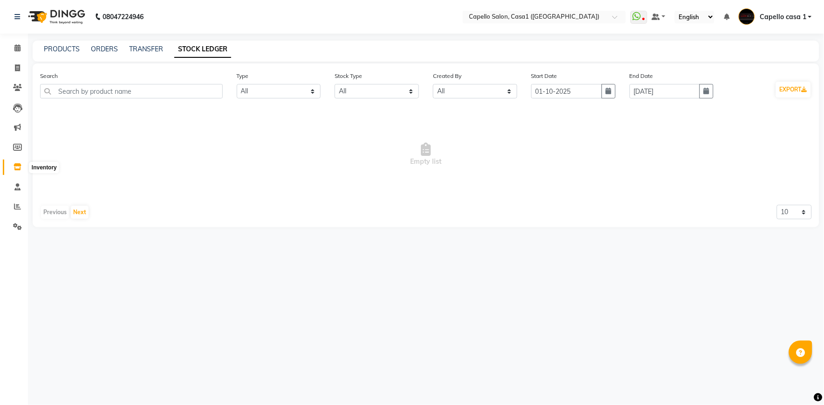
click at [20, 166] on icon at bounding box center [18, 166] width 8 height 7
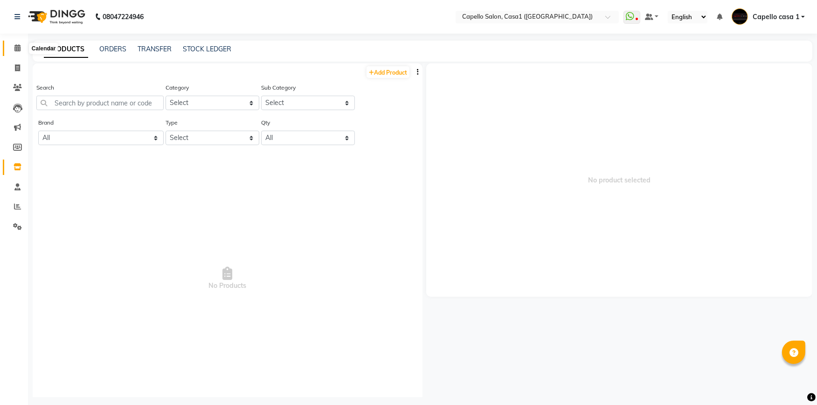
click at [16, 51] on icon at bounding box center [17, 47] width 6 height 7
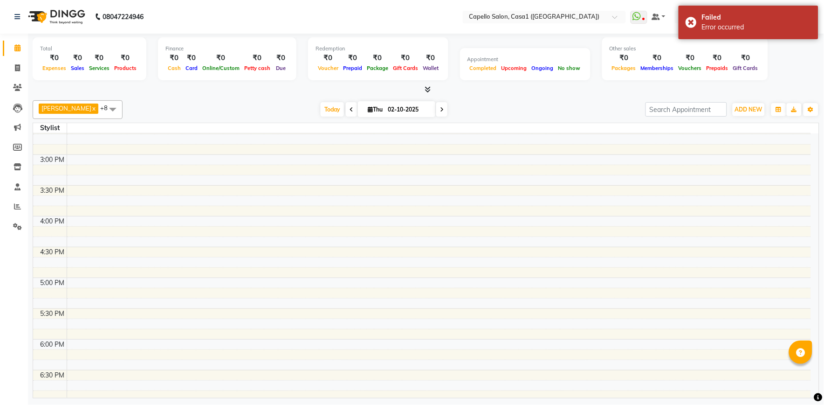
scroll to position [477, 0]
